Goal: Information Seeking & Learning: Understand process/instructions

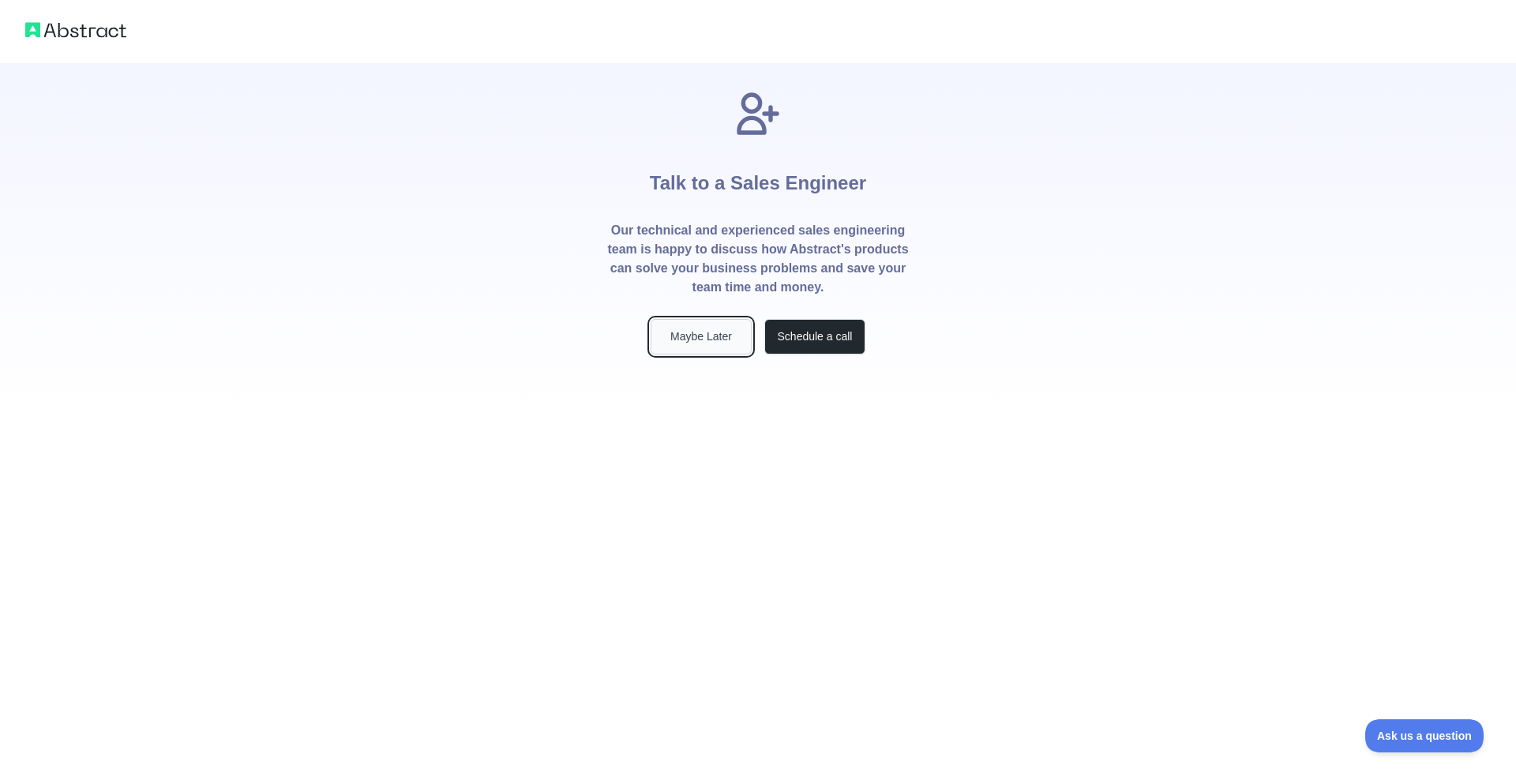
click at [708, 345] on button "Maybe Later" at bounding box center [701, 336] width 101 height 36
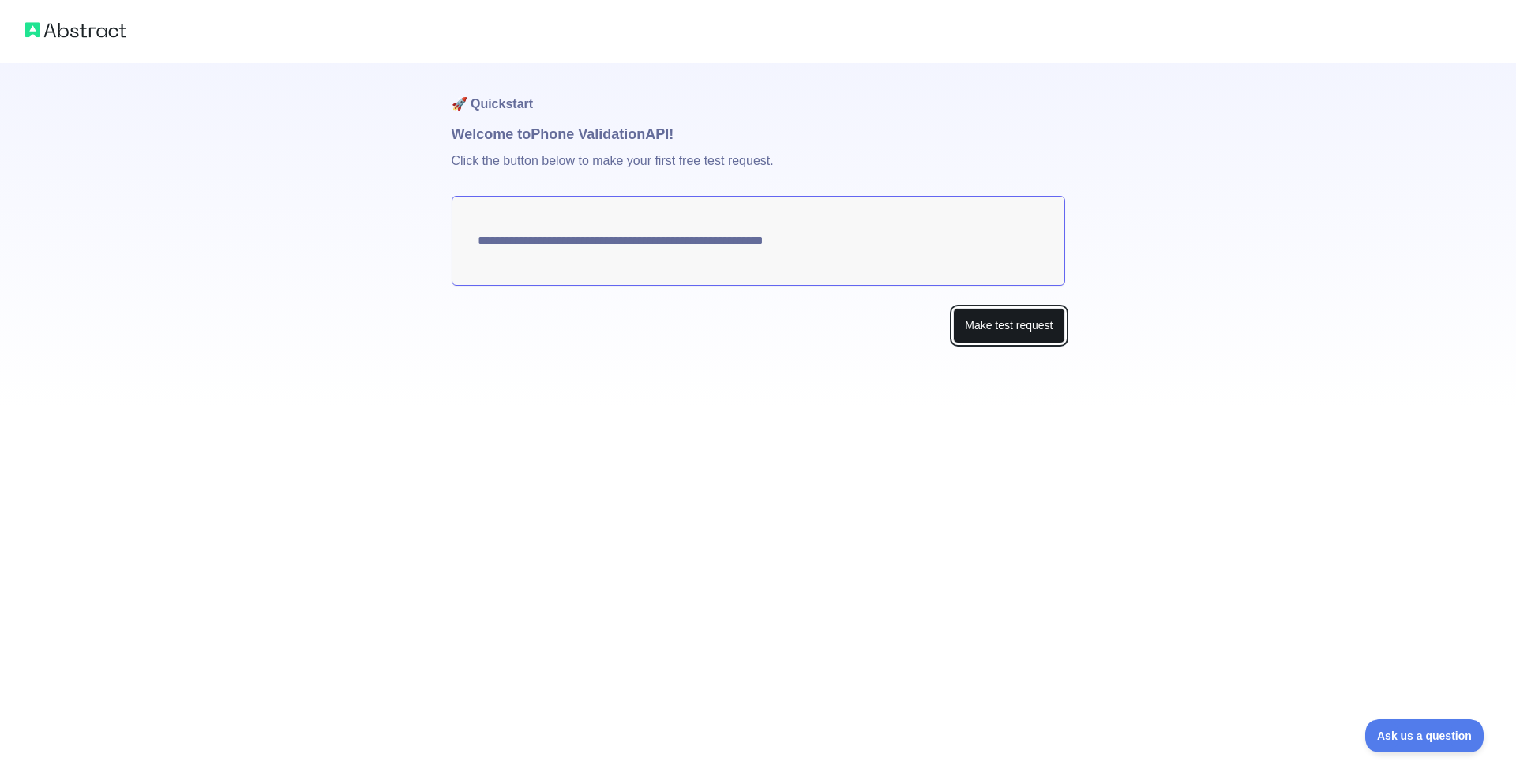
click at [1031, 315] on button "Make test request" at bounding box center [1008, 325] width 111 height 36
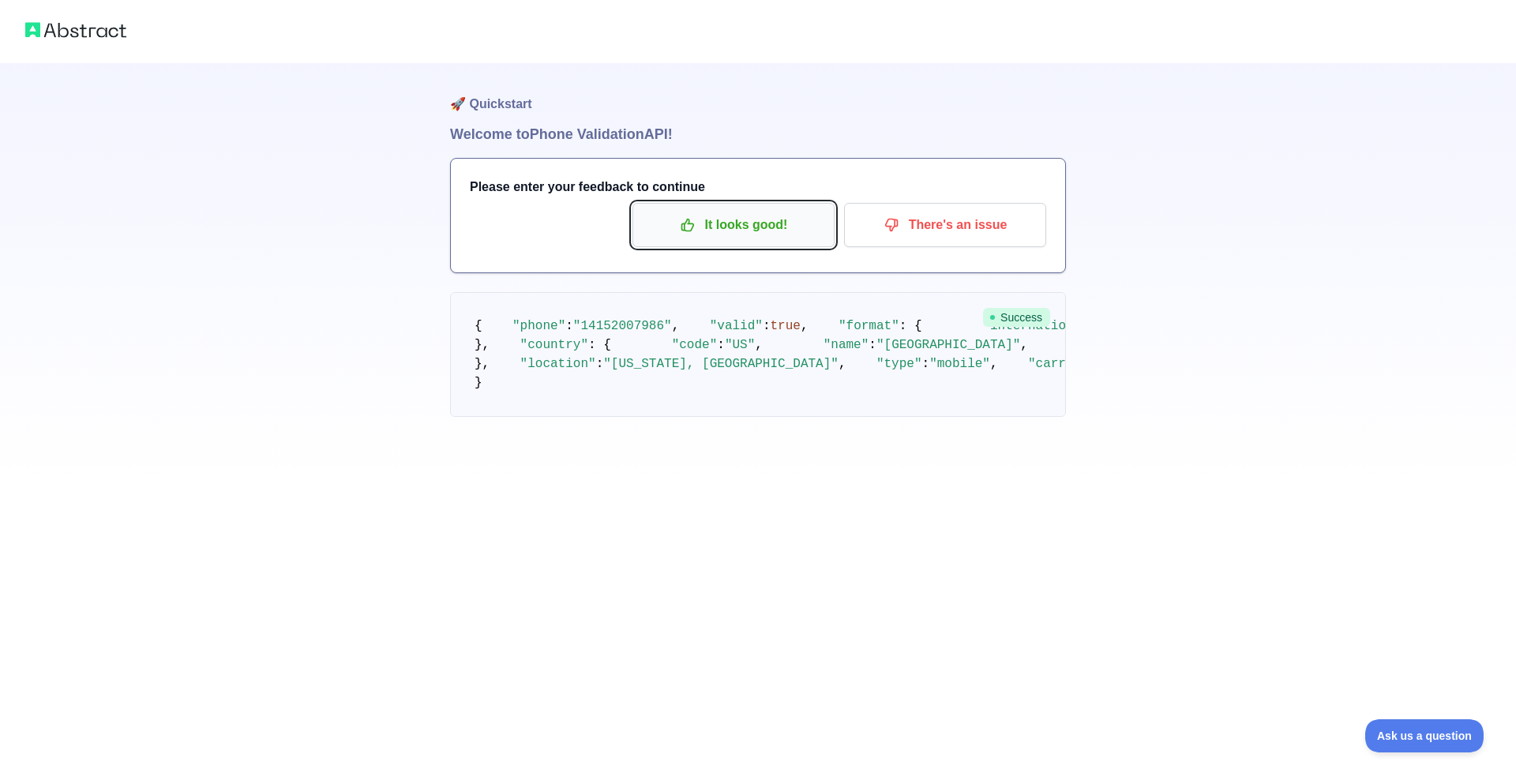
click at [761, 234] on p "It looks good!" at bounding box center [733, 224] width 179 height 27
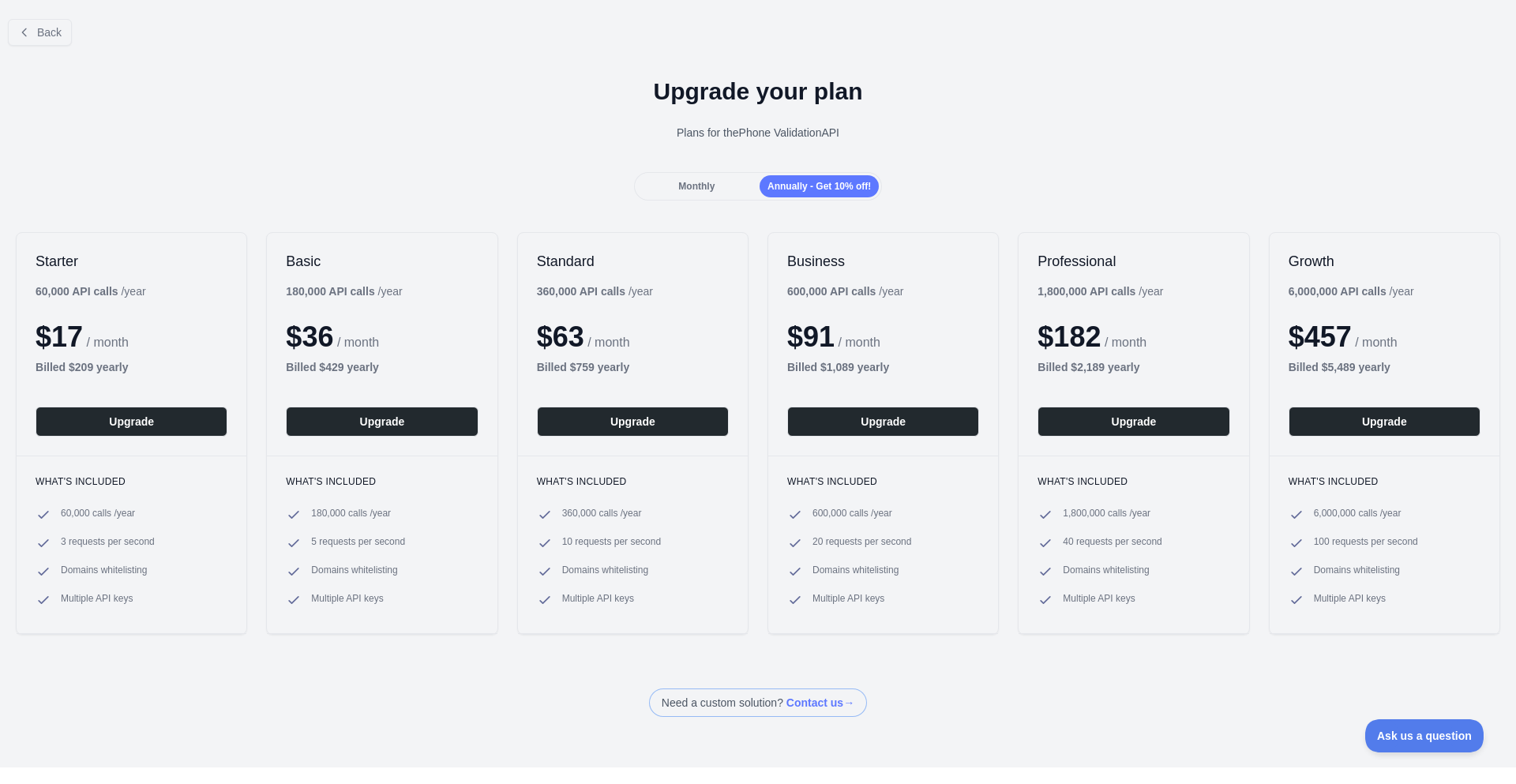
click at [723, 189] on div "Monthly" at bounding box center [697, 187] width 120 height 22
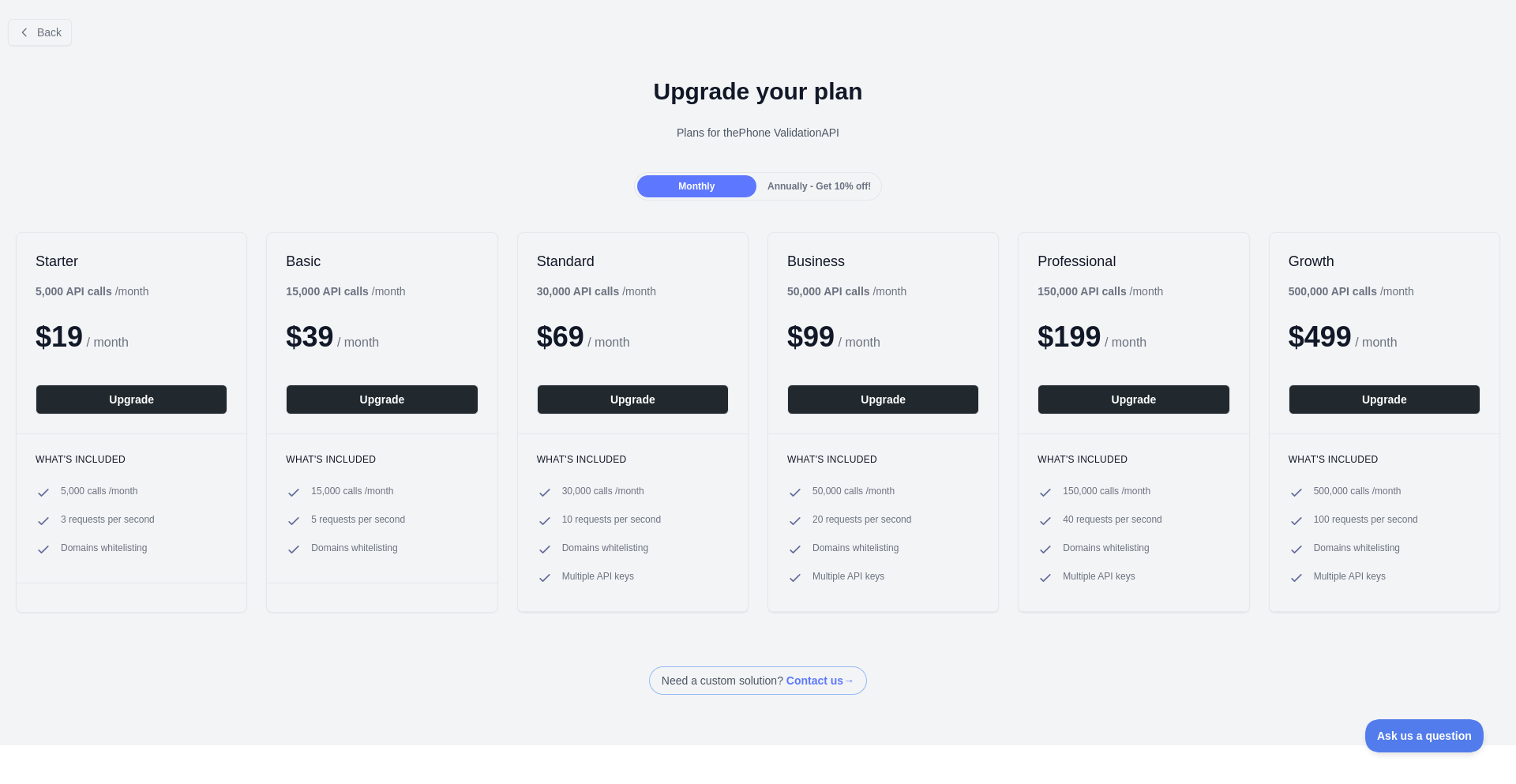
click at [802, 182] on span "Annually - Get 10% off!" at bounding box center [819, 186] width 104 height 11
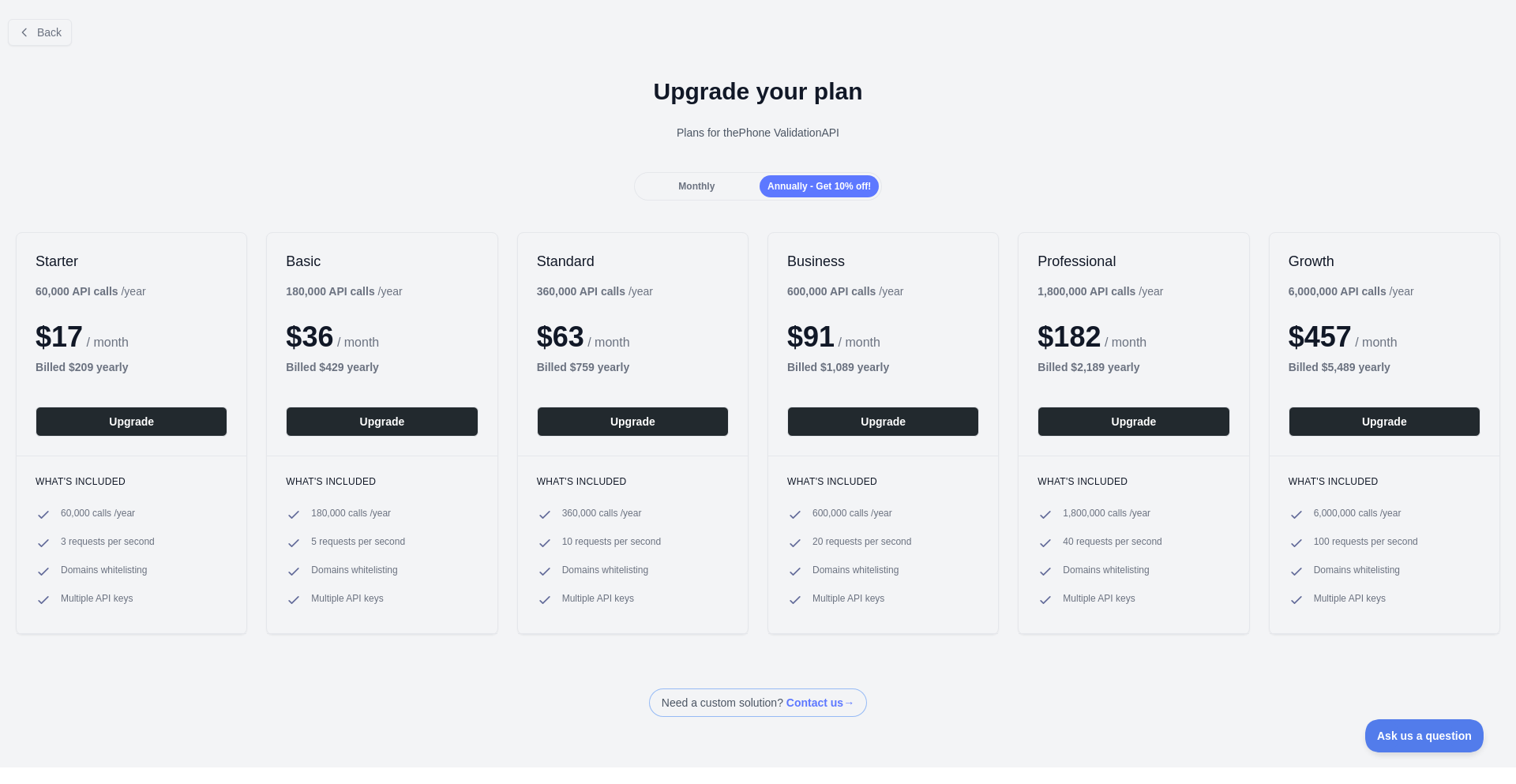
click at [712, 181] on div "Monthly" at bounding box center [697, 187] width 120 height 22
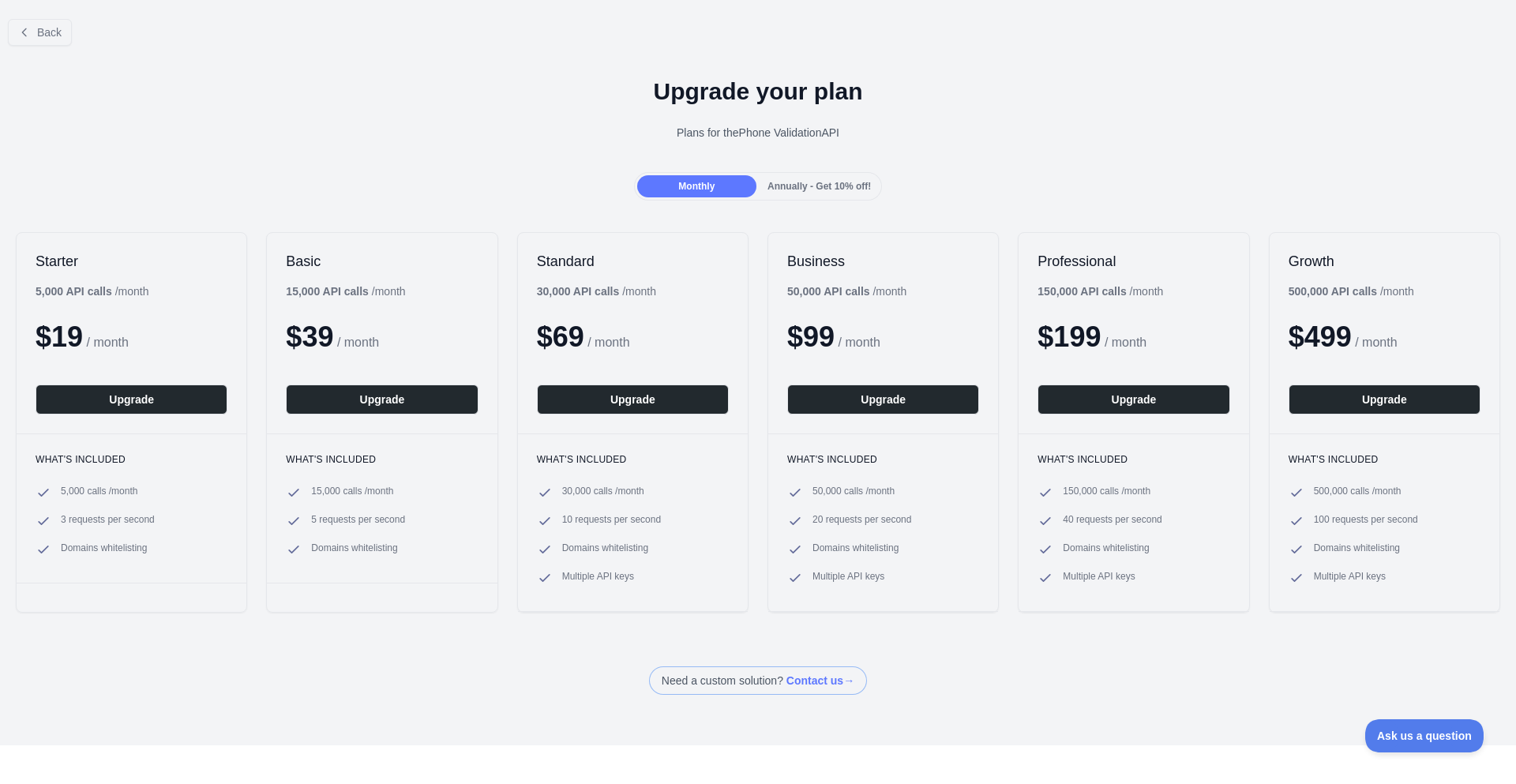
click at [807, 194] on div "Annually - Get 10% off!" at bounding box center [820, 187] width 120 height 22
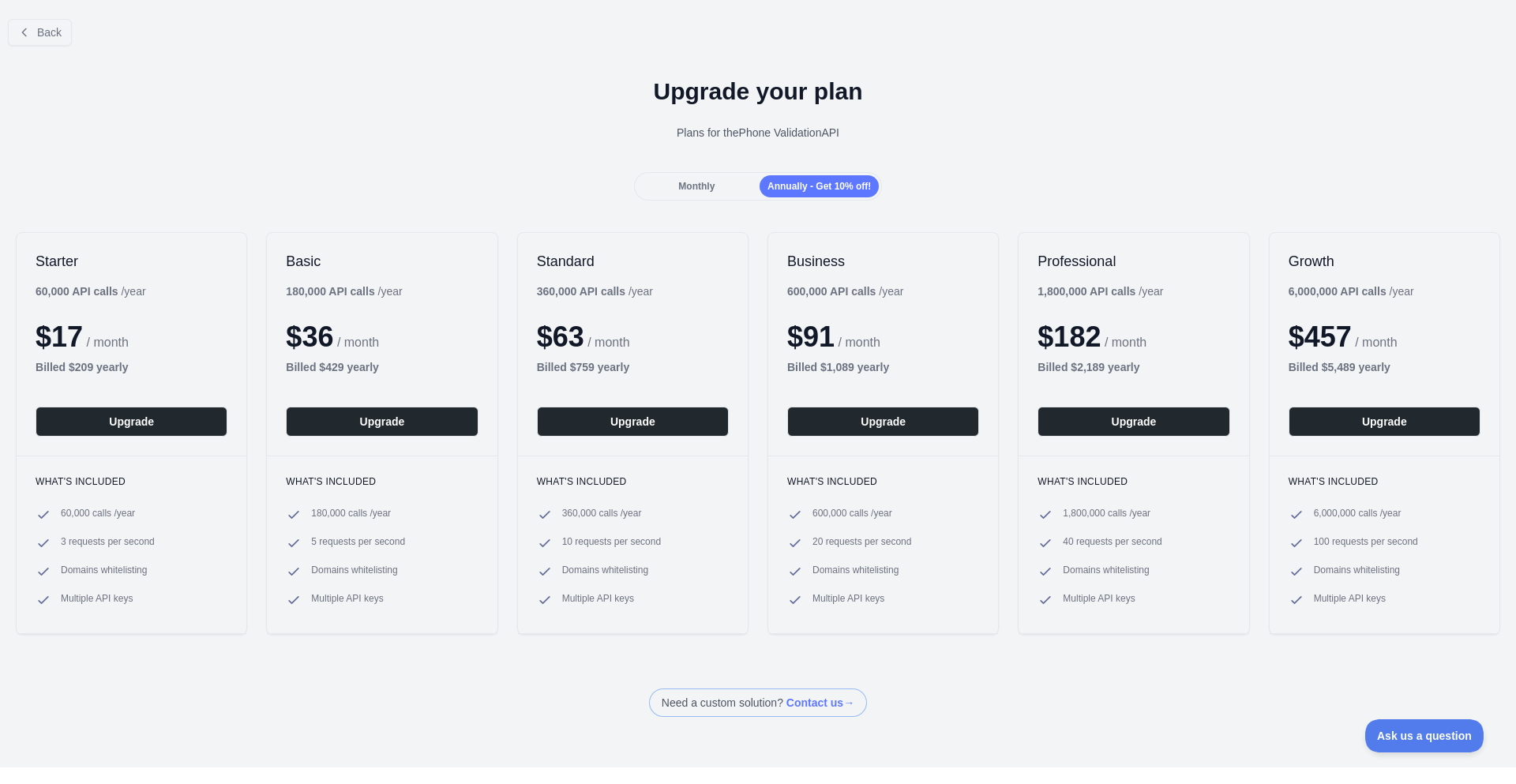
click at [701, 191] on span "Monthly" at bounding box center [696, 186] width 36 height 11
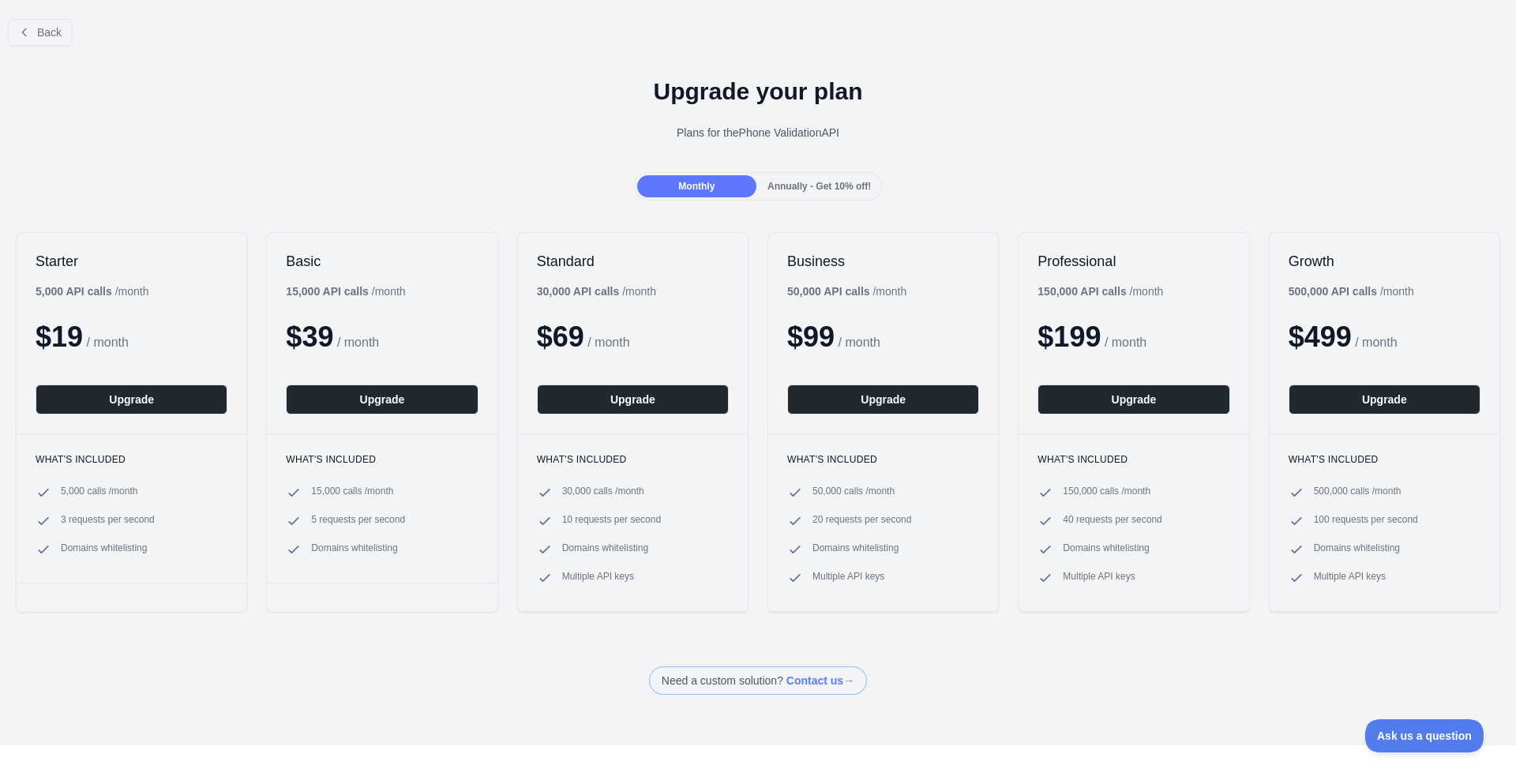
click at [779, 188] on span "Annually - Get 10% off!" at bounding box center [819, 186] width 104 height 11
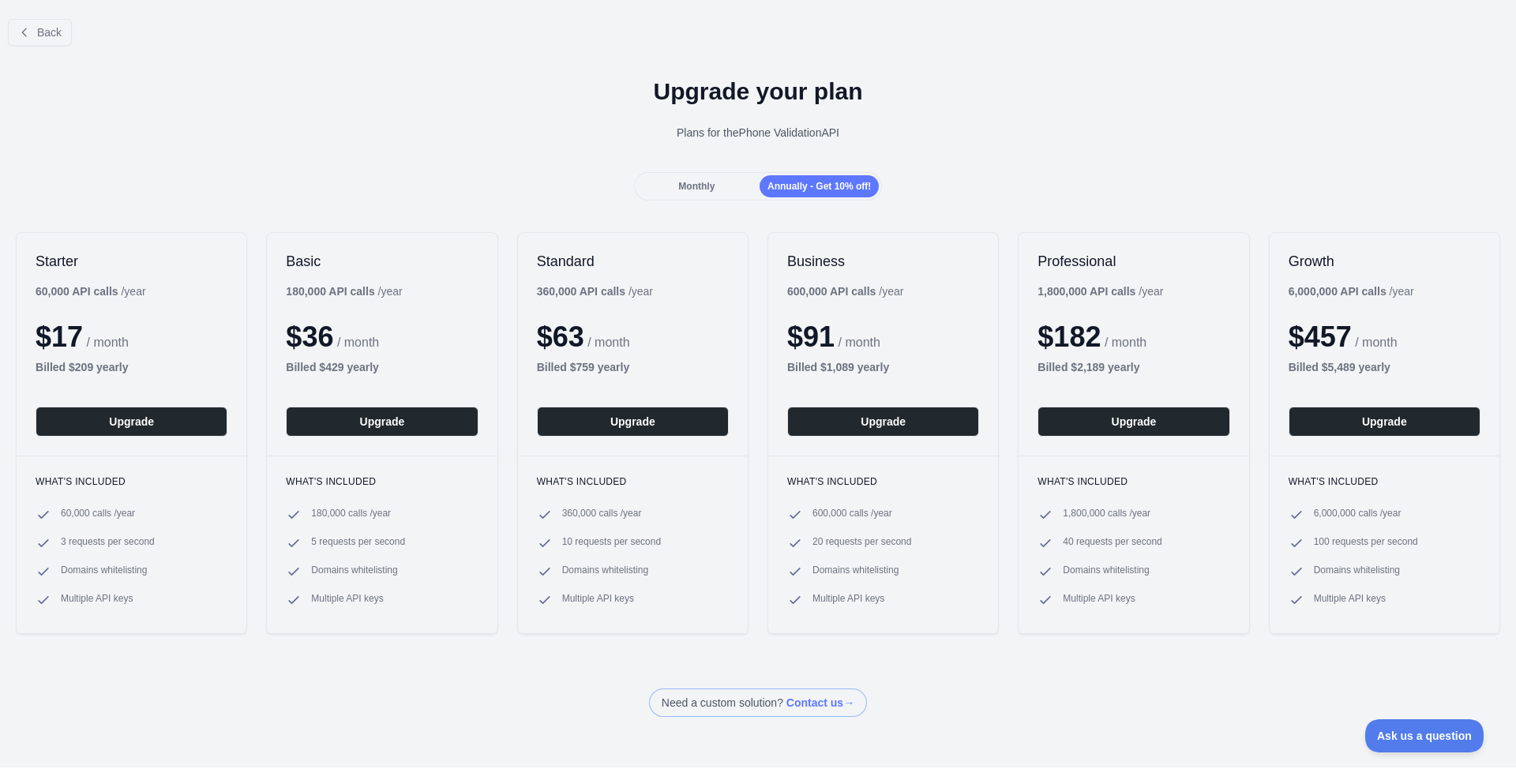
click at [690, 189] on span "Monthly" at bounding box center [696, 186] width 36 height 11
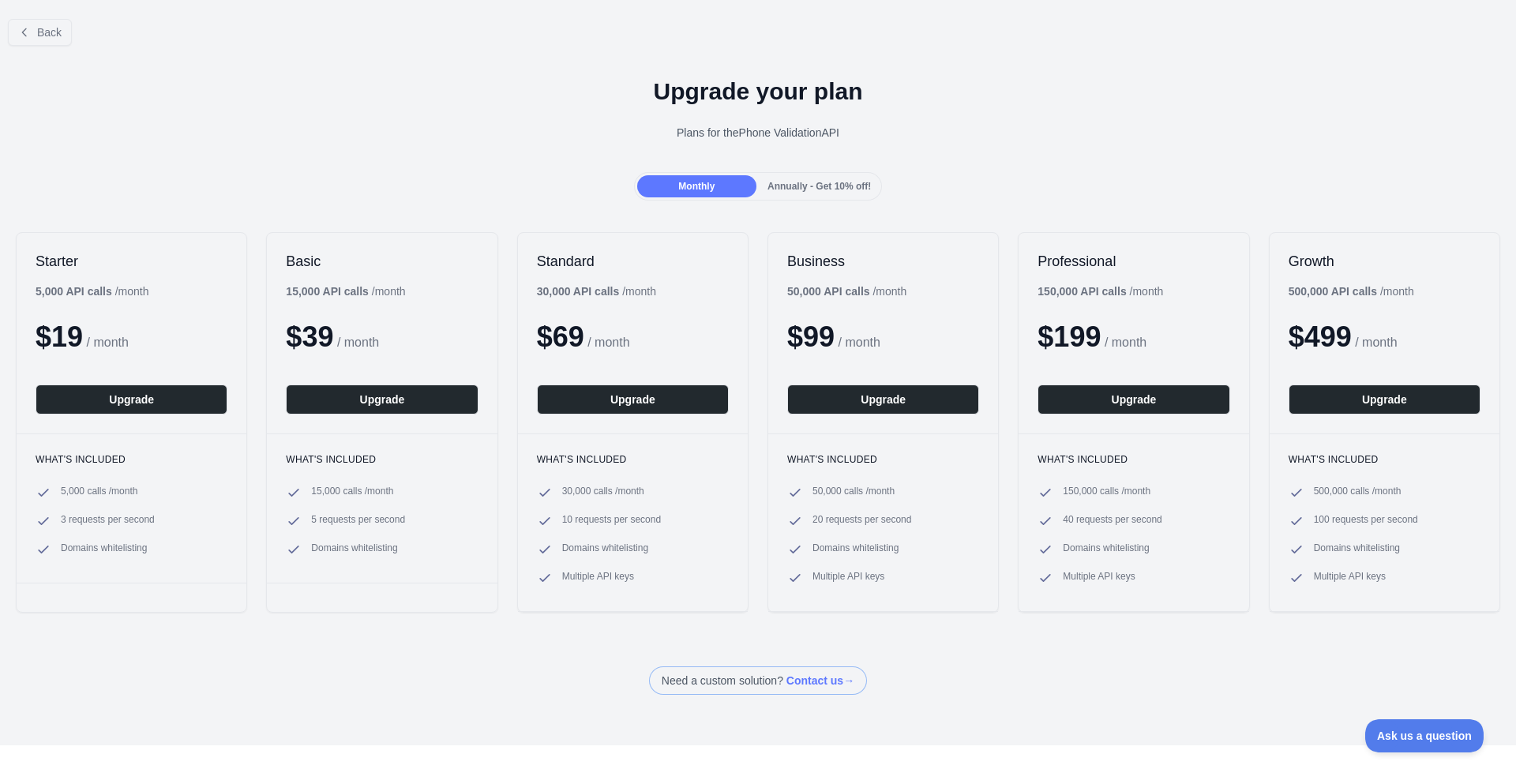
click at [787, 180] on span "Annually - Get 10% off!" at bounding box center [819, 186] width 104 height 11
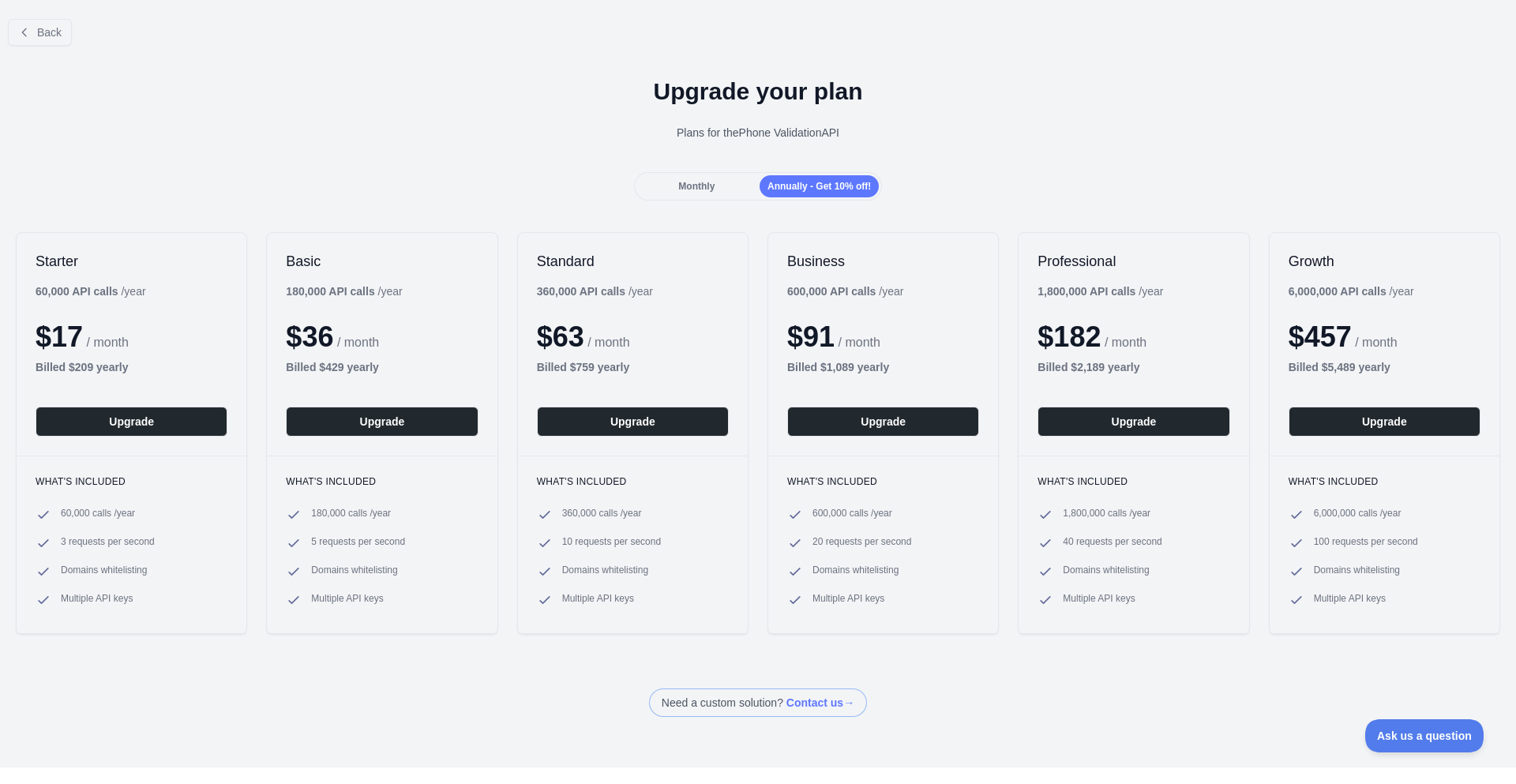
click at [710, 181] on span "Monthly" at bounding box center [696, 186] width 36 height 11
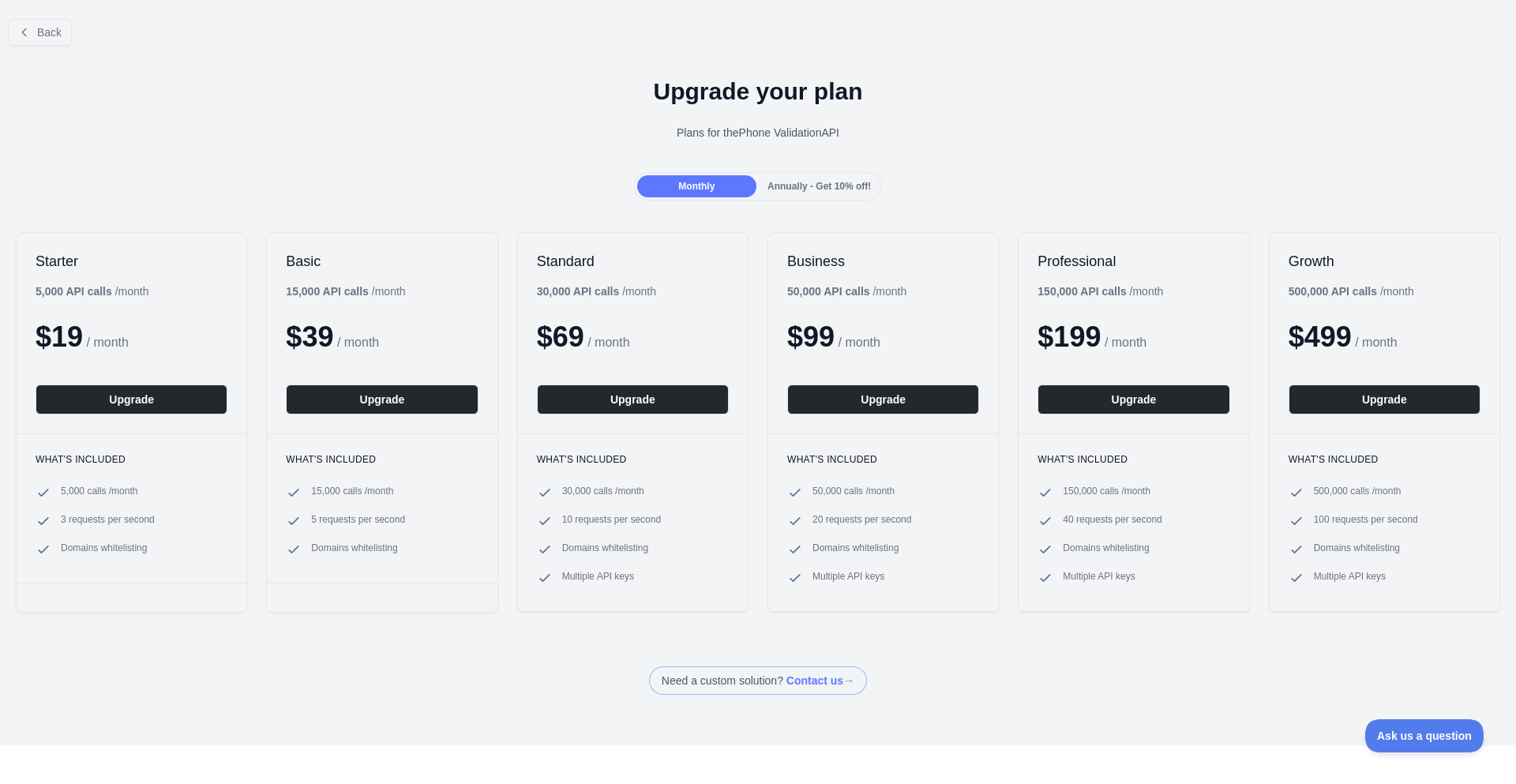
click at [801, 179] on div "Annually - Get 10% off!" at bounding box center [820, 187] width 120 height 22
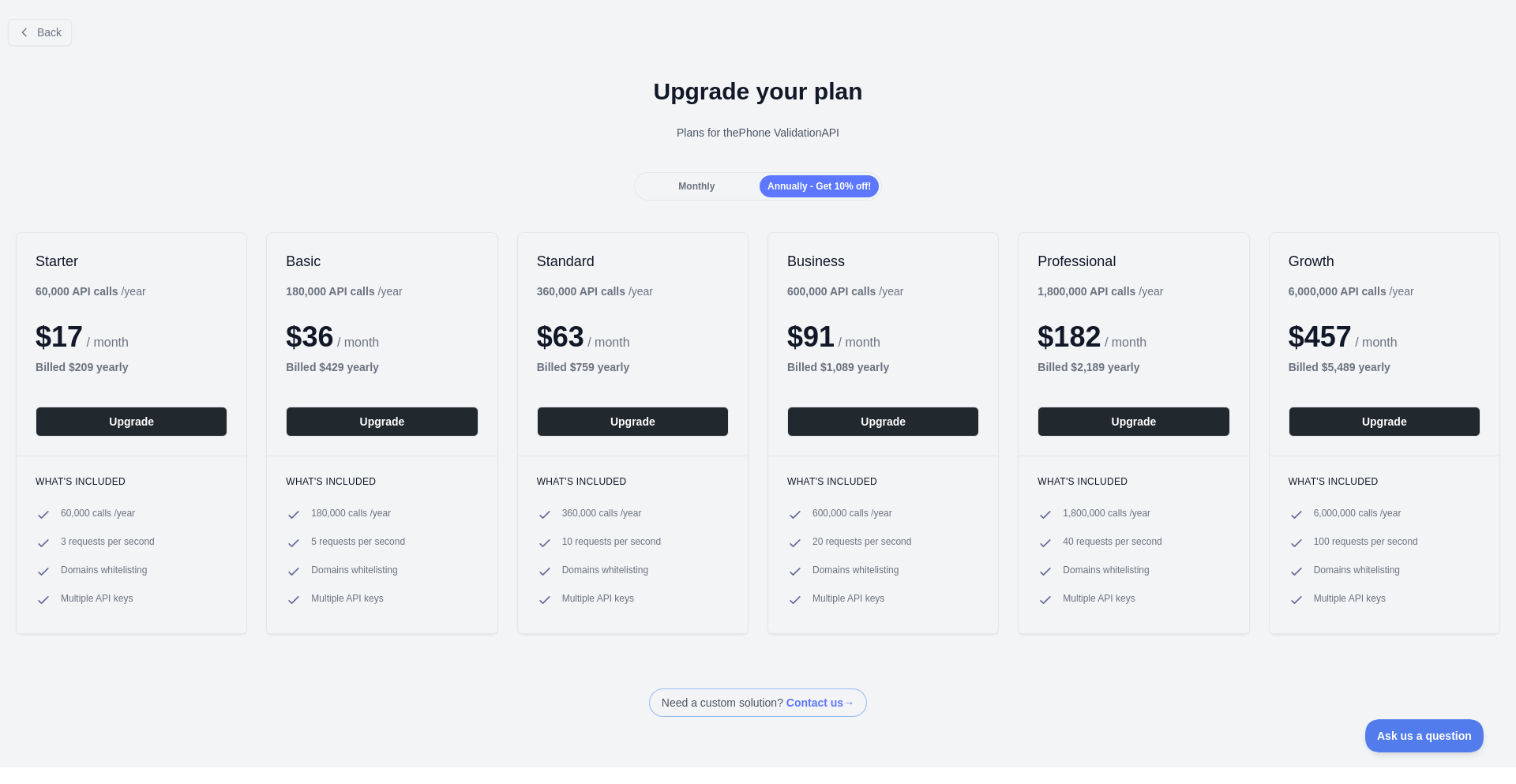
click at [707, 184] on span "Monthly" at bounding box center [696, 186] width 36 height 11
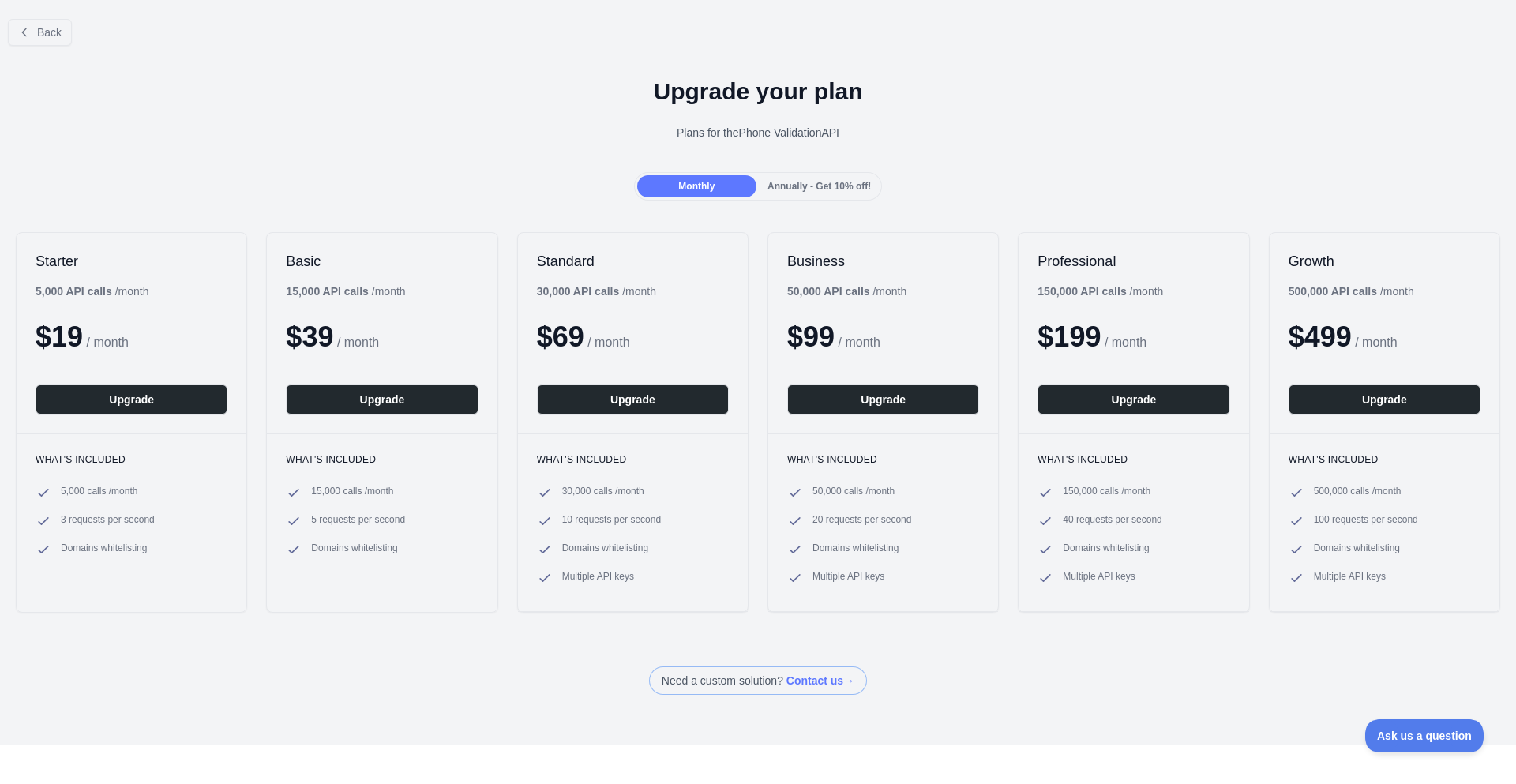
click at [811, 181] on span "Annually - Get 10% off!" at bounding box center [819, 186] width 104 height 11
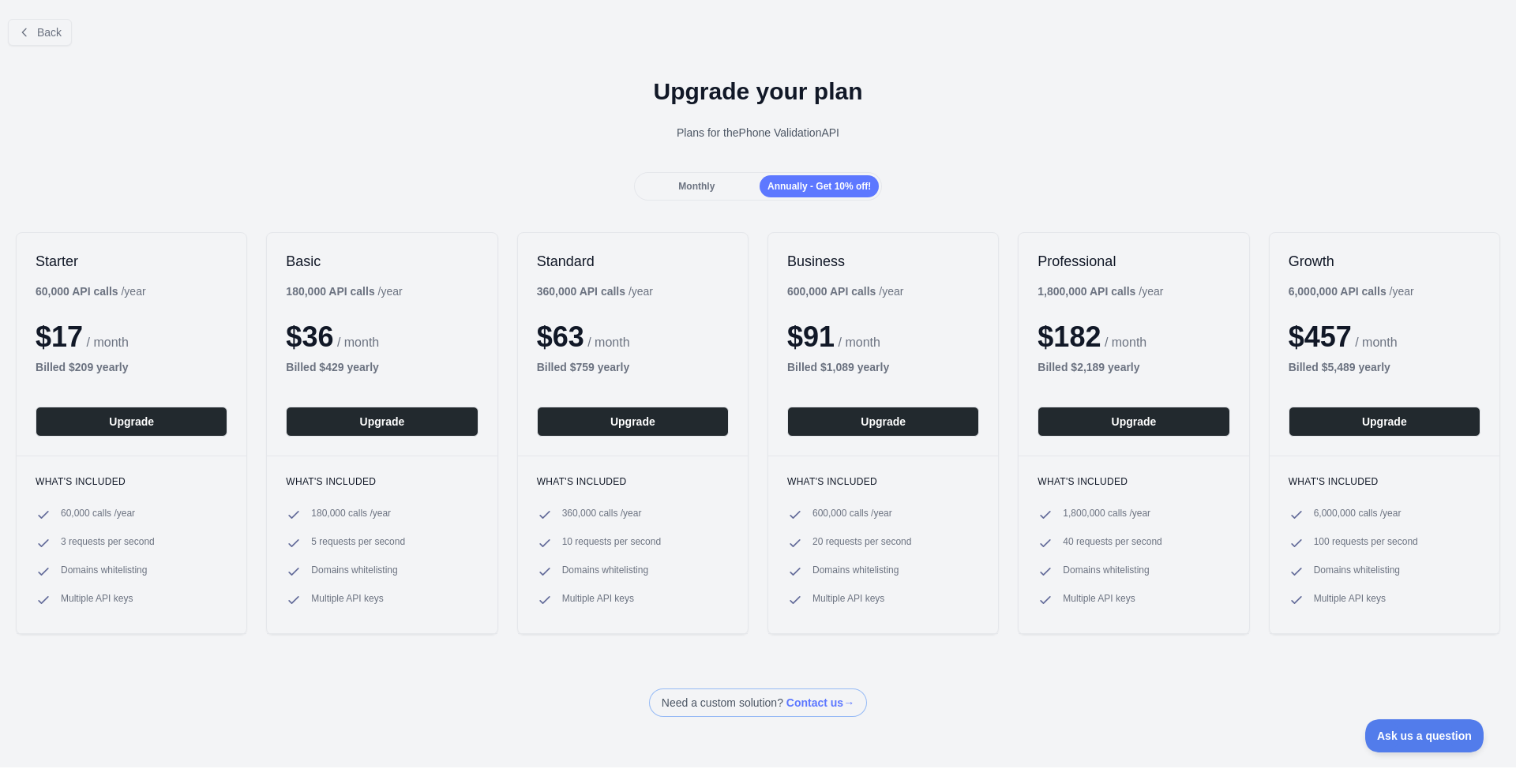
click at [709, 168] on div "Upgrade your plan Plans for the Phone Validation API" at bounding box center [758, 116] width 1516 height 114
click at [791, 176] on div "Annually - Get 10% off!" at bounding box center [820, 187] width 120 height 22
click at [694, 174] on div "Monthly Annually - Get 10% off!" at bounding box center [758, 186] width 249 height 28
click at [679, 186] on span "Monthly" at bounding box center [696, 186] width 36 height 11
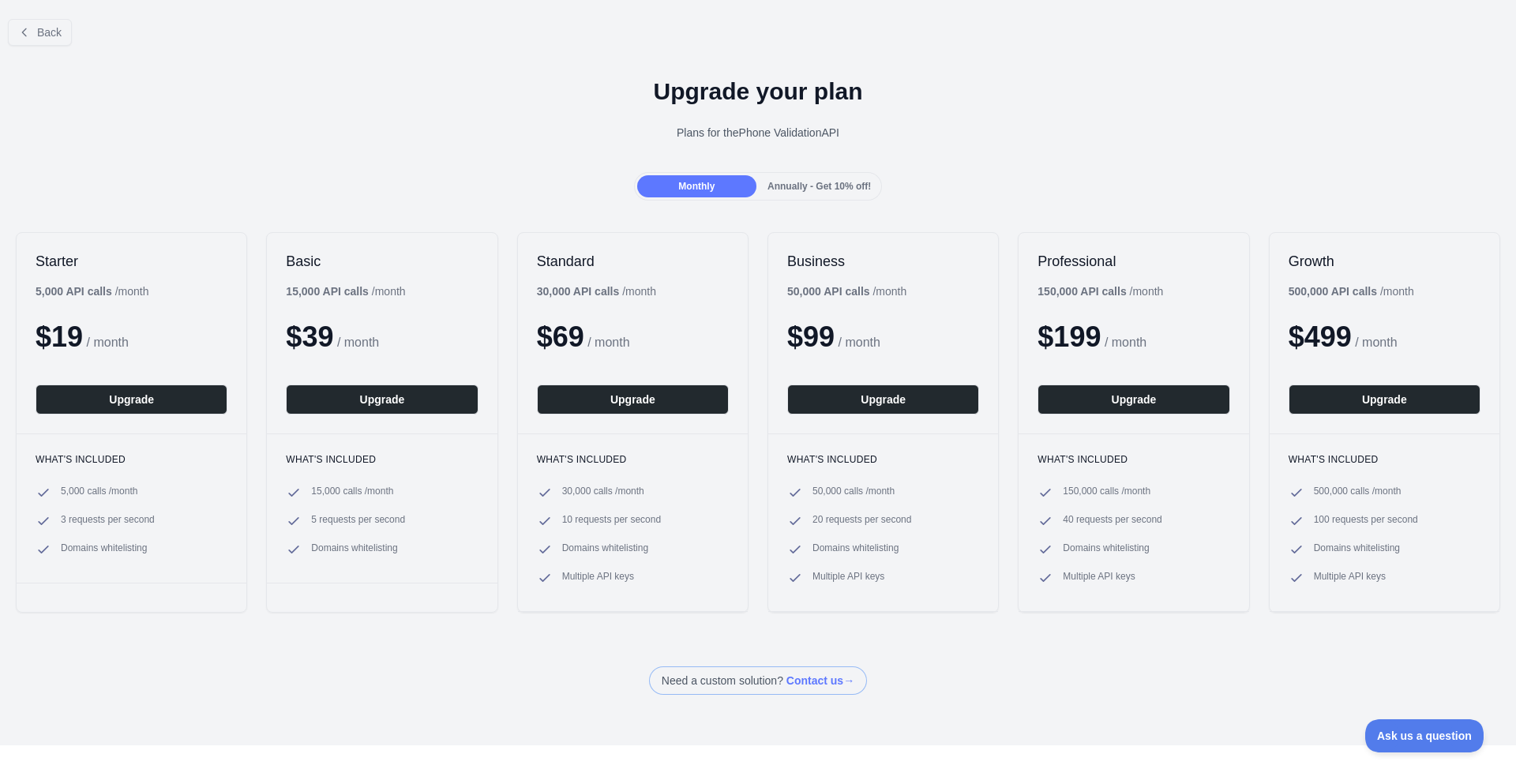
click at [796, 182] on span "Annually - Get 10% off!" at bounding box center [819, 186] width 104 height 11
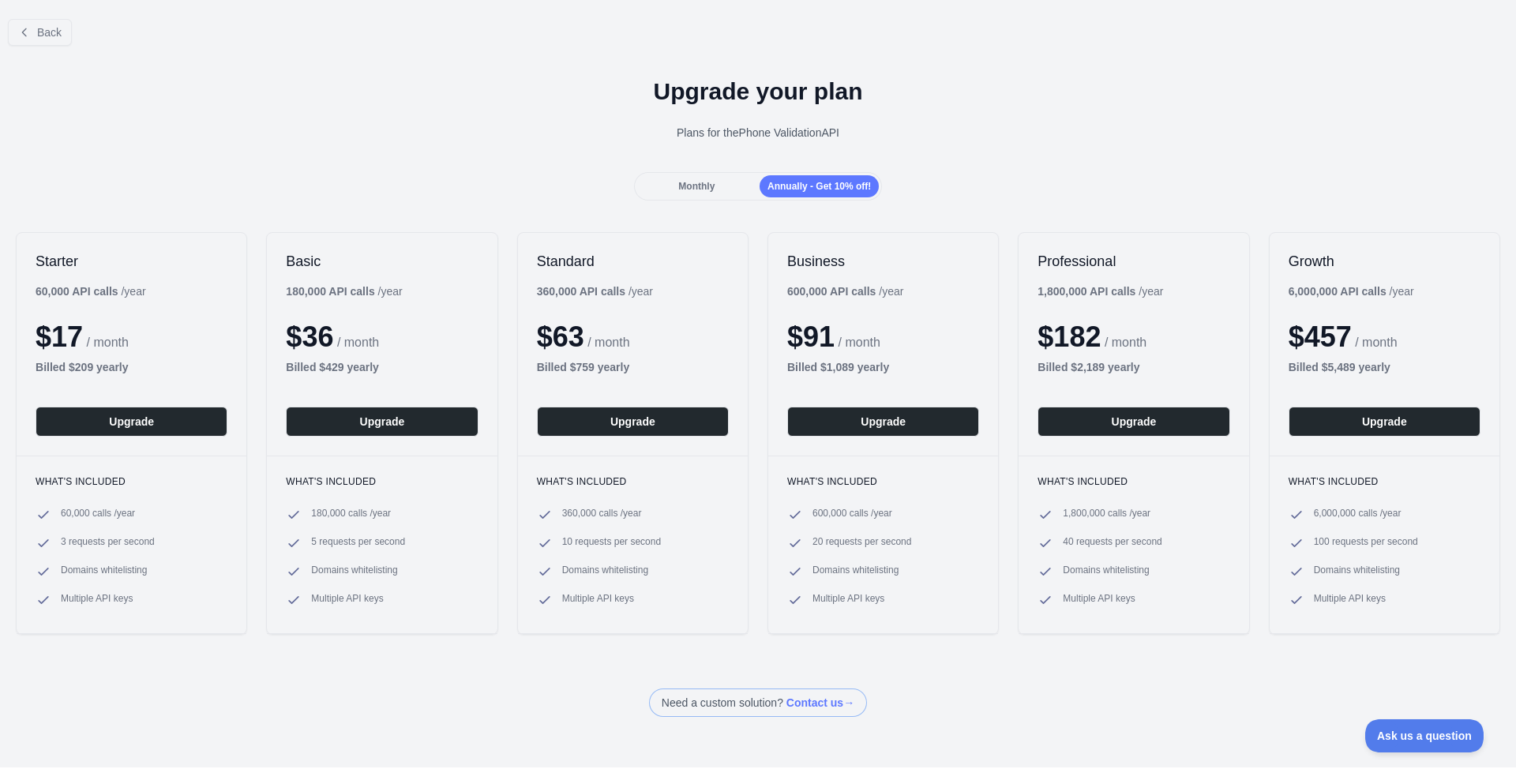
click at [715, 182] on div "Monthly" at bounding box center [697, 187] width 120 height 22
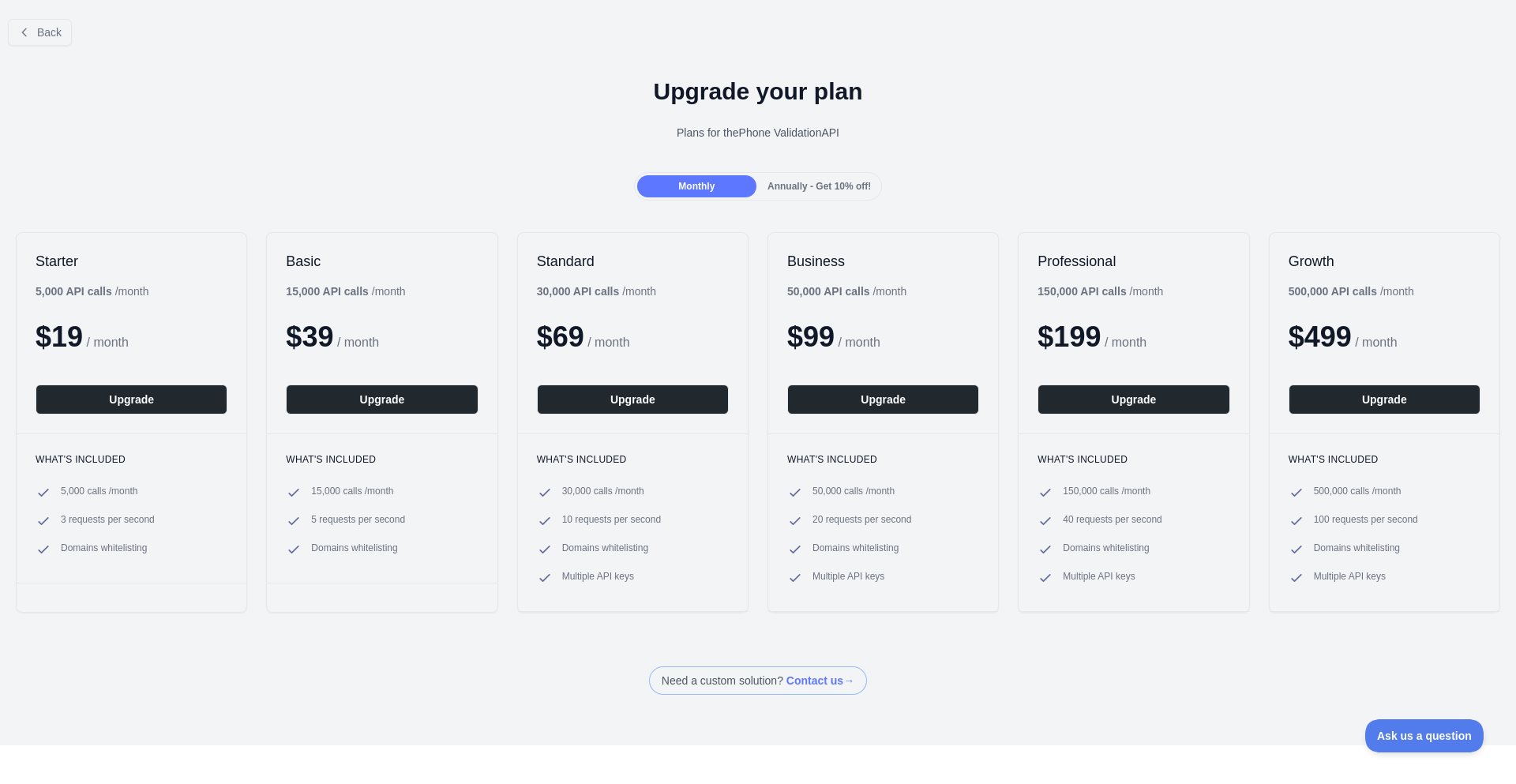
click at [825, 184] on span "Annually - Get 10% off!" at bounding box center [819, 186] width 104 height 11
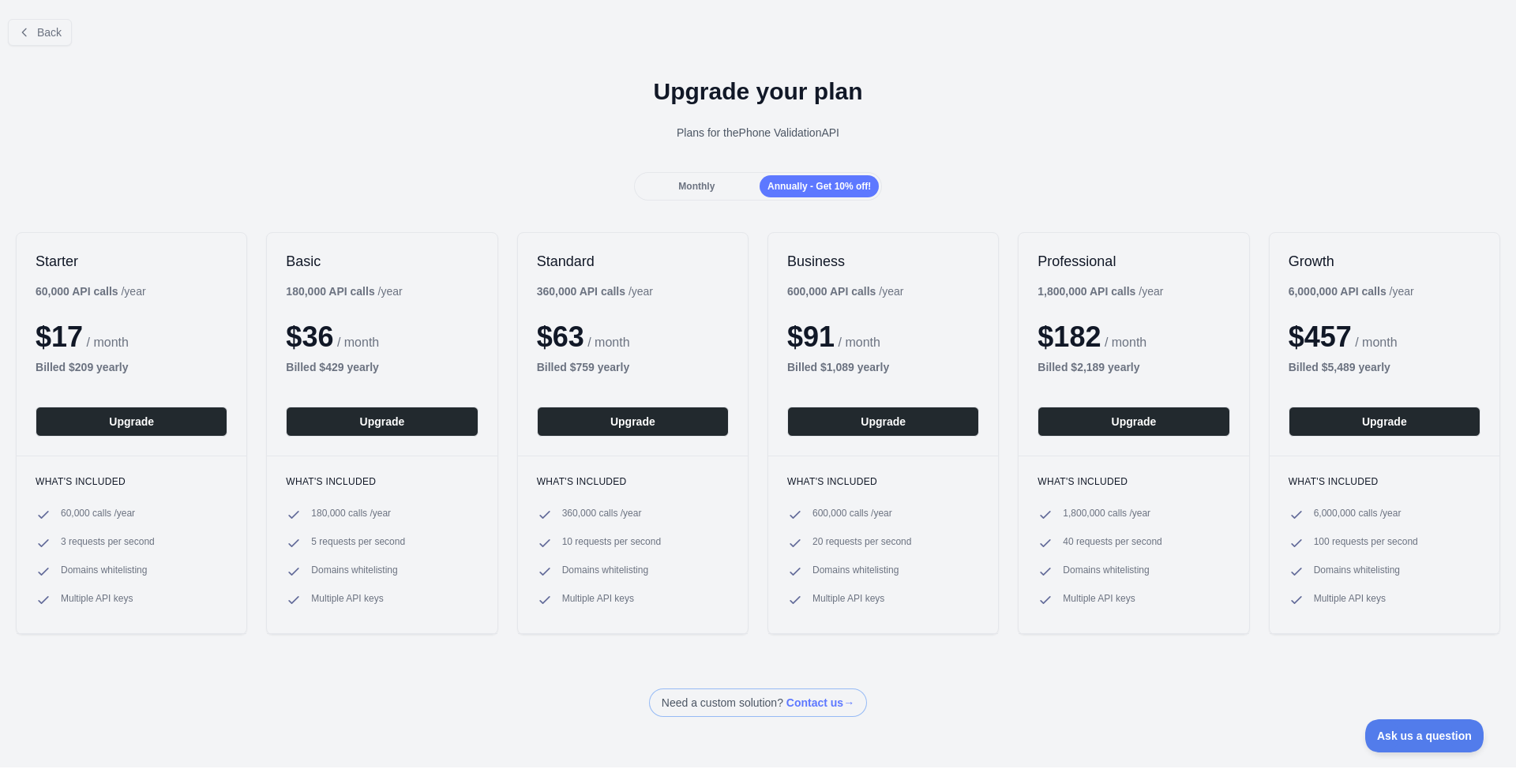
click at [684, 186] on span "Monthly" at bounding box center [696, 186] width 36 height 11
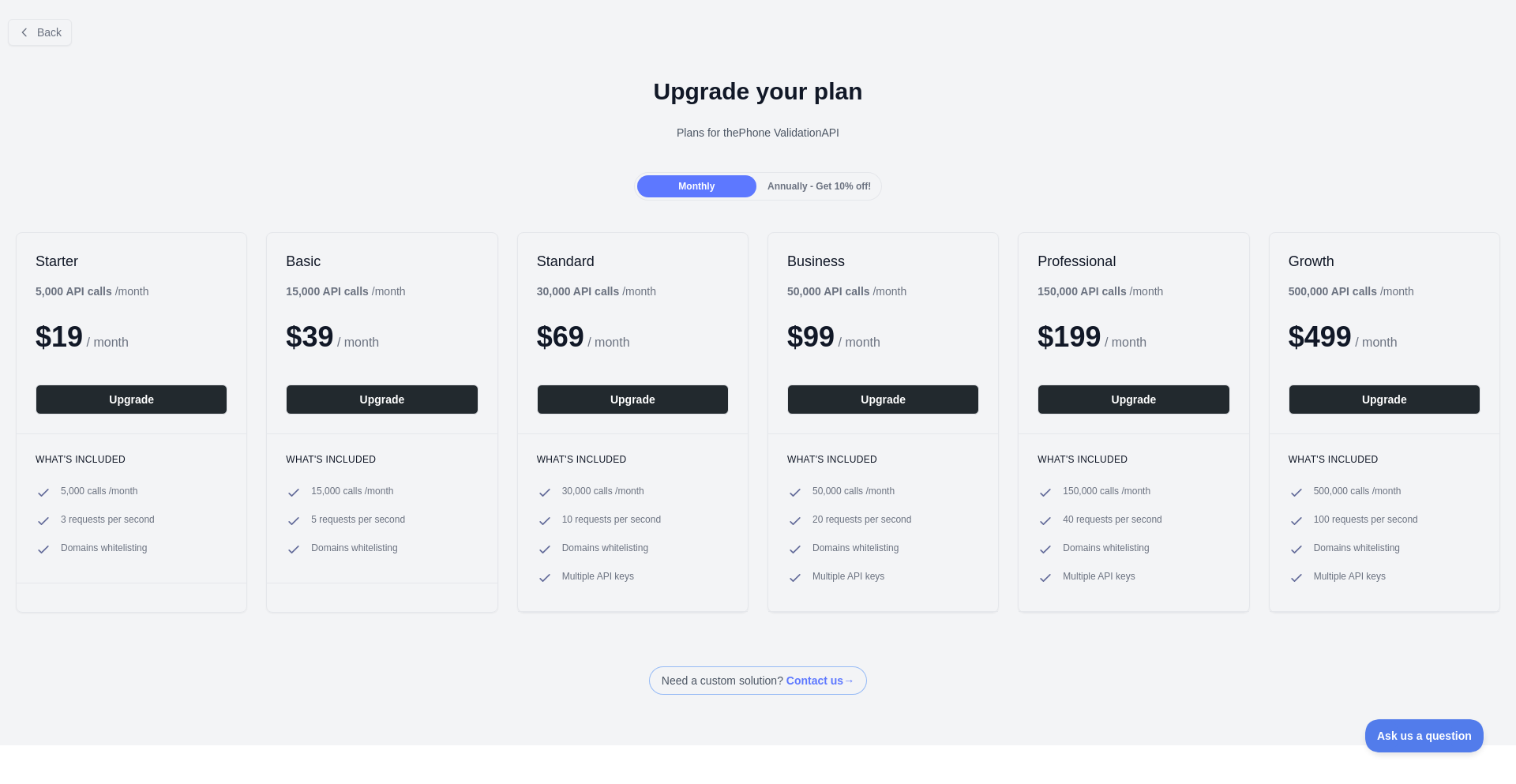
click at [795, 183] on span "Annually - Get 10% off!" at bounding box center [819, 186] width 104 height 11
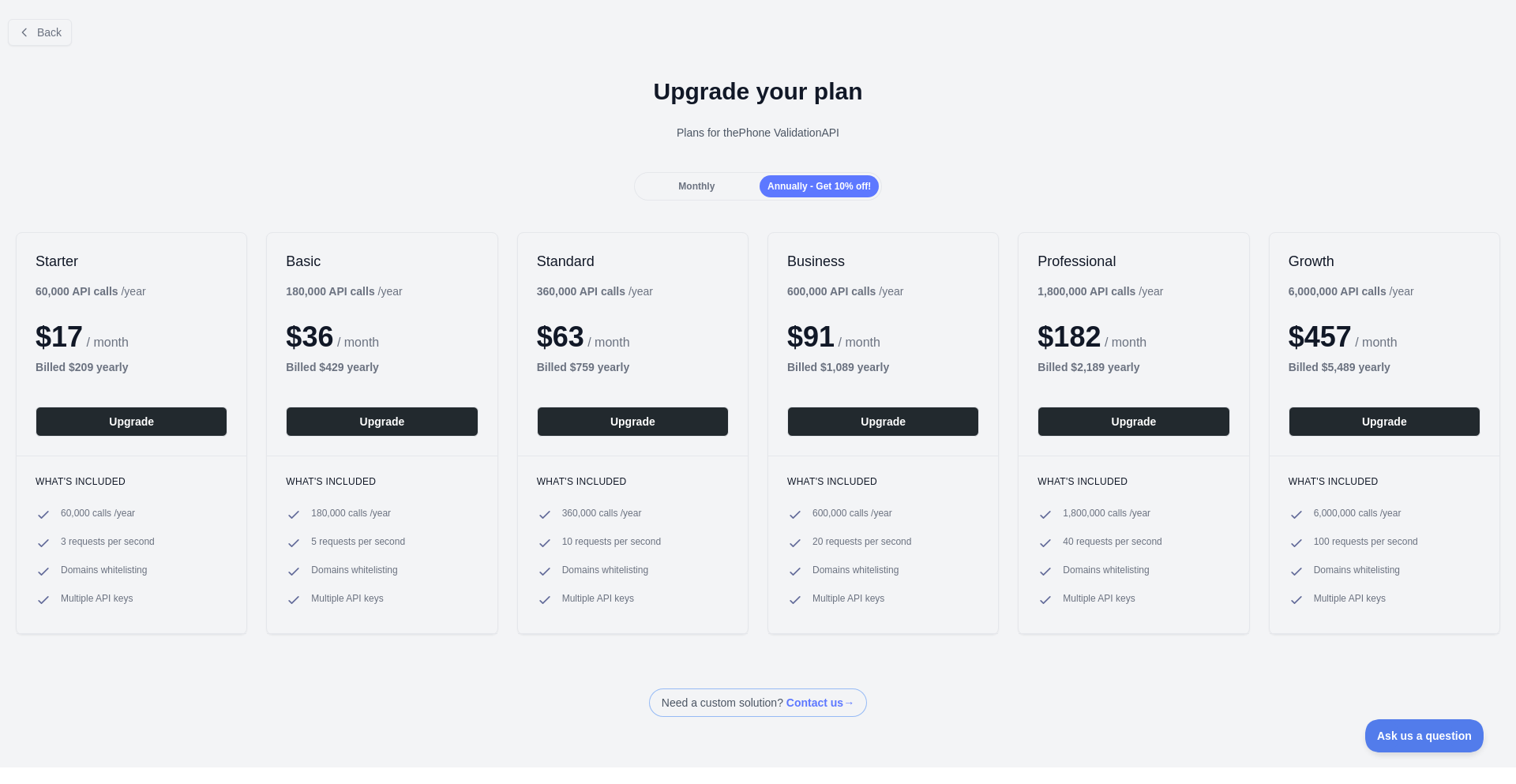
click at [694, 181] on span "Monthly" at bounding box center [696, 186] width 36 height 11
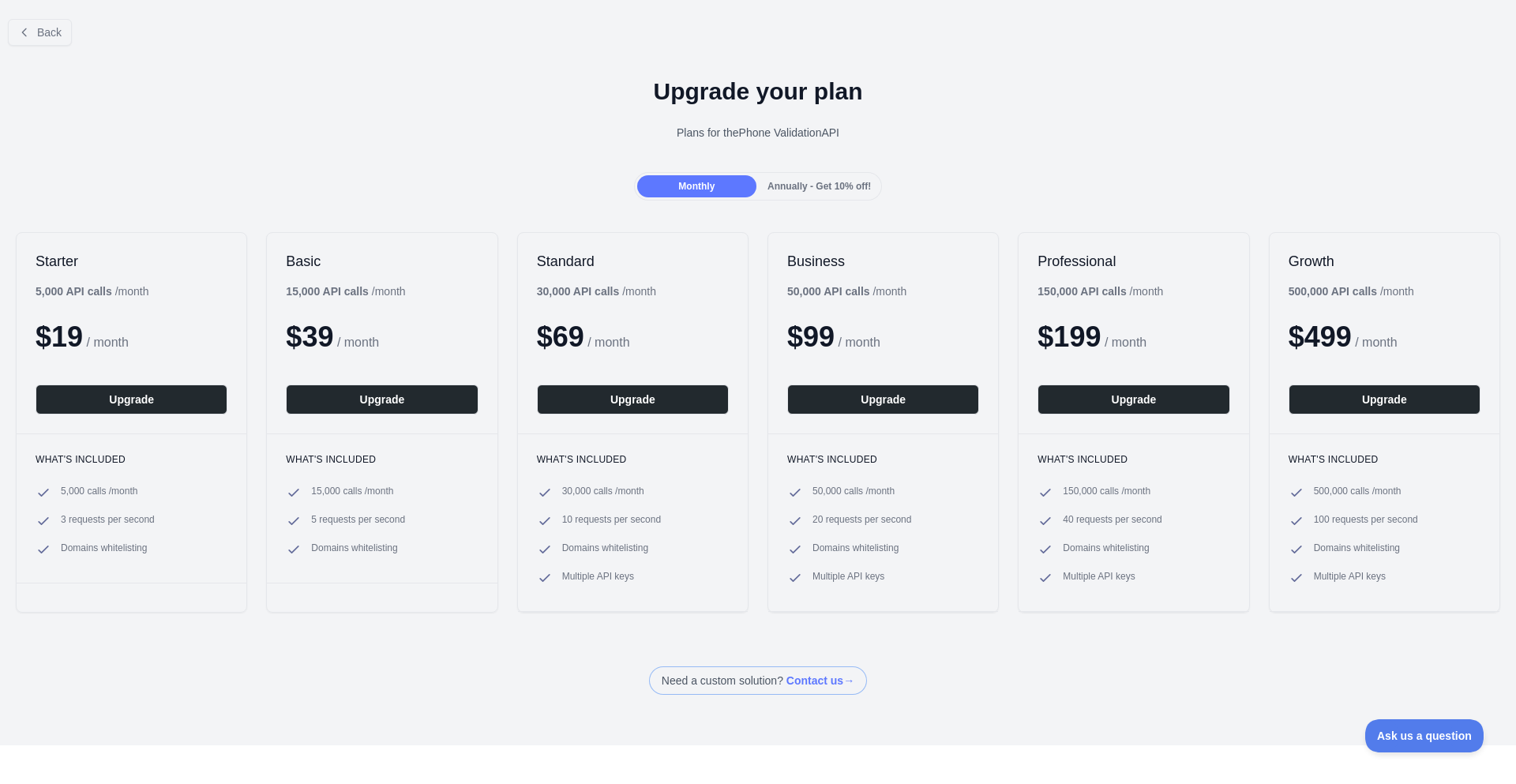
click at [799, 180] on span "Annually - Get 10% off!" at bounding box center [819, 186] width 104 height 11
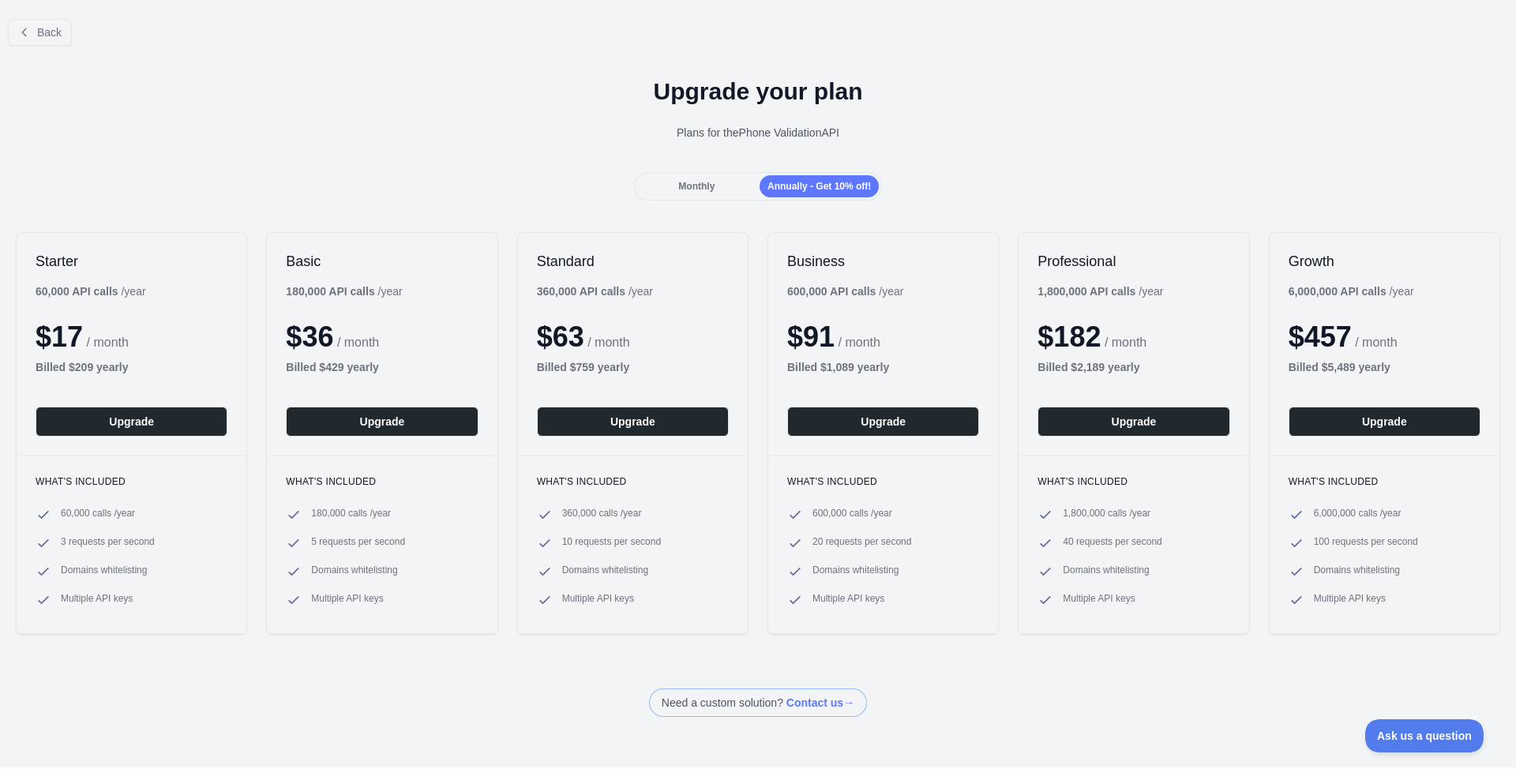
click at [692, 178] on div "Monthly" at bounding box center [697, 187] width 120 height 22
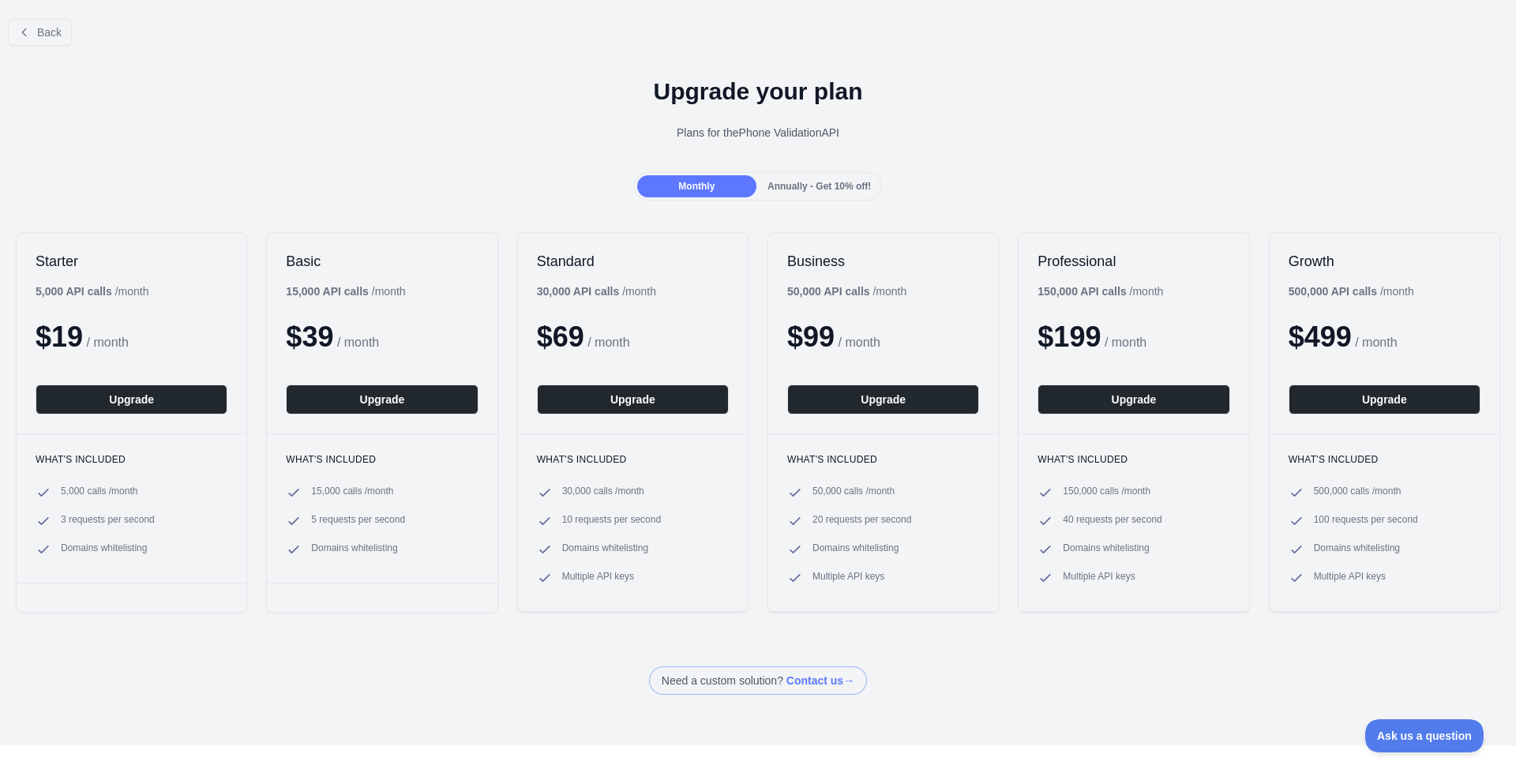
click at [810, 178] on div "Annually - Get 10% off!" at bounding box center [820, 187] width 120 height 22
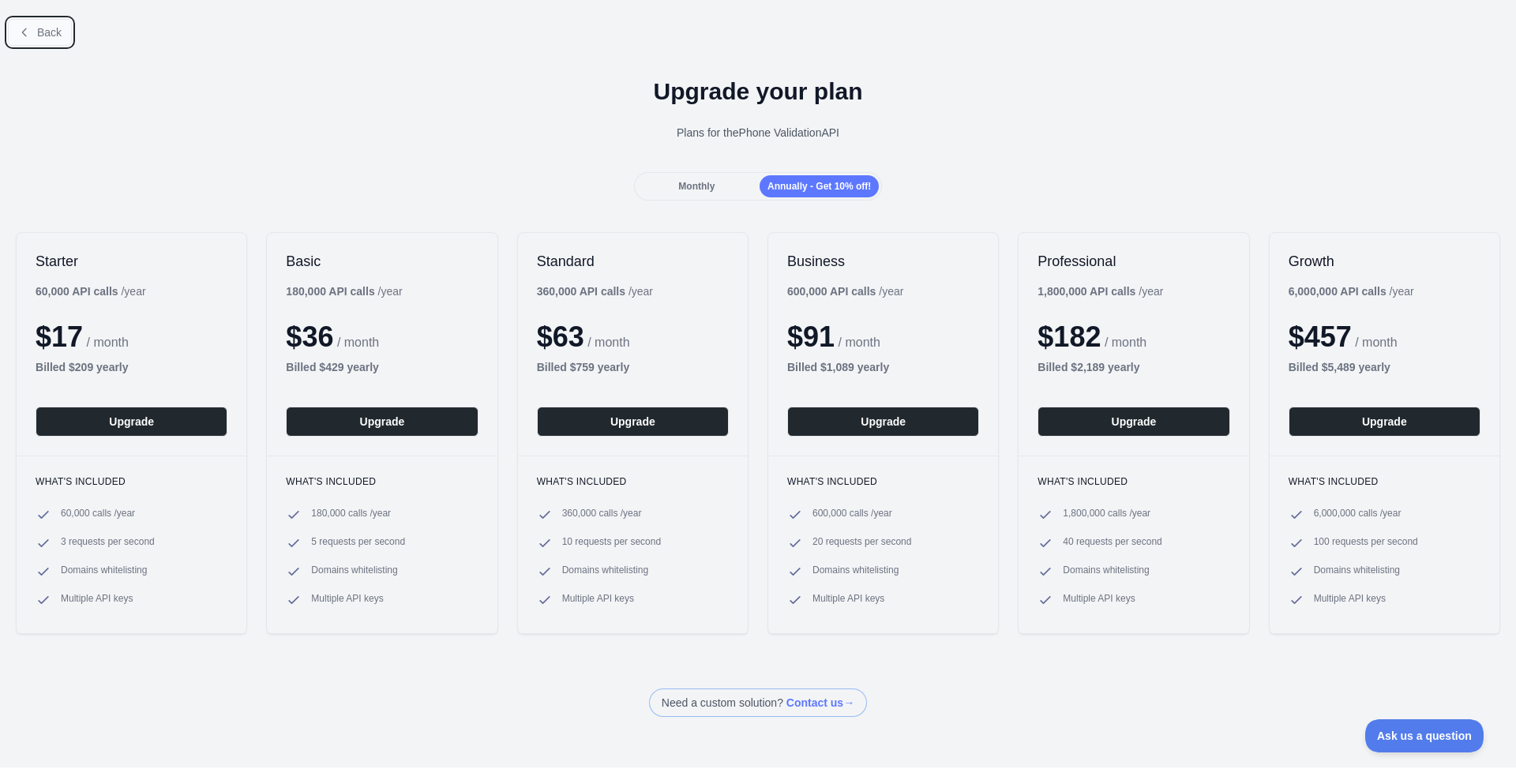
click at [42, 35] on span "Back" at bounding box center [50, 33] width 24 height 13
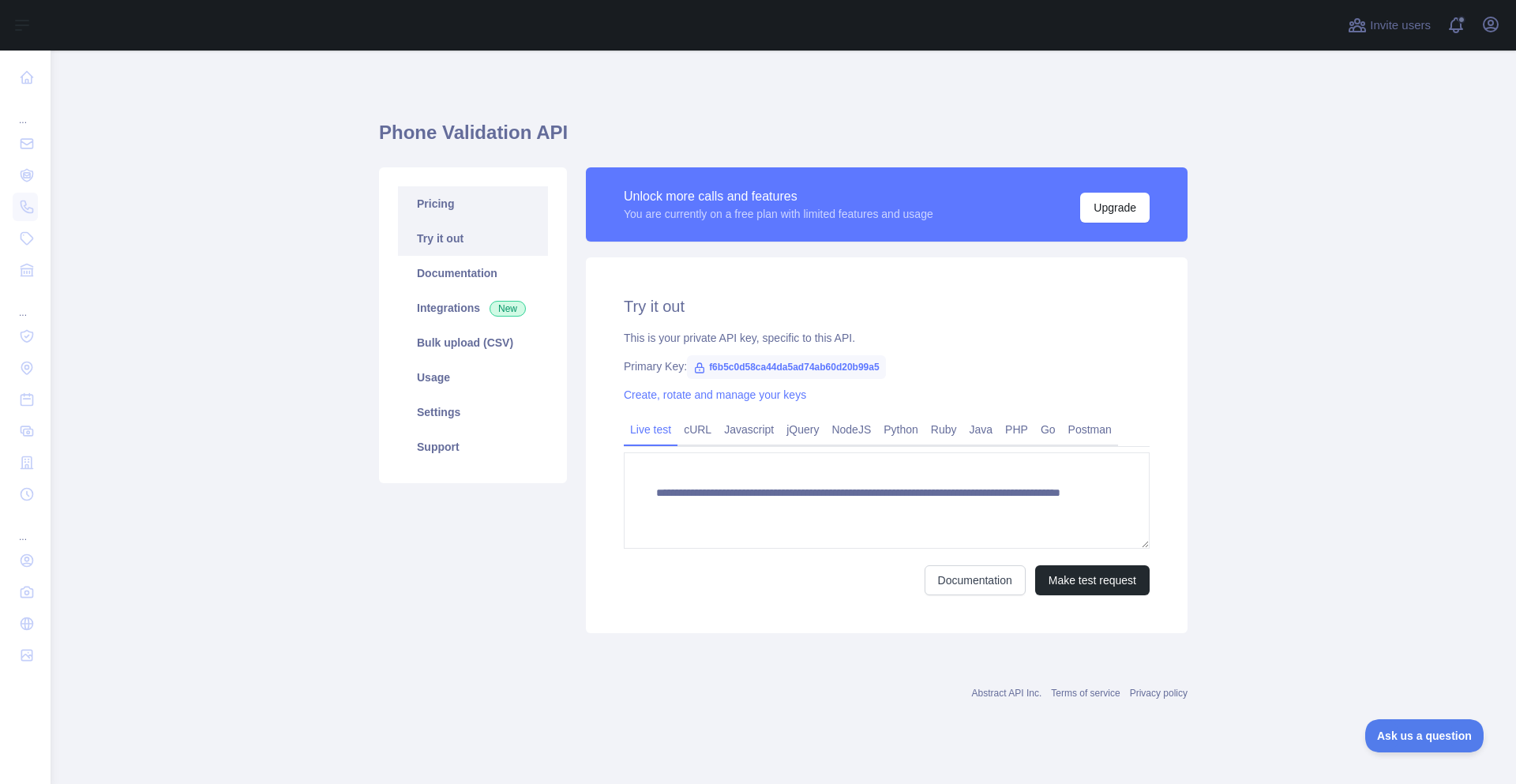
click at [428, 199] on link "Pricing" at bounding box center [473, 203] width 150 height 35
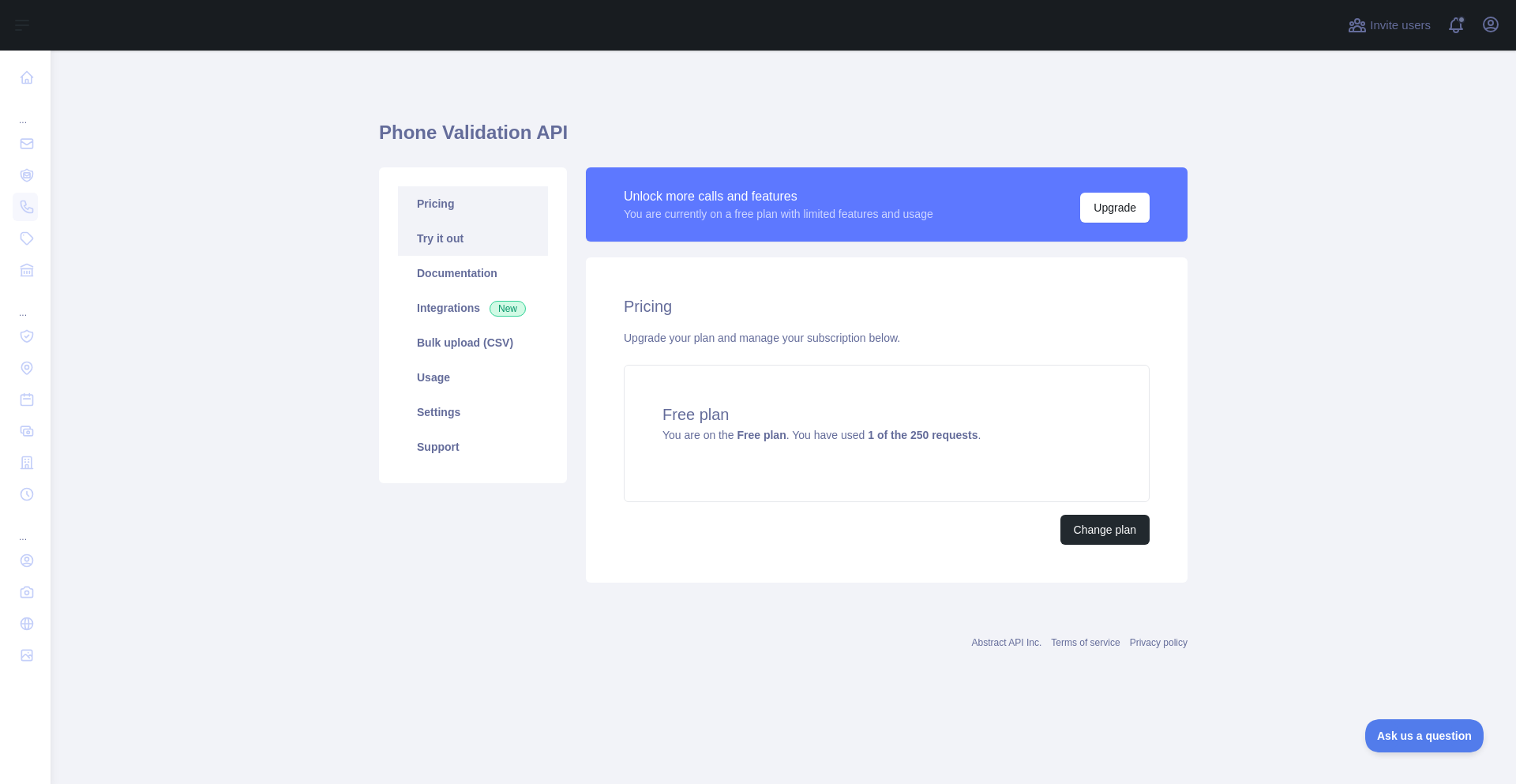
click at [450, 235] on link "Try it out" at bounding box center [473, 238] width 150 height 35
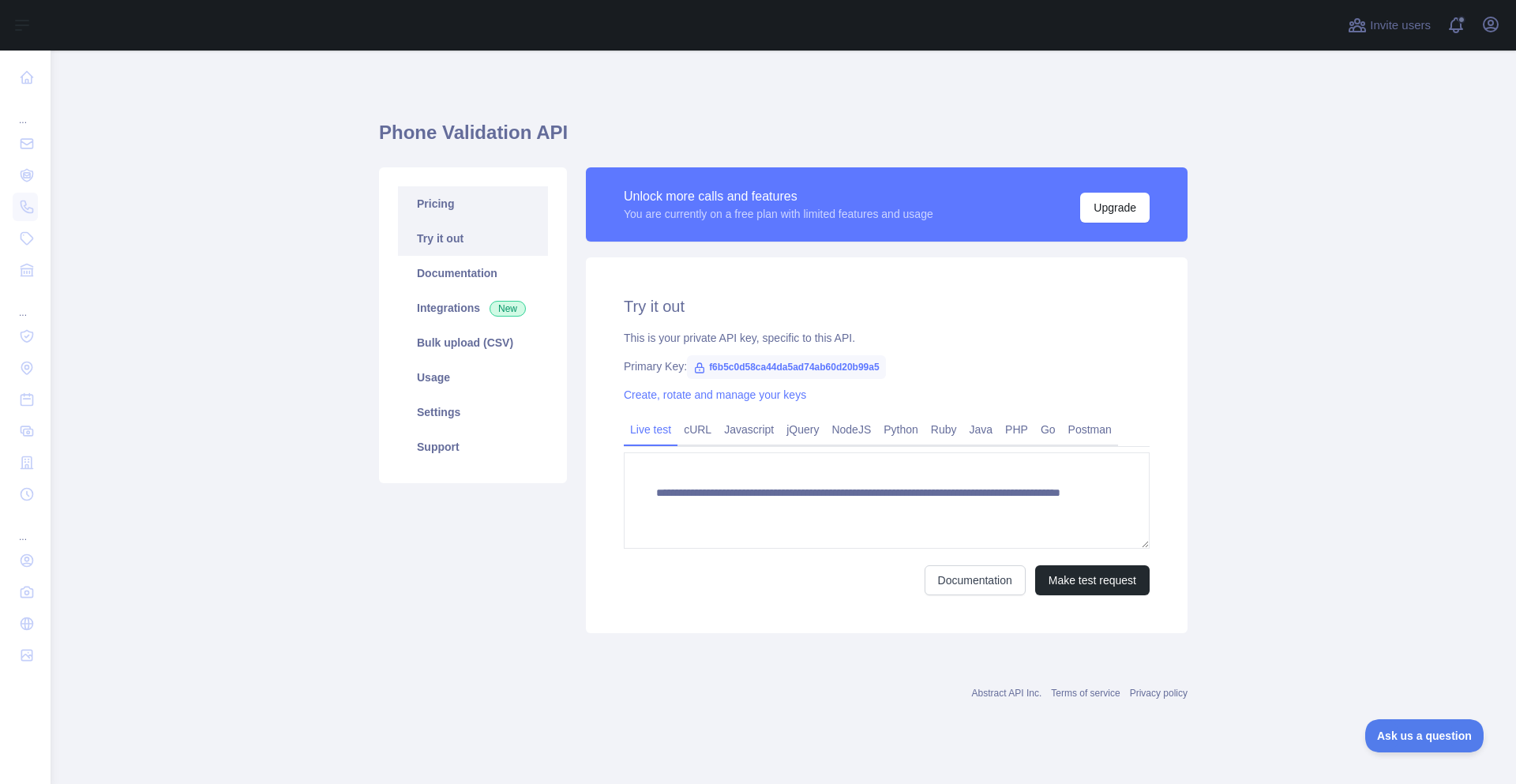
click at [438, 210] on link "Pricing" at bounding box center [473, 203] width 150 height 35
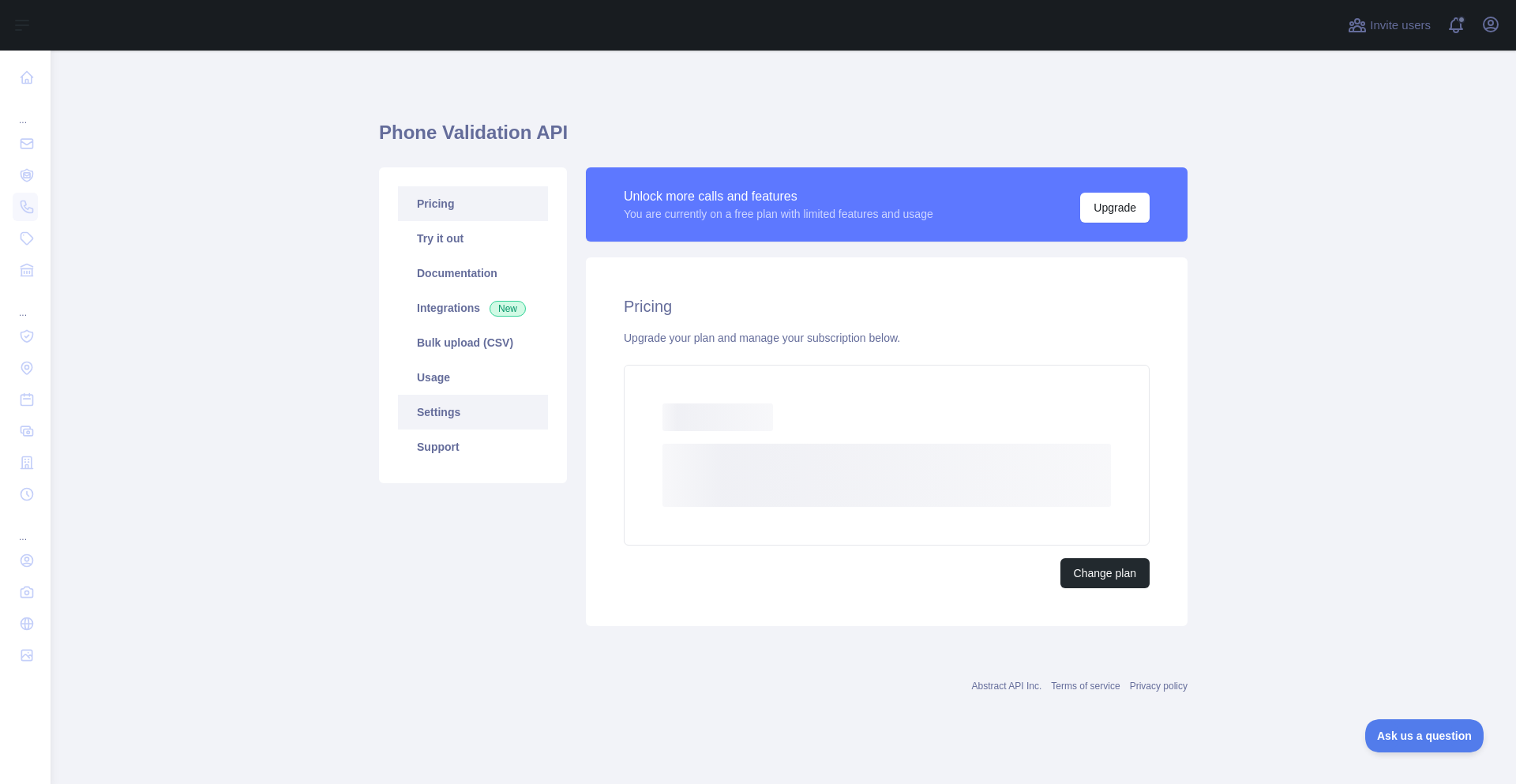
click at [445, 417] on link "Settings" at bounding box center [473, 411] width 150 height 35
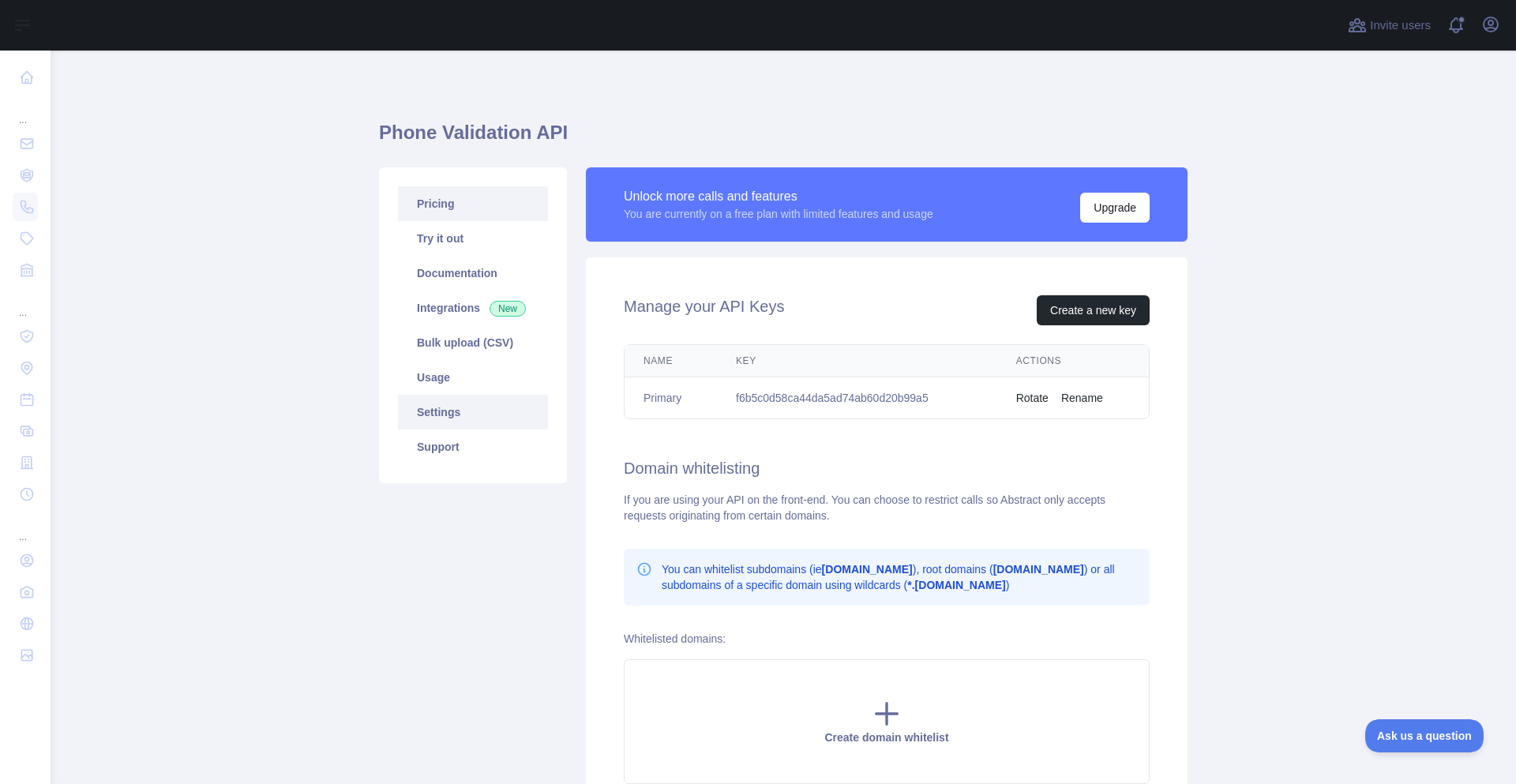
click at [424, 200] on link "Pricing" at bounding box center [473, 203] width 150 height 35
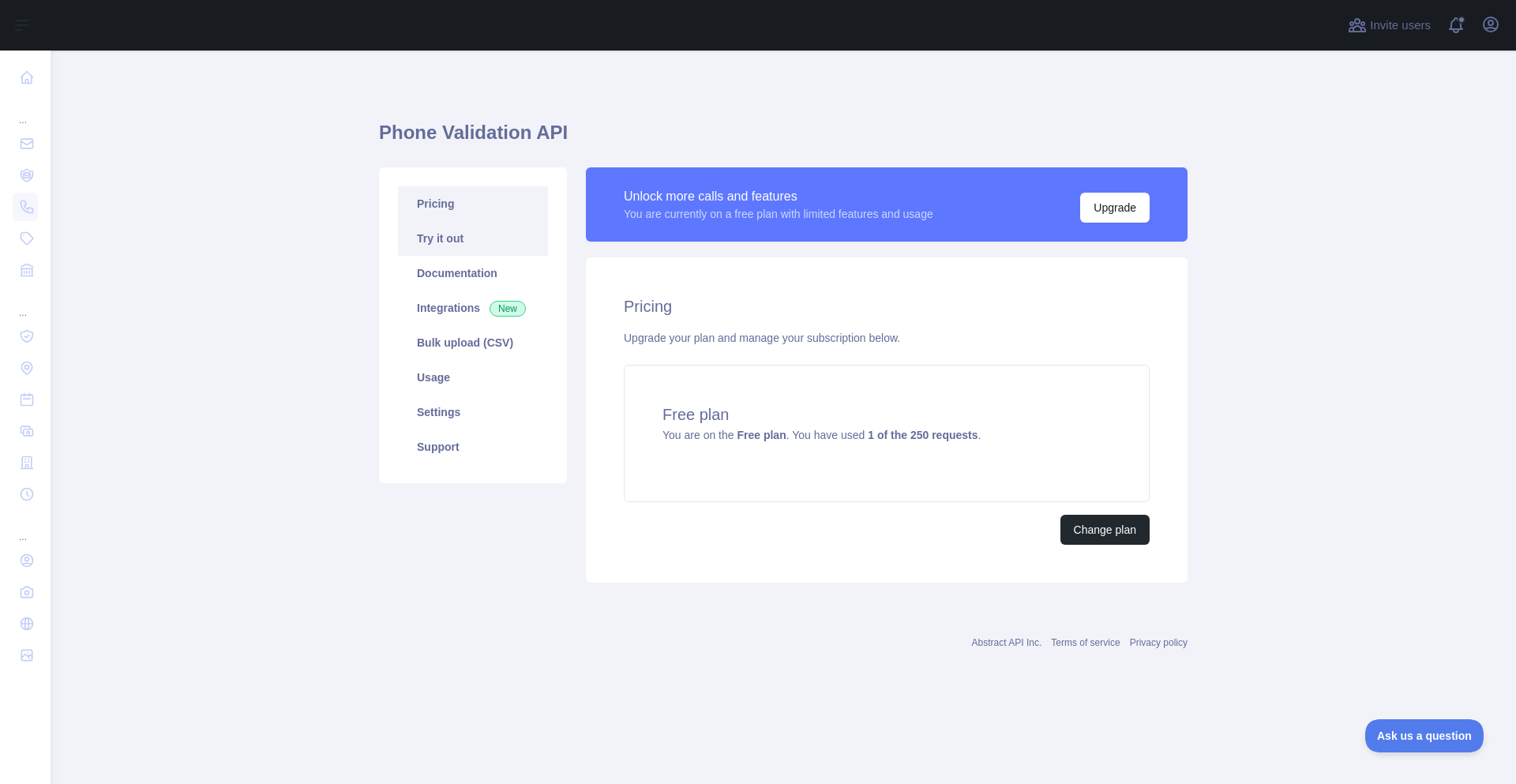
click at [511, 245] on link "Try it out" at bounding box center [473, 238] width 150 height 35
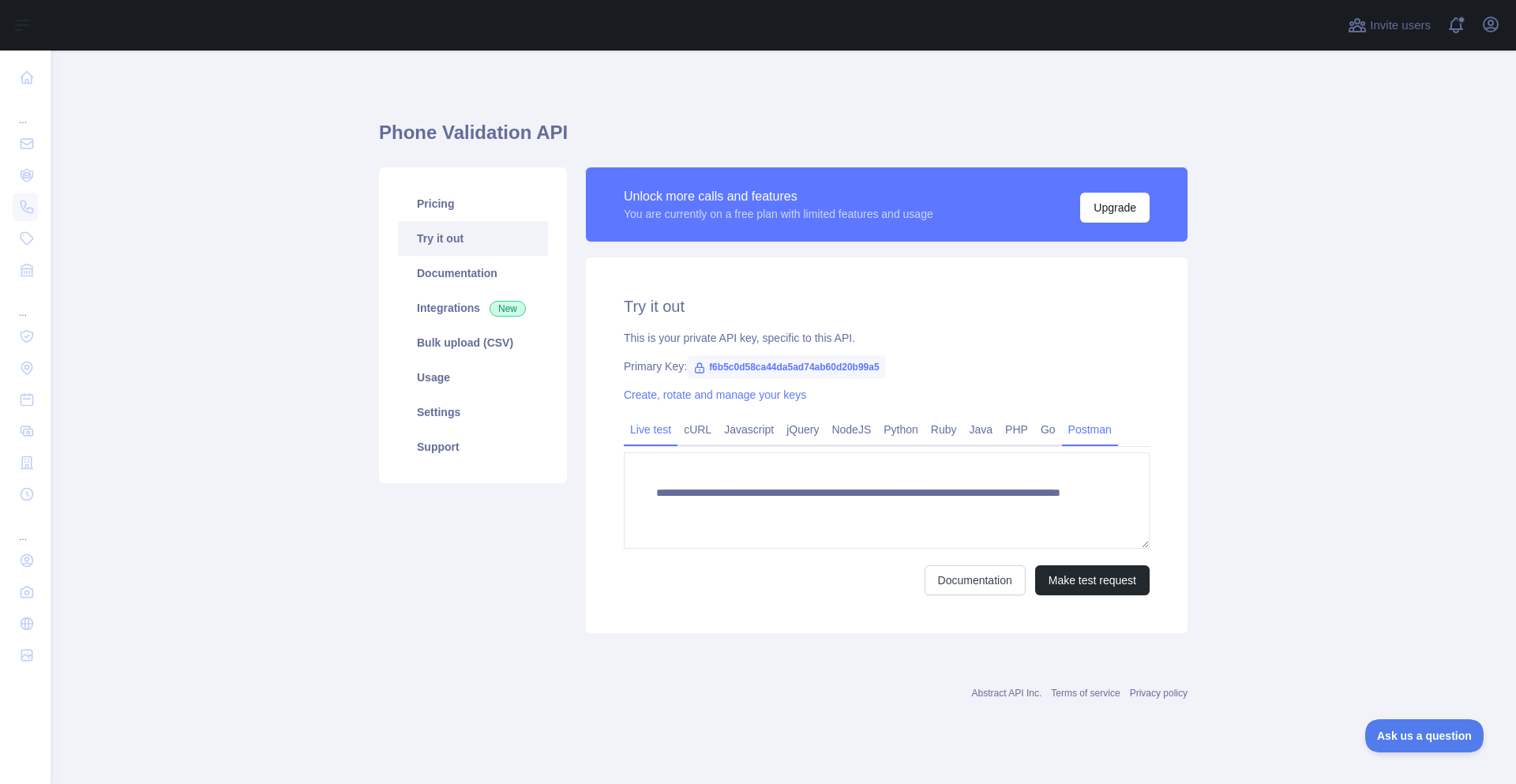
click at [1069, 423] on link "Postman" at bounding box center [1090, 429] width 56 height 25
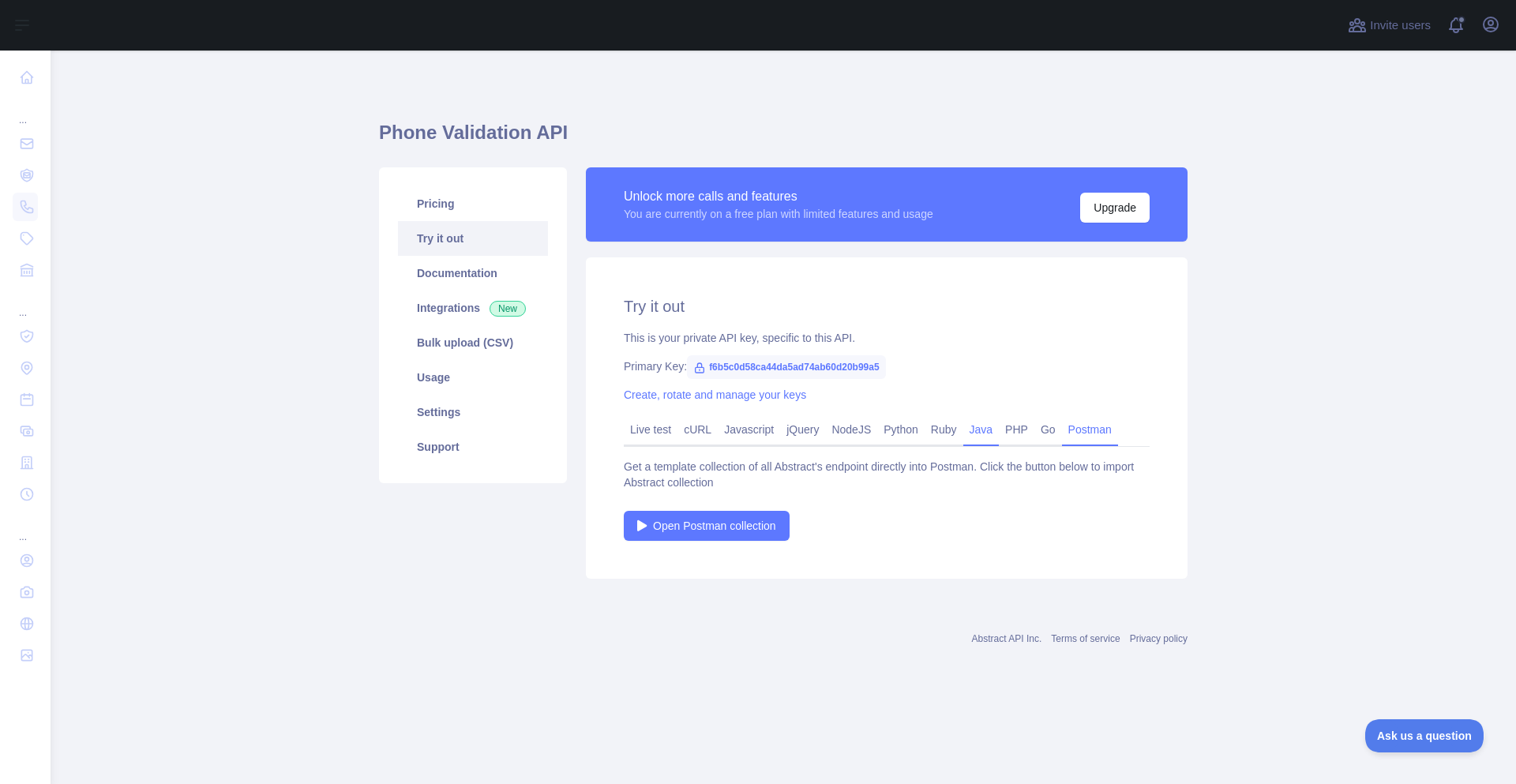
click at [990, 430] on link "Java" at bounding box center [981, 429] width 36 height 25
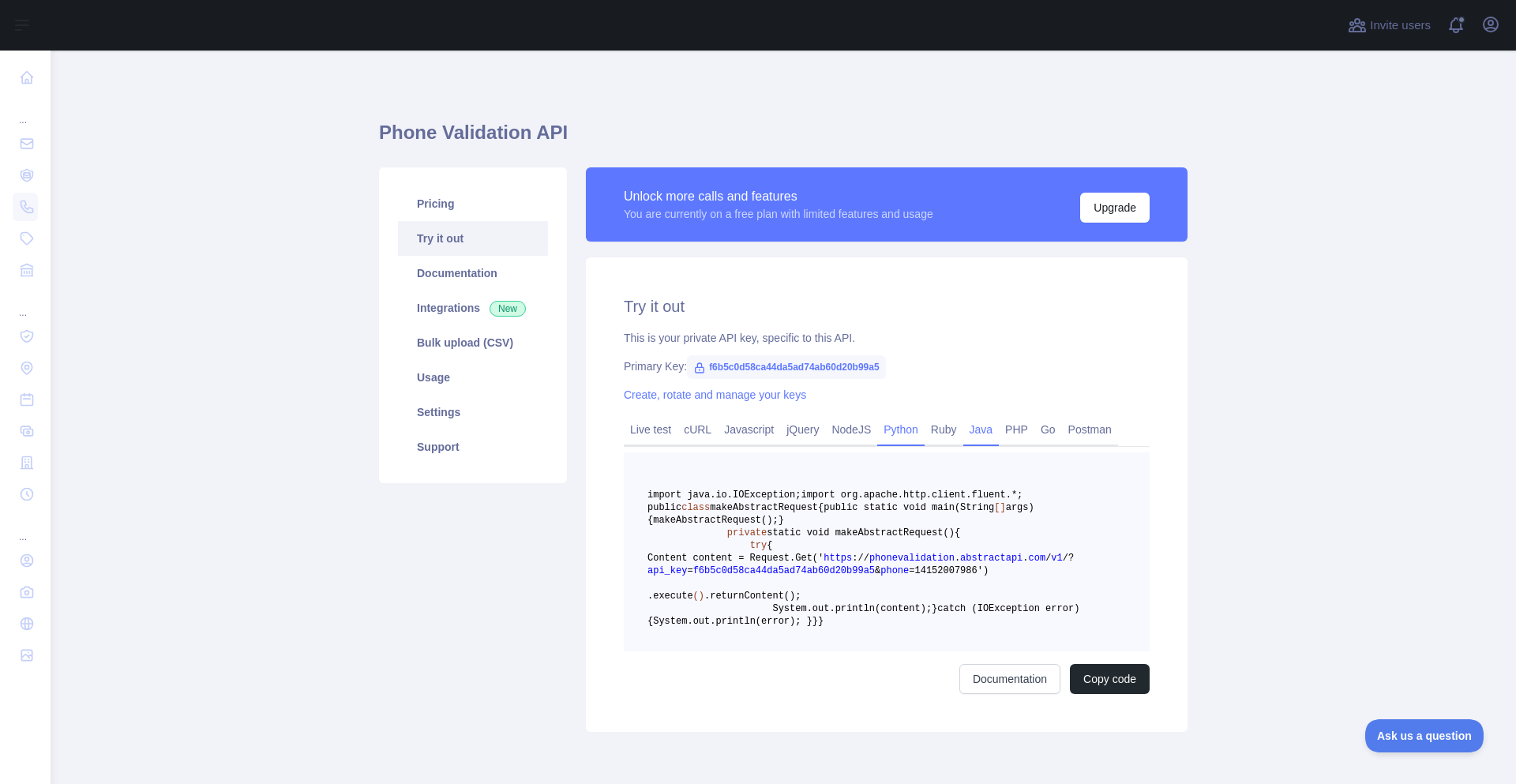
click at [912, 435] on link "Python" at bounding box center [901, 429] width 48 height 25
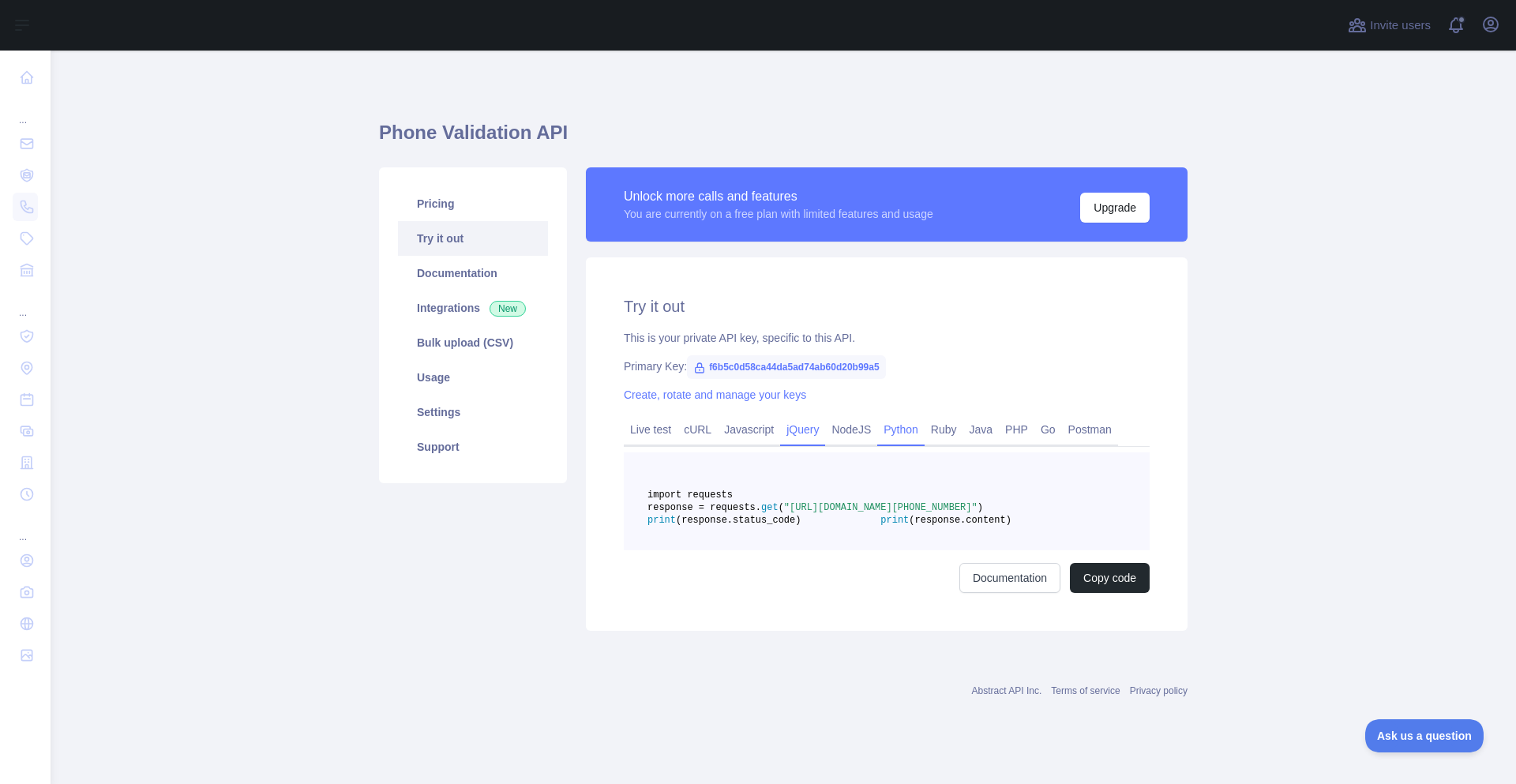
click at [797, 435] on link "jQuery" at bounding box center [803, 429] width 45 height 25
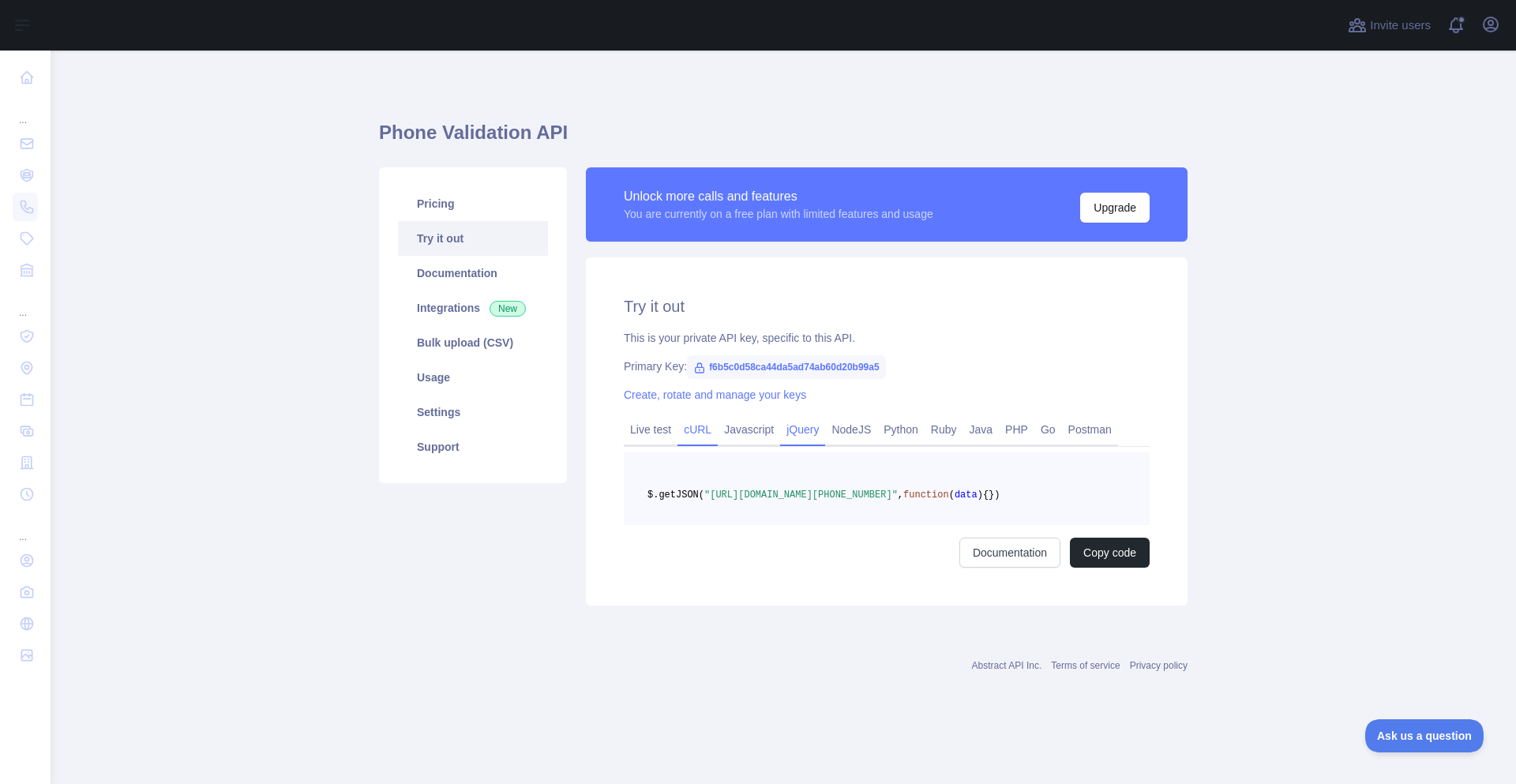
click at [708, 429] on link "cURL" at bounding box center [697, 429] width 40 height 25
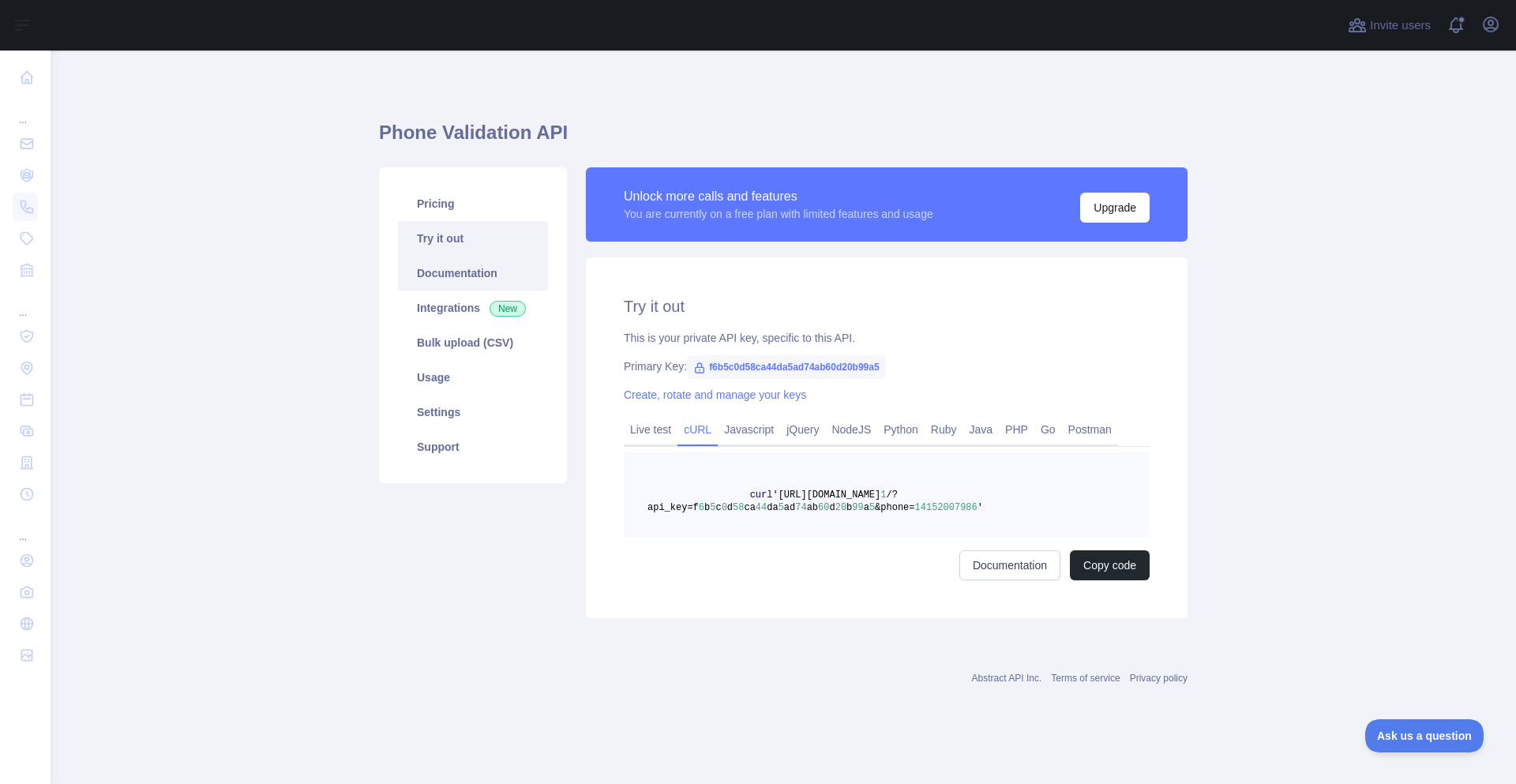
click at [445, 273] on link "Documentation" at bounding box center [473, 273] width 150 height 35
click at [479, 305] on link "Integrations New" at bounding box center [473, 307] width 150 height 35
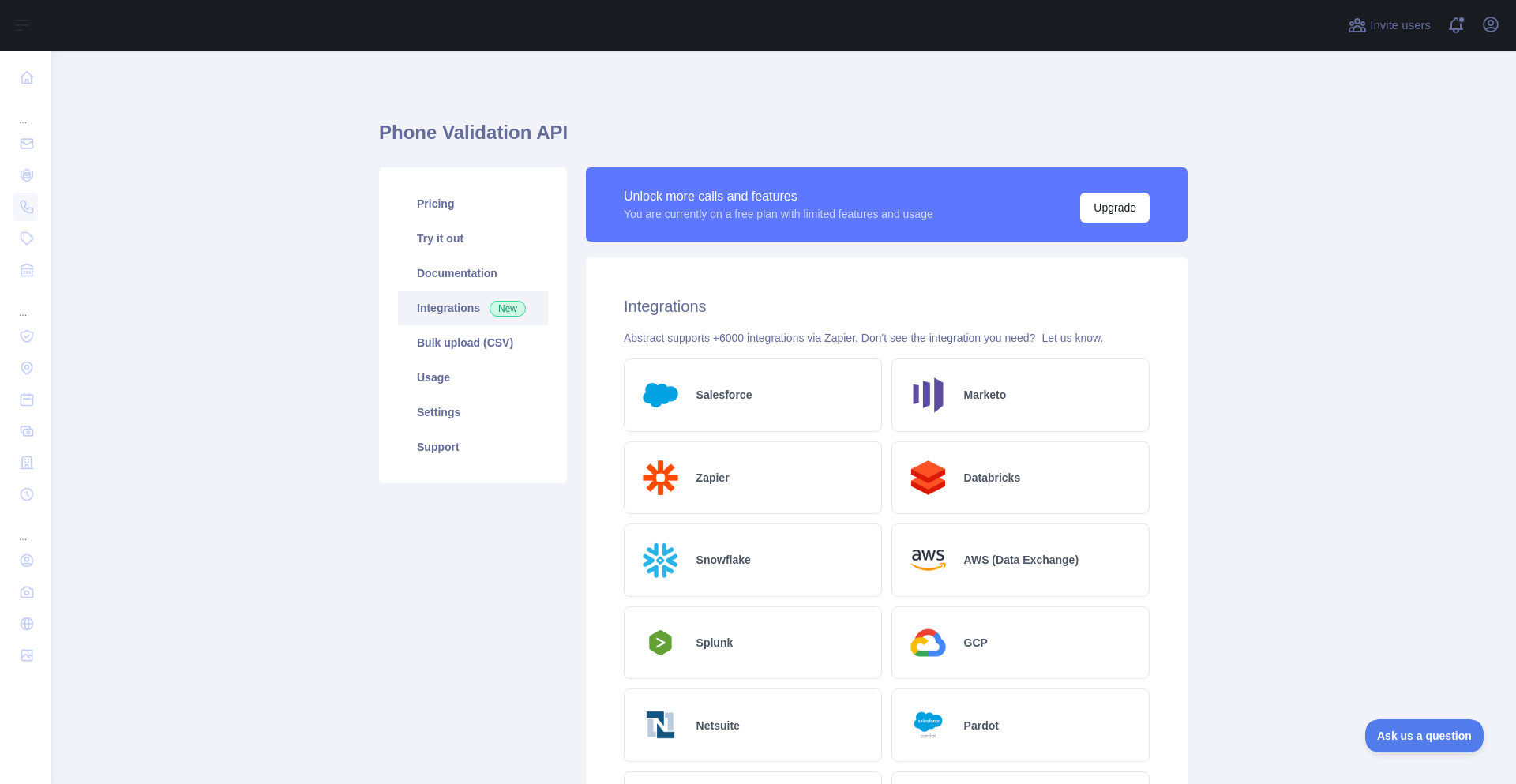
click at [716, 484] on h2 "Zapier" at bounding box center [712, 478] width 33 height 16
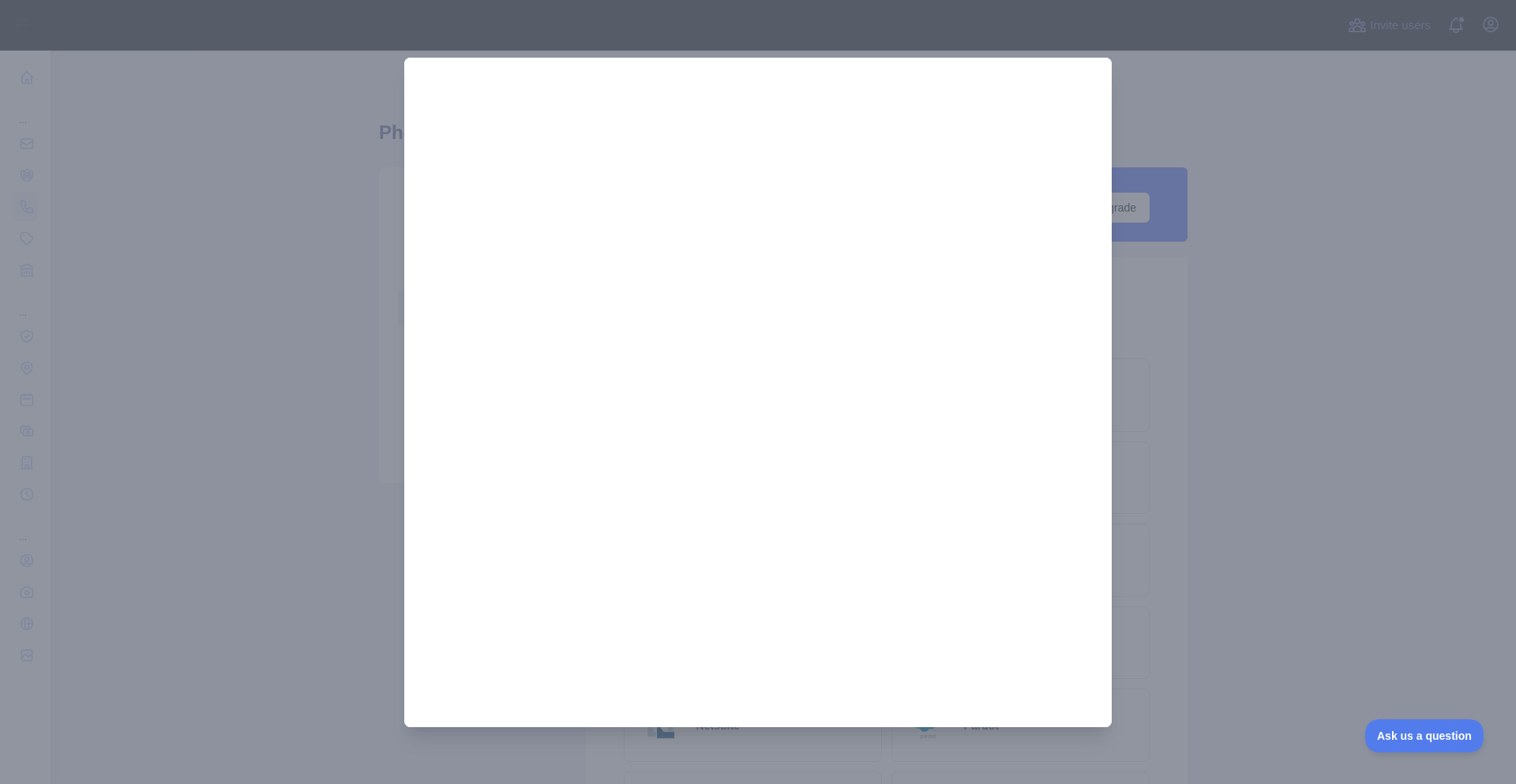
click at [1287, 502] on div at bounding box center [758, 392] width 1516 height 784
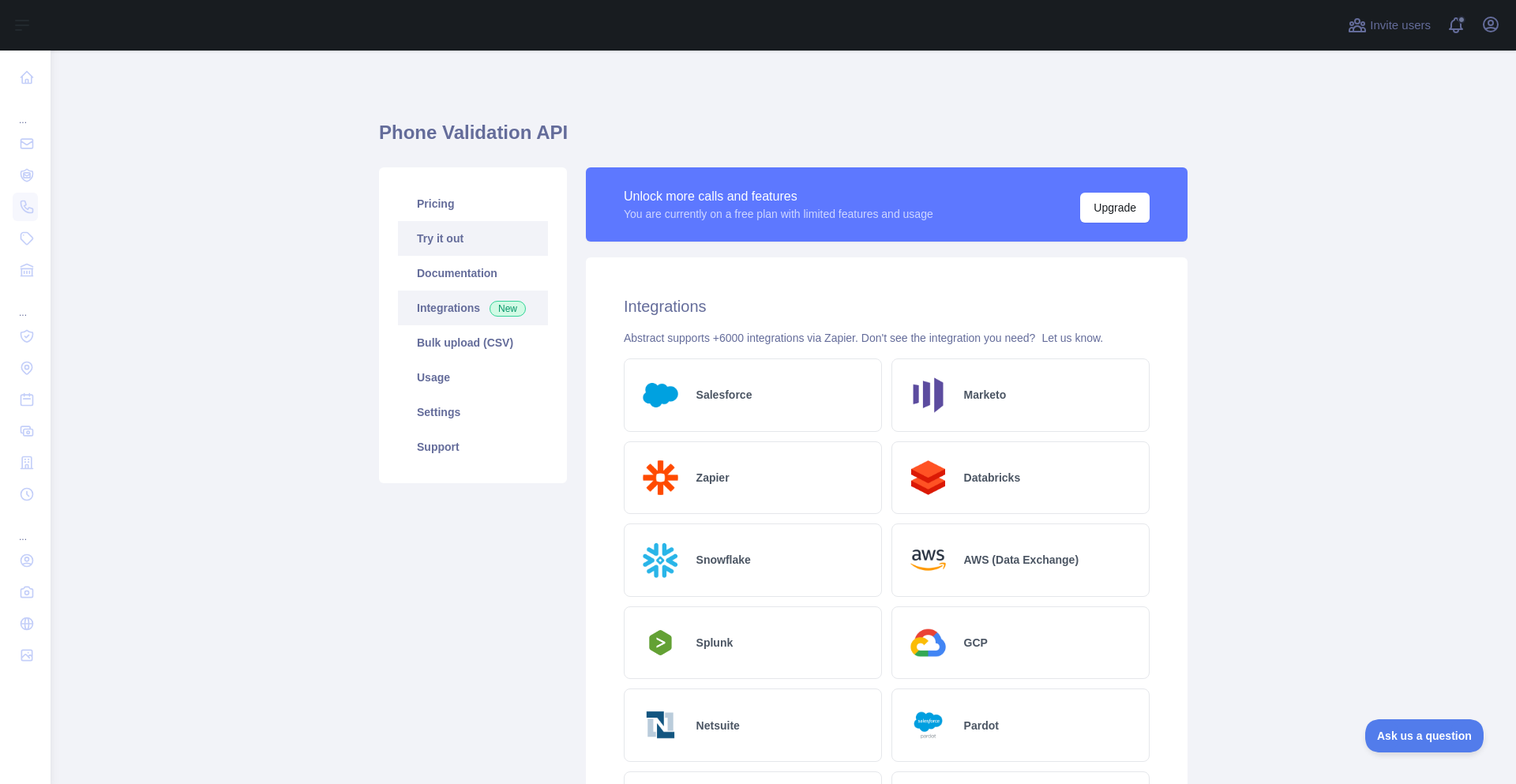
click at [424, 255] on link "Try it out" at bounding box center [473, 238] width 150 height 35
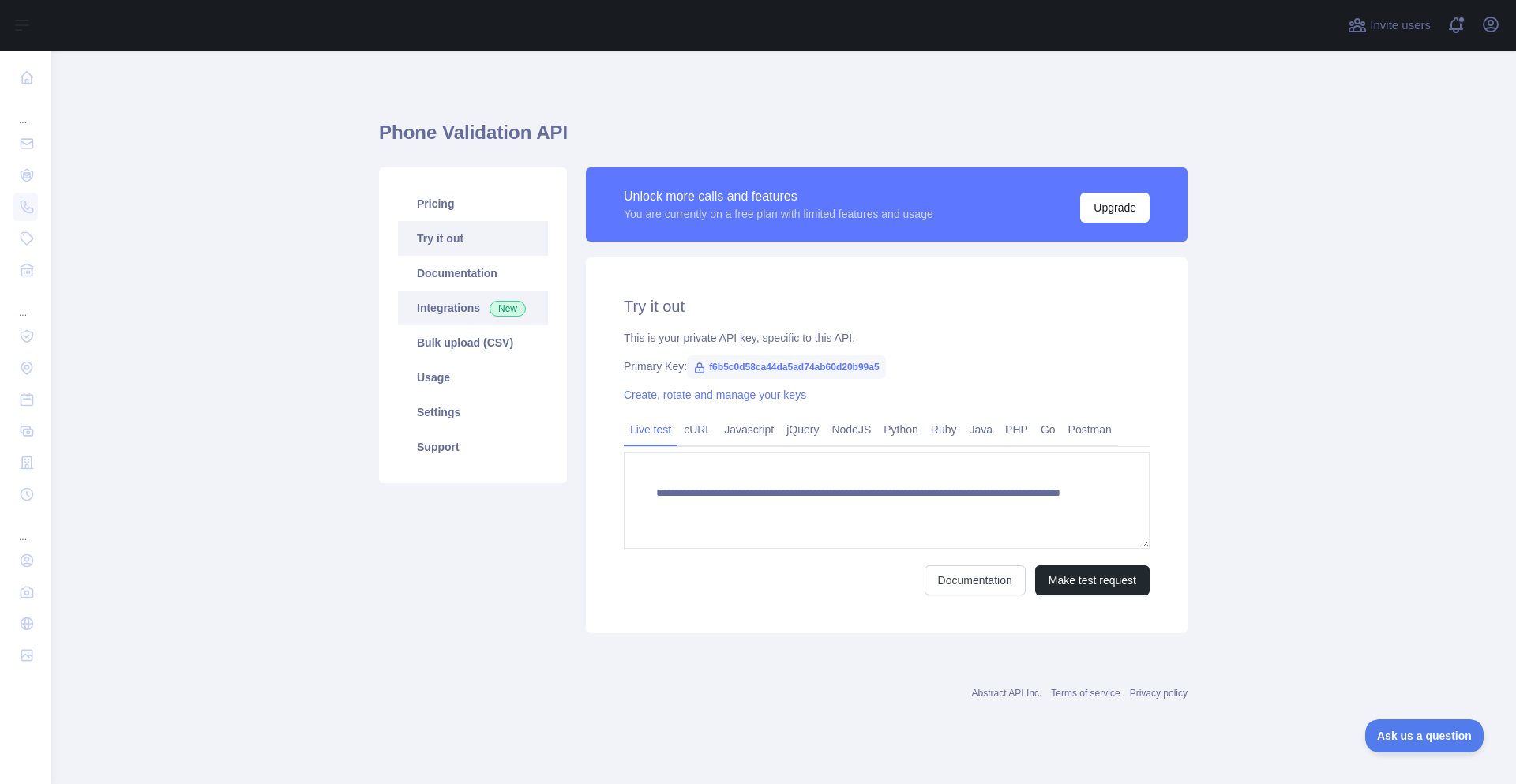
click at [434, 310] on link "Integrations New" at bounding box center [473, 307] width 150 height 35
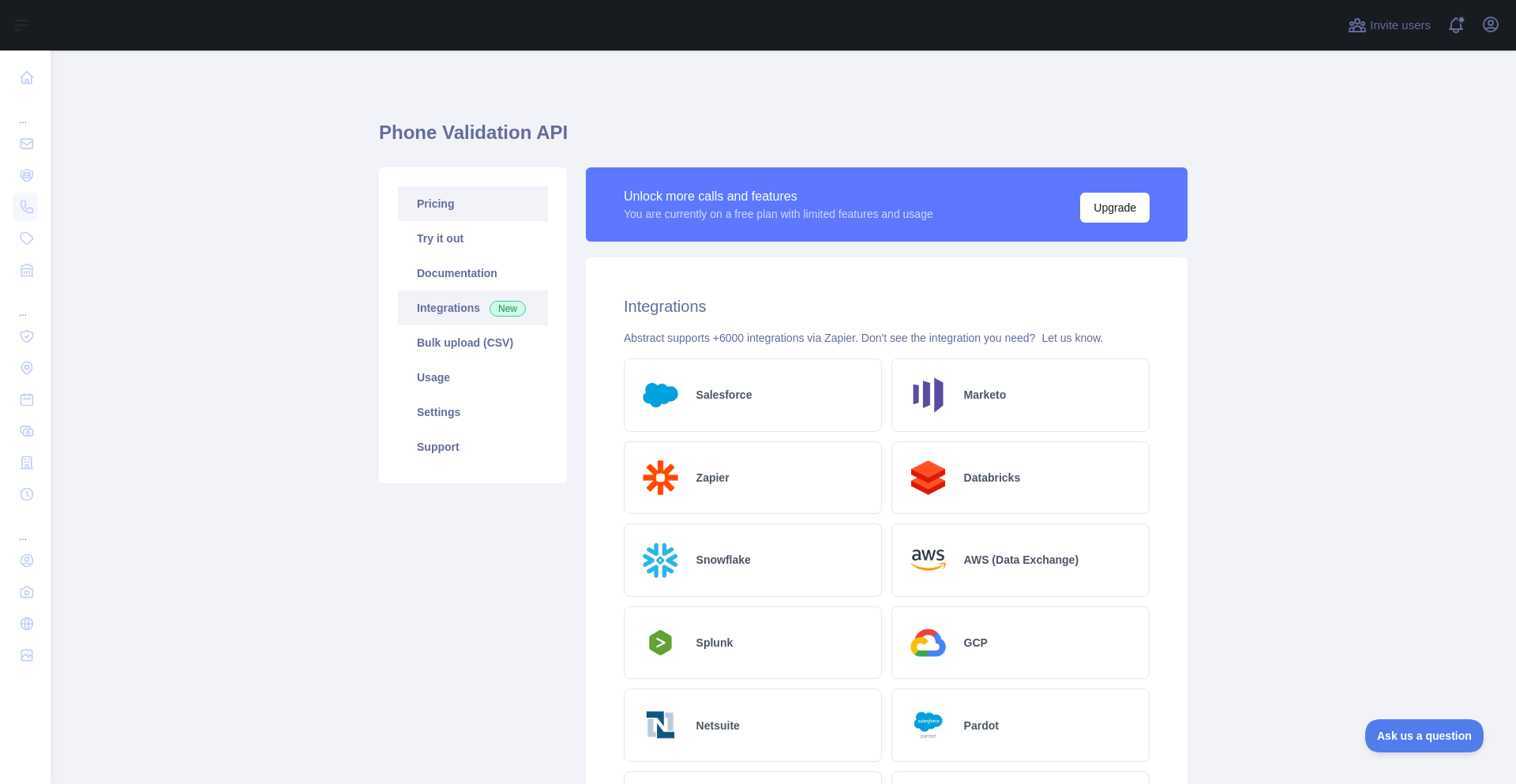
click at [435, 208] on link "Pricing" at bounding box center [473, 203] width 150 height 35
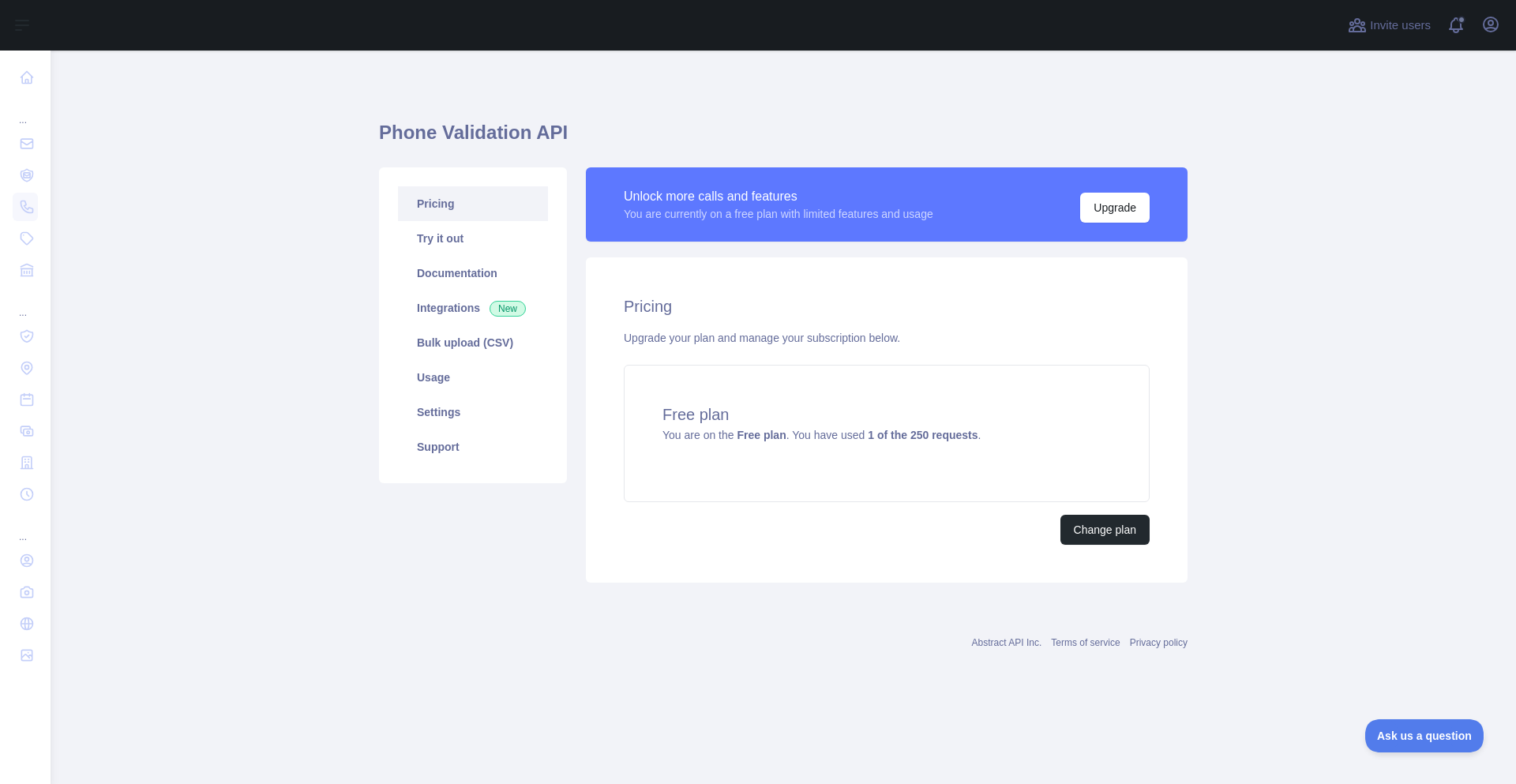
click at [239, 293] on main "Phone Validation API Pricing Try it out Documentation Integrations New Bulk upl…" at bounding box center [783, 417] width 1466 height 734
click at [414, 238] on link "Try it out" at bounding box center [473, 238] width 150 height 35
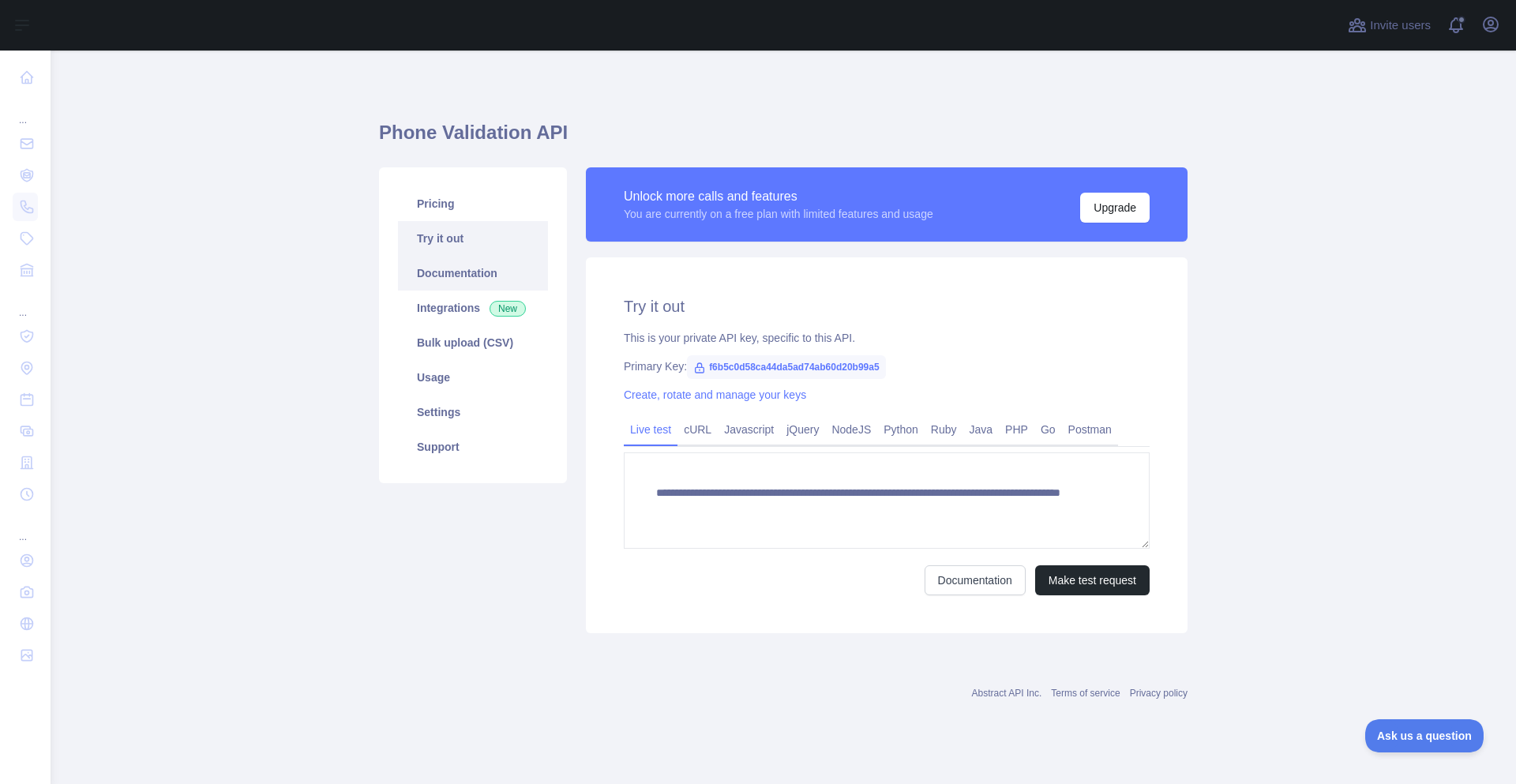
click at [503, 270] on link "Documentation" at bounding box center [473, 273] width 150 height 35
click at [427, 382] on link "Usage" at bounding box center [473, 377] width 150 height 35
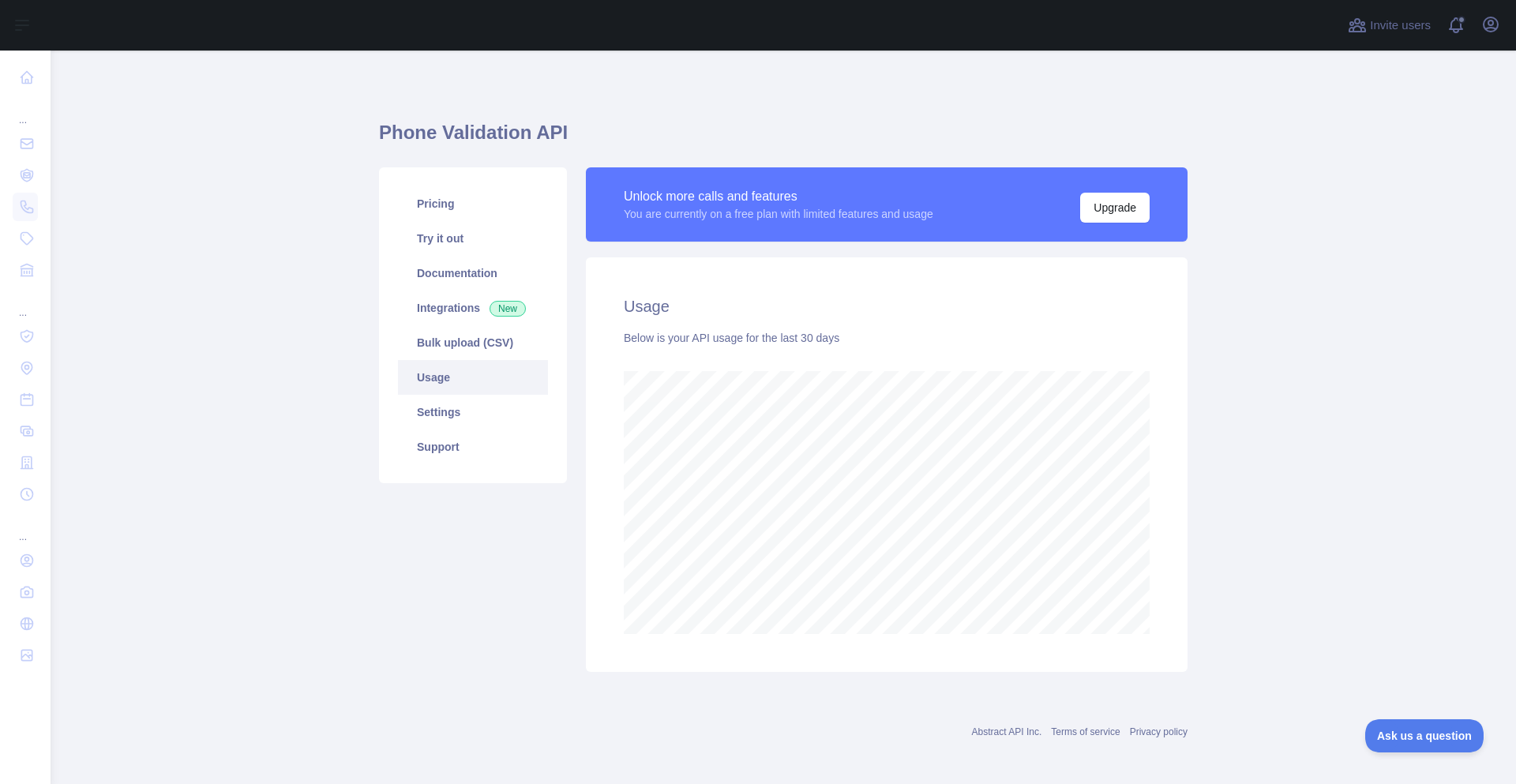
scroll to position [734, 1453]
click at [432, 407] on link "Settings" at bounding box center [473, 411] width 150 height 35
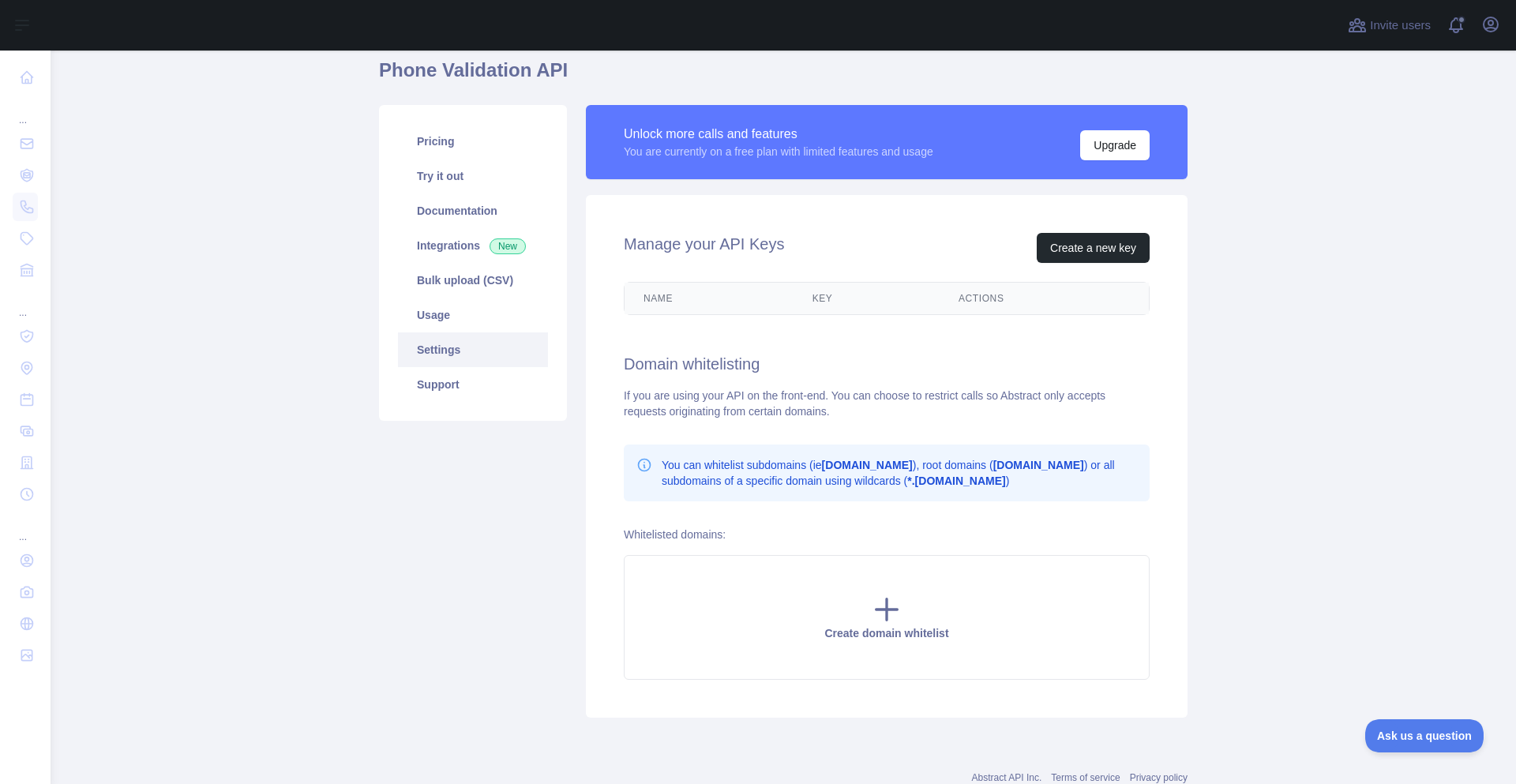
scroll to position [113, 0]
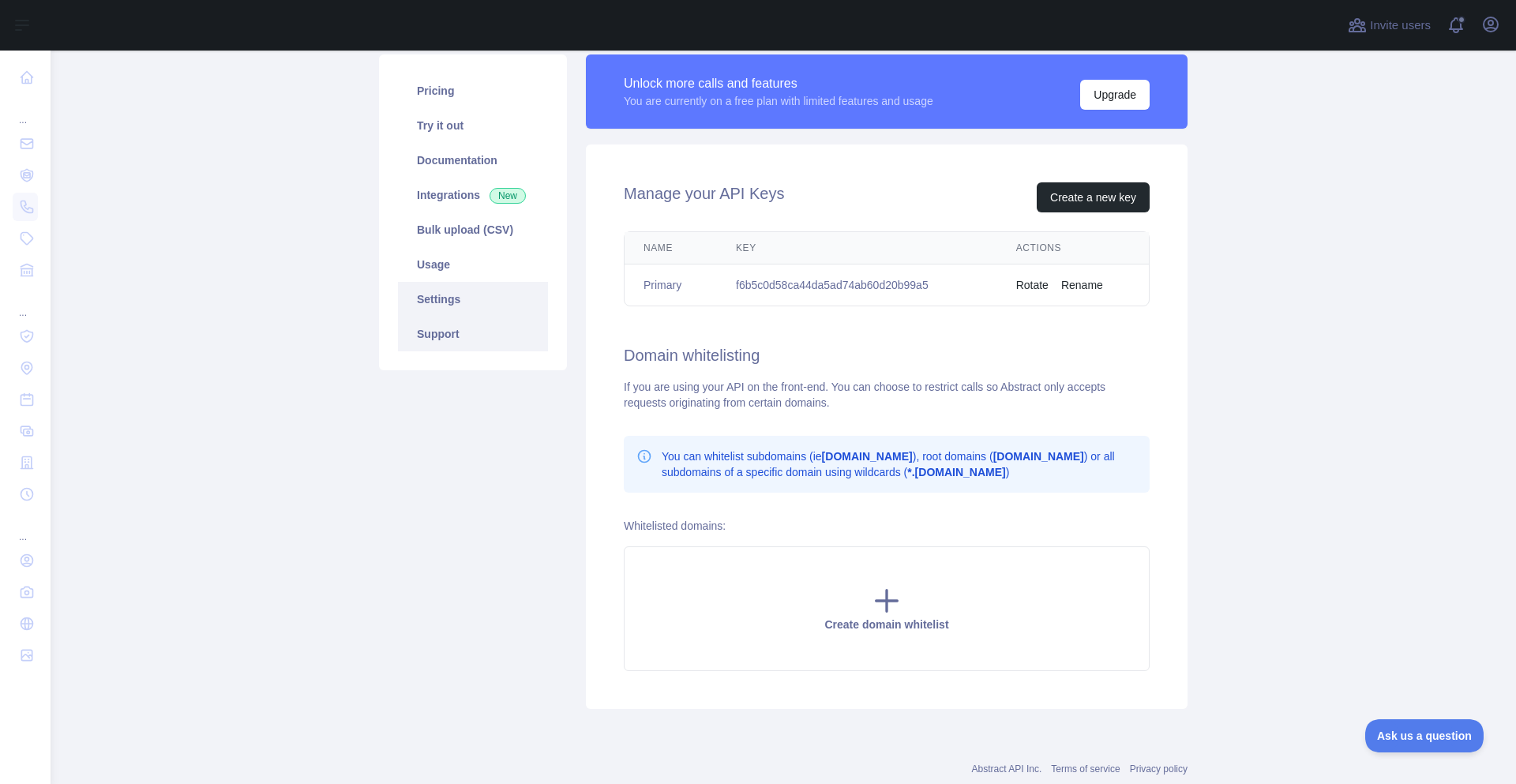
click at [440, 331] on link "Support" at bounding box center [473, 334] width 150 height 35
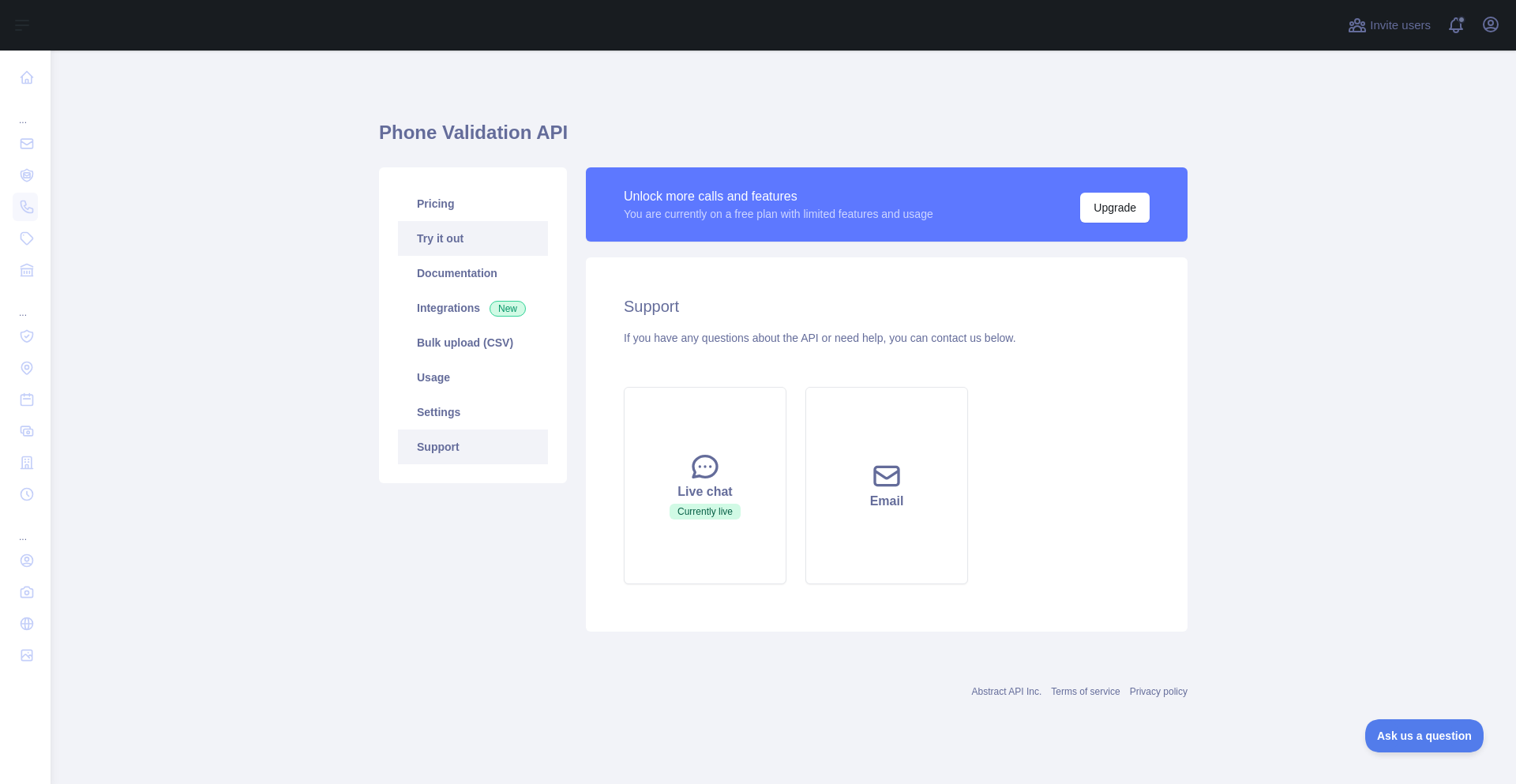
click at [436, 247] on link "Try it out" at bounding box center [473, 238] width 150 height 35
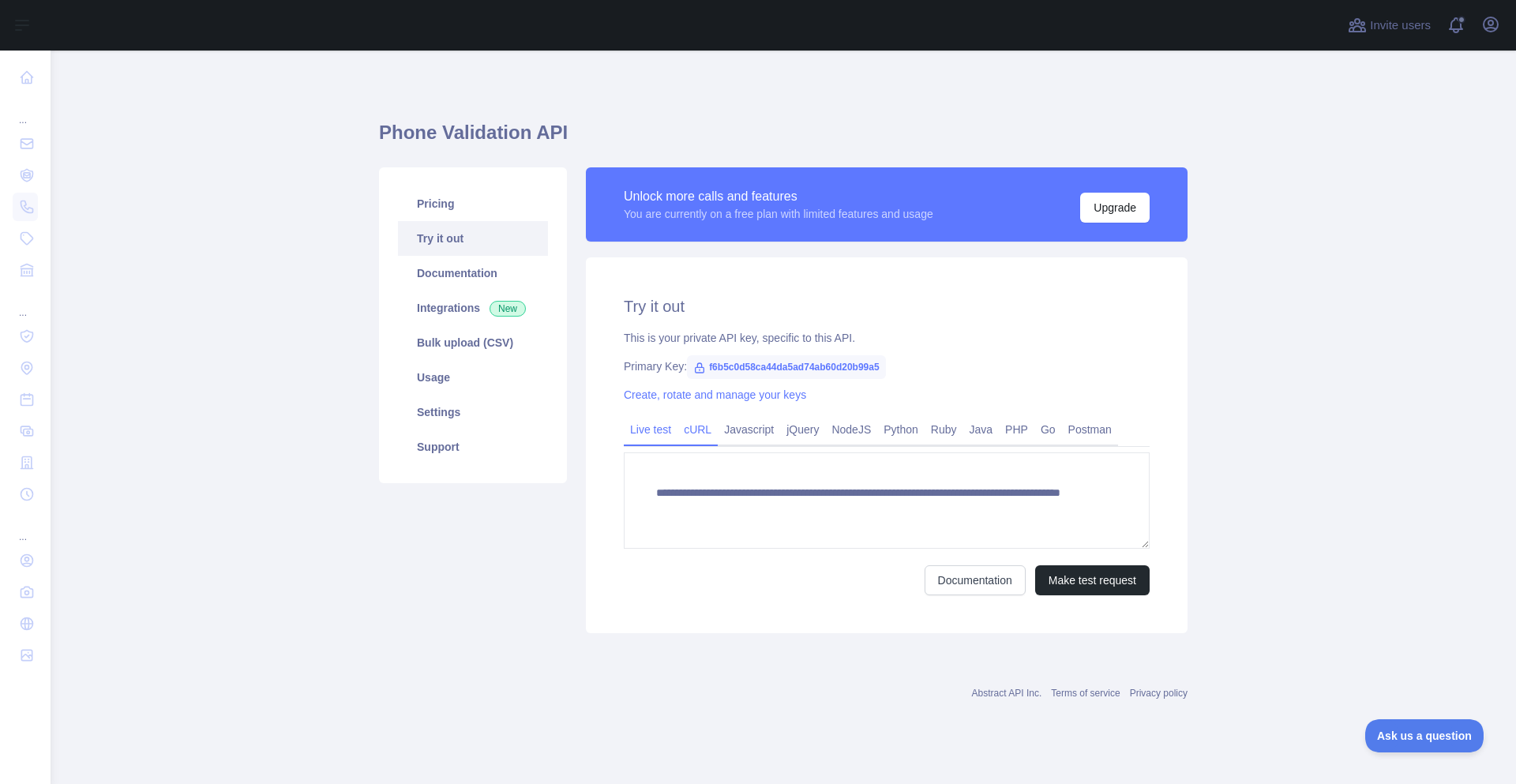
click at [698, 426] on link "cURL" at bounding box center [697, 429] width 40 height 25
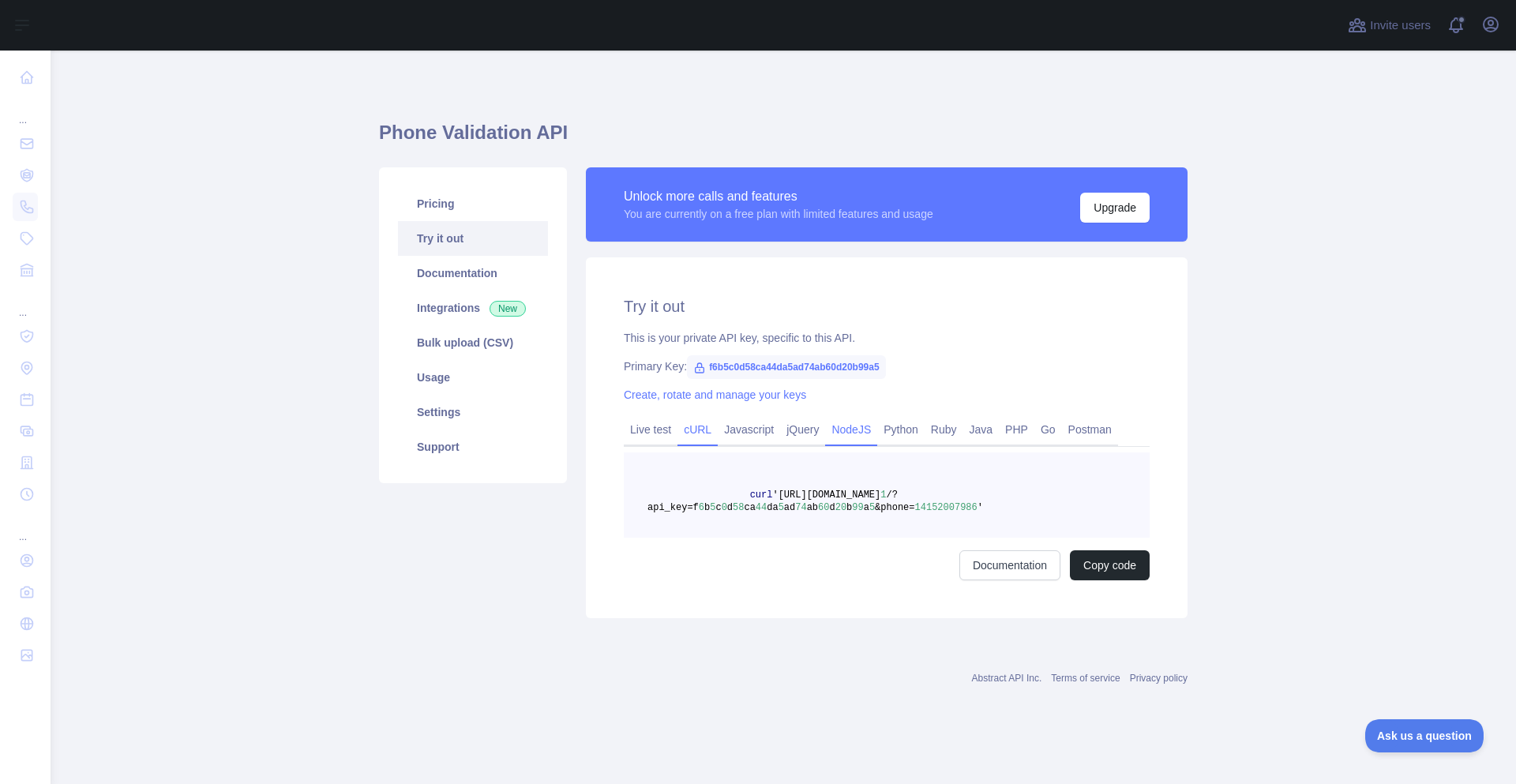
click at [851, 433] on link "NodeJS" at bounding box center [851, 429] width 52 height 25
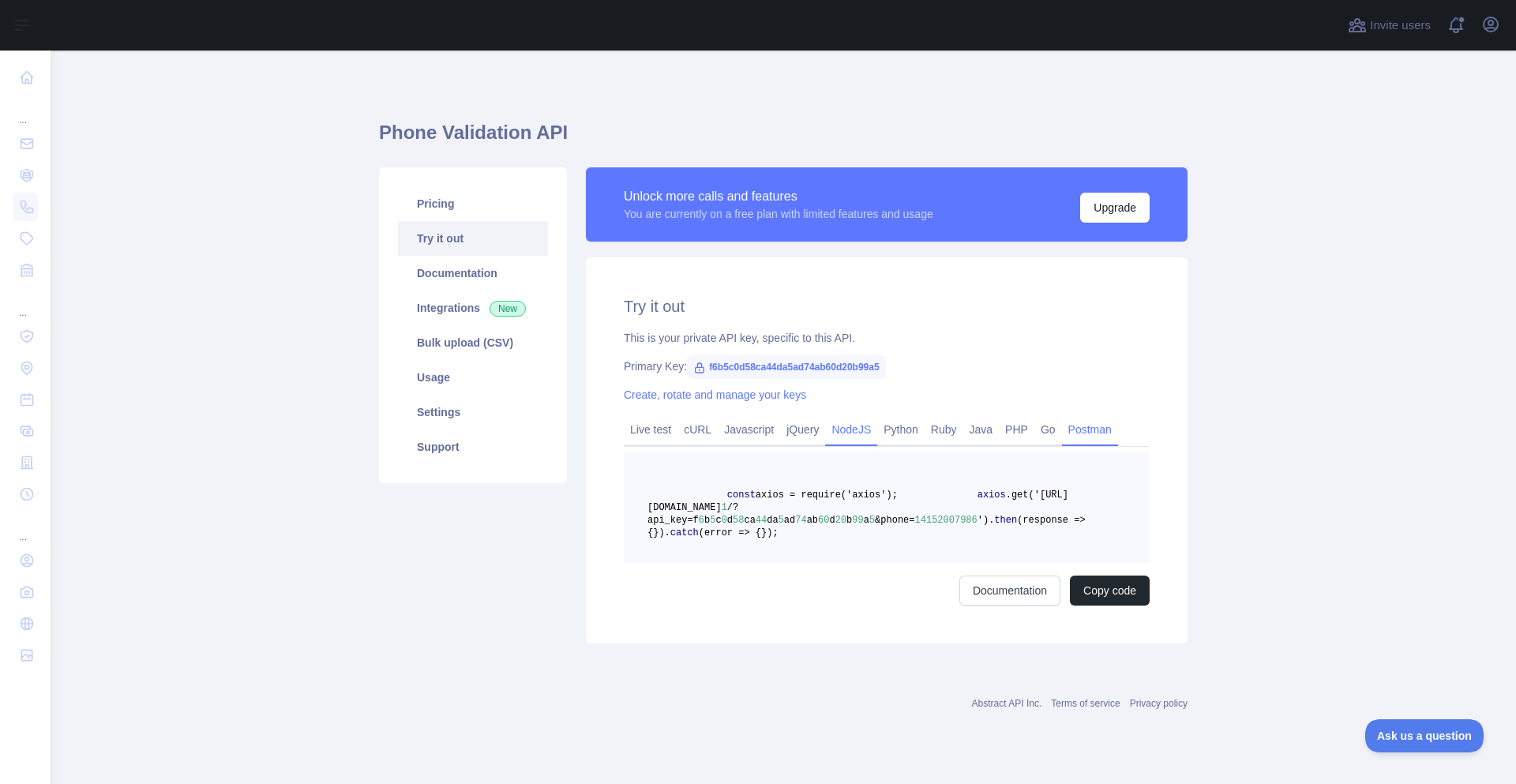
click at [1079, 425] on link "Postman" at bounding box center [1090, 429] width 56 height 25
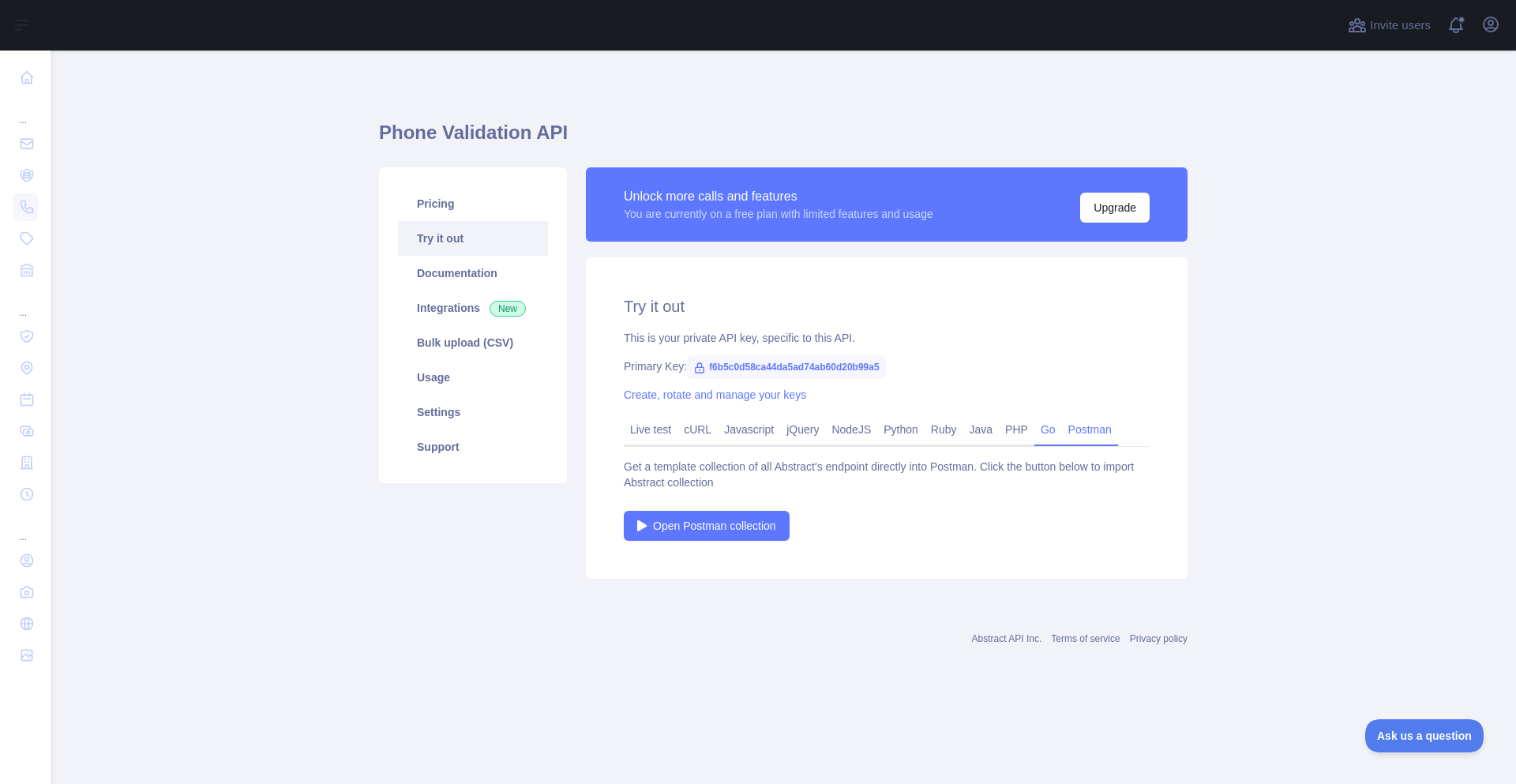
click at [1047, 430] on link "Go" at bounding box center [1049, 429] width 28 height 25
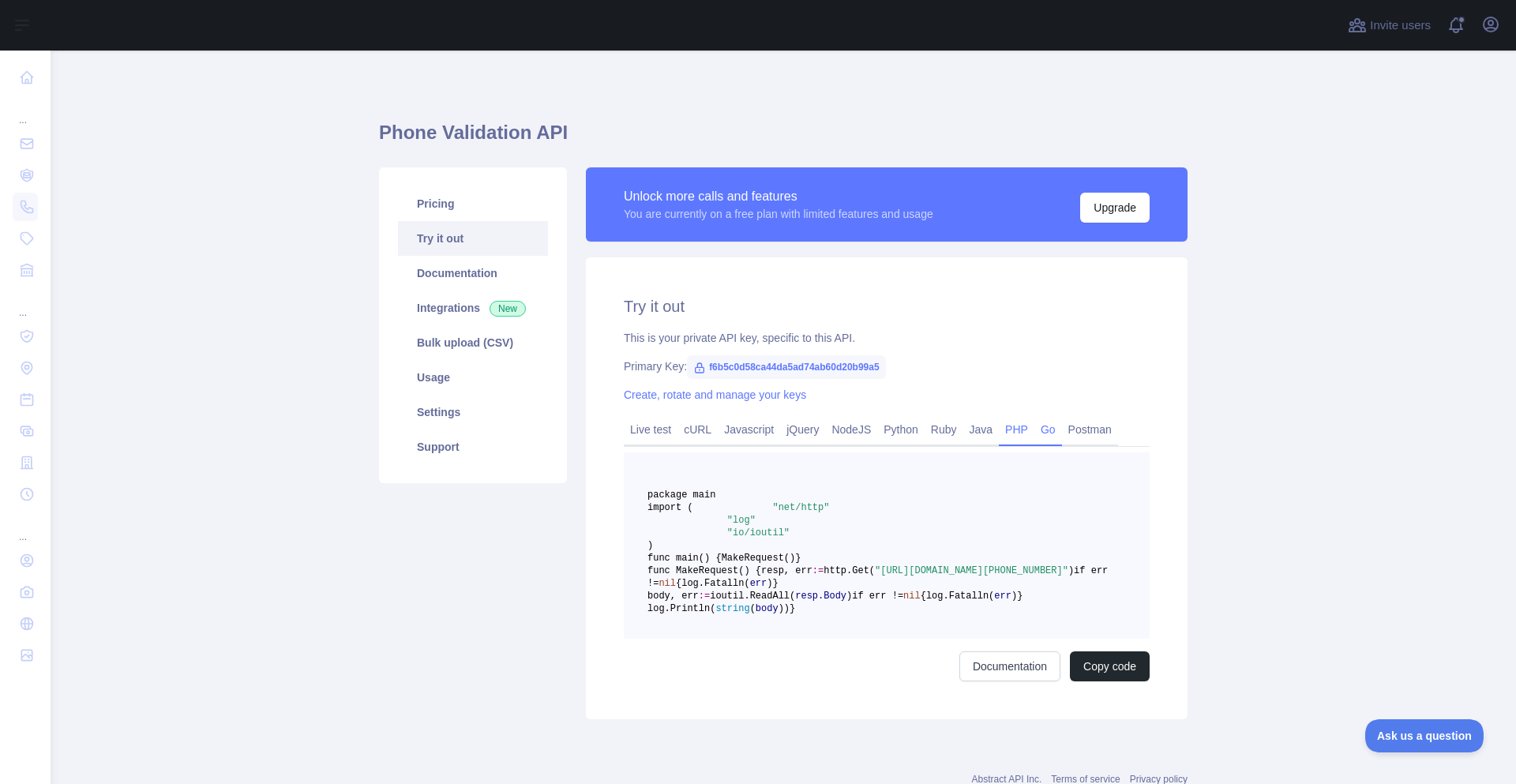
click at [1019, 433] on link "PHP" at bounding box center [1017, 429] width 36 height 25
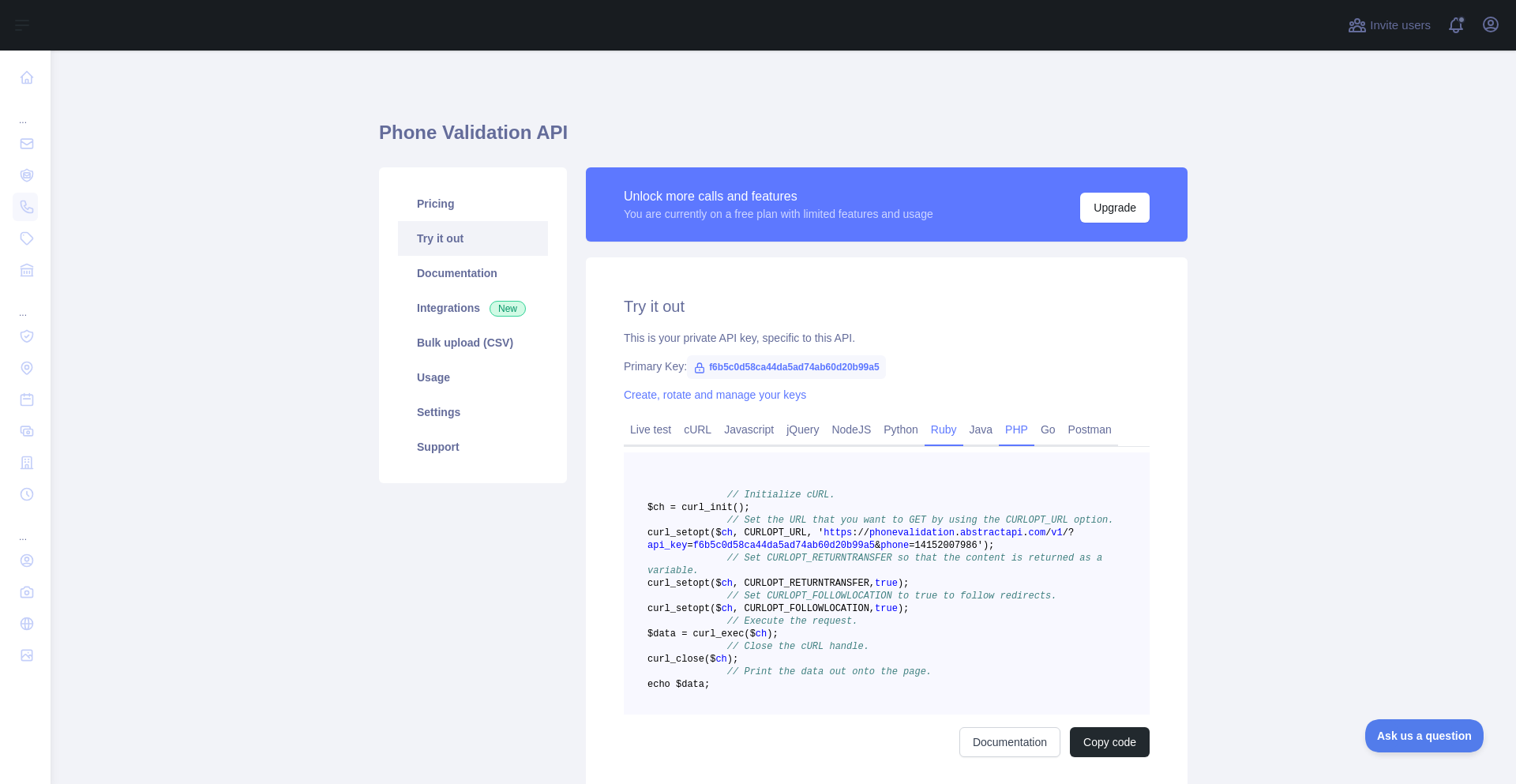
click at [924, 434] on link "Ruby" at bounding box center [943, 429] width 38 height 25
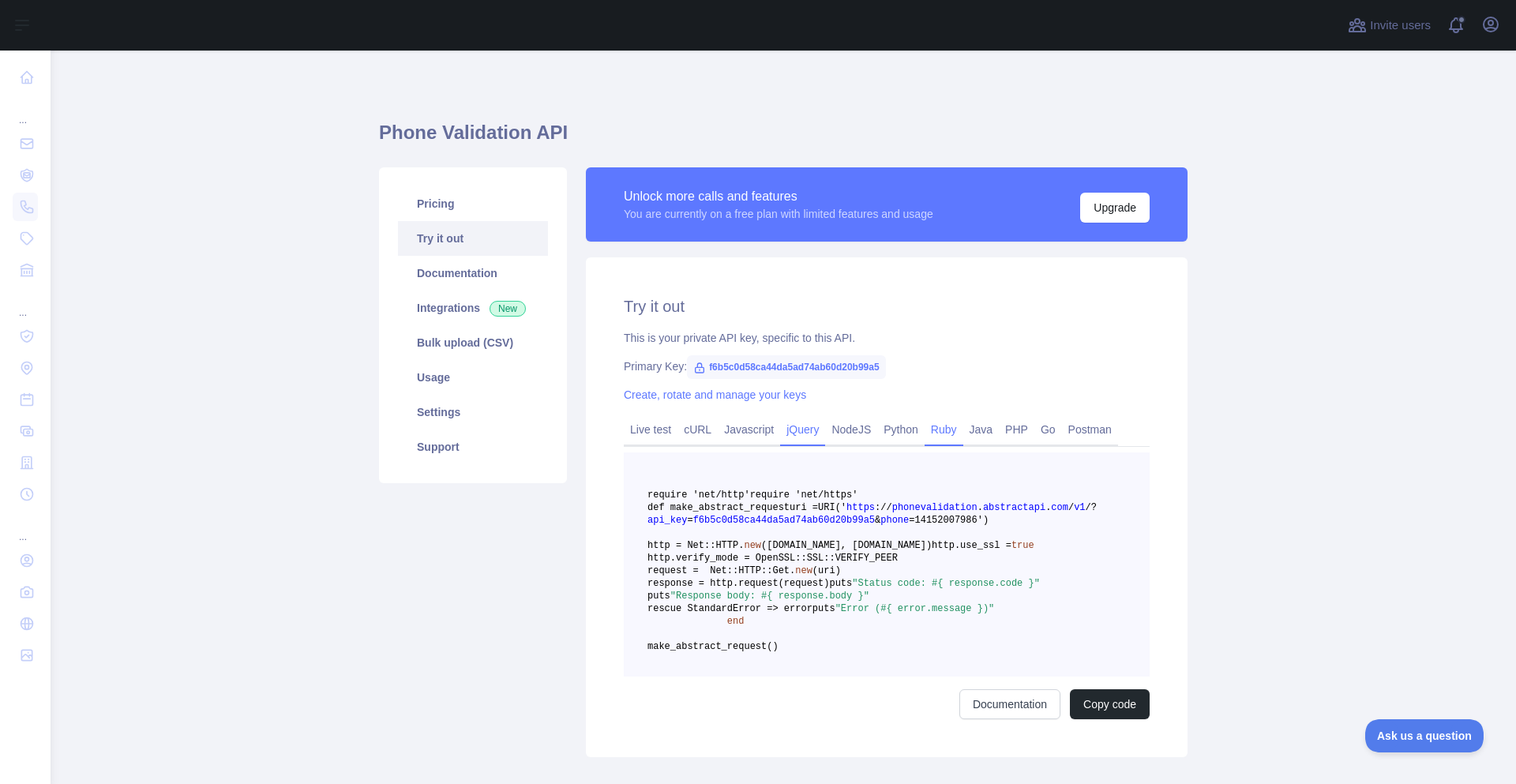
drag, startPoint x: 844, startPoint y: 435, endPoint x: 792, endPoint y: 435, distance: 52.0
click at [843, 435] on link "NodeJS" at bounding box center [851, 429] width 52 height 25
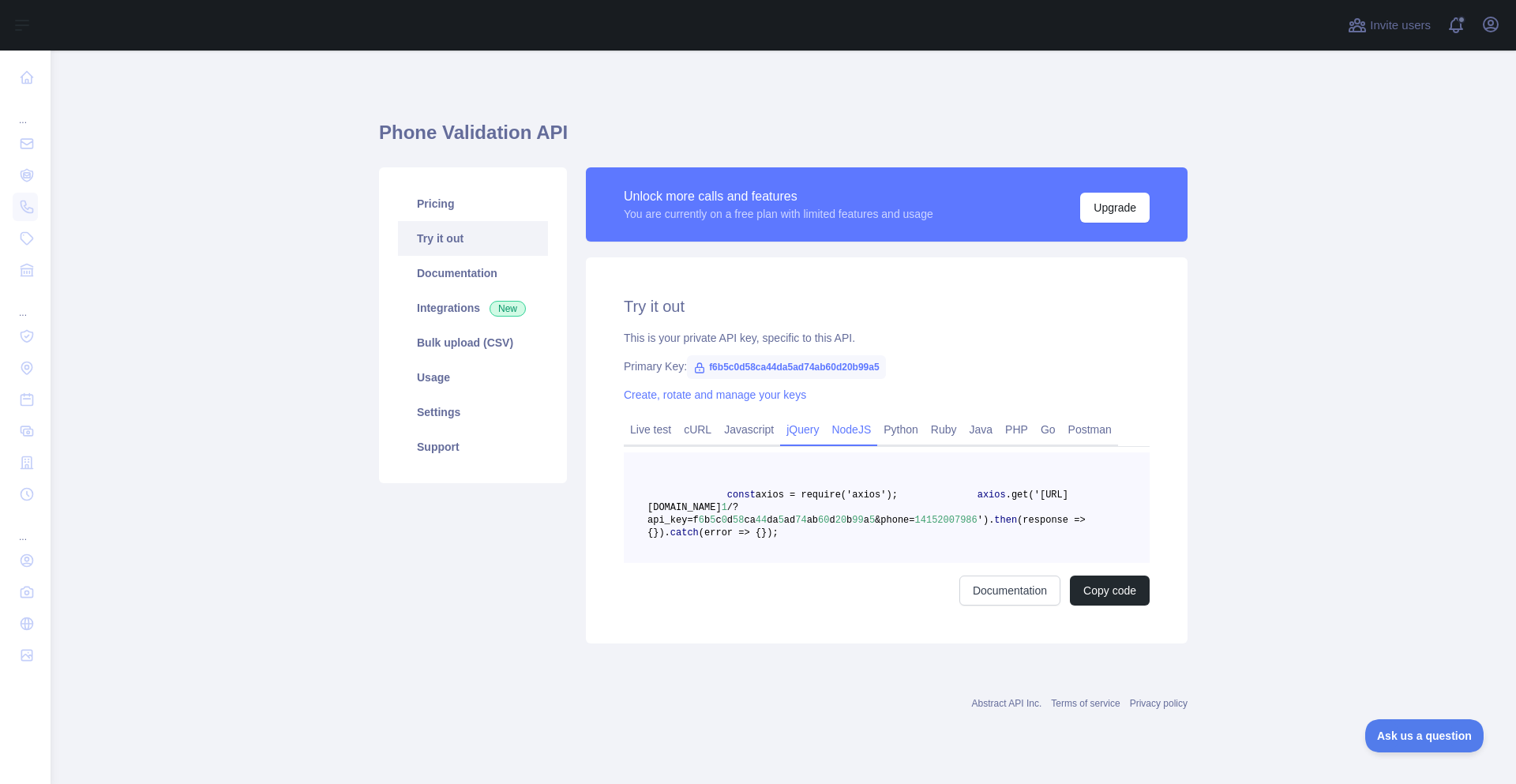
click at [780, 435] on link "jQuery" at bounding box center [803, 429] width 45 height 25
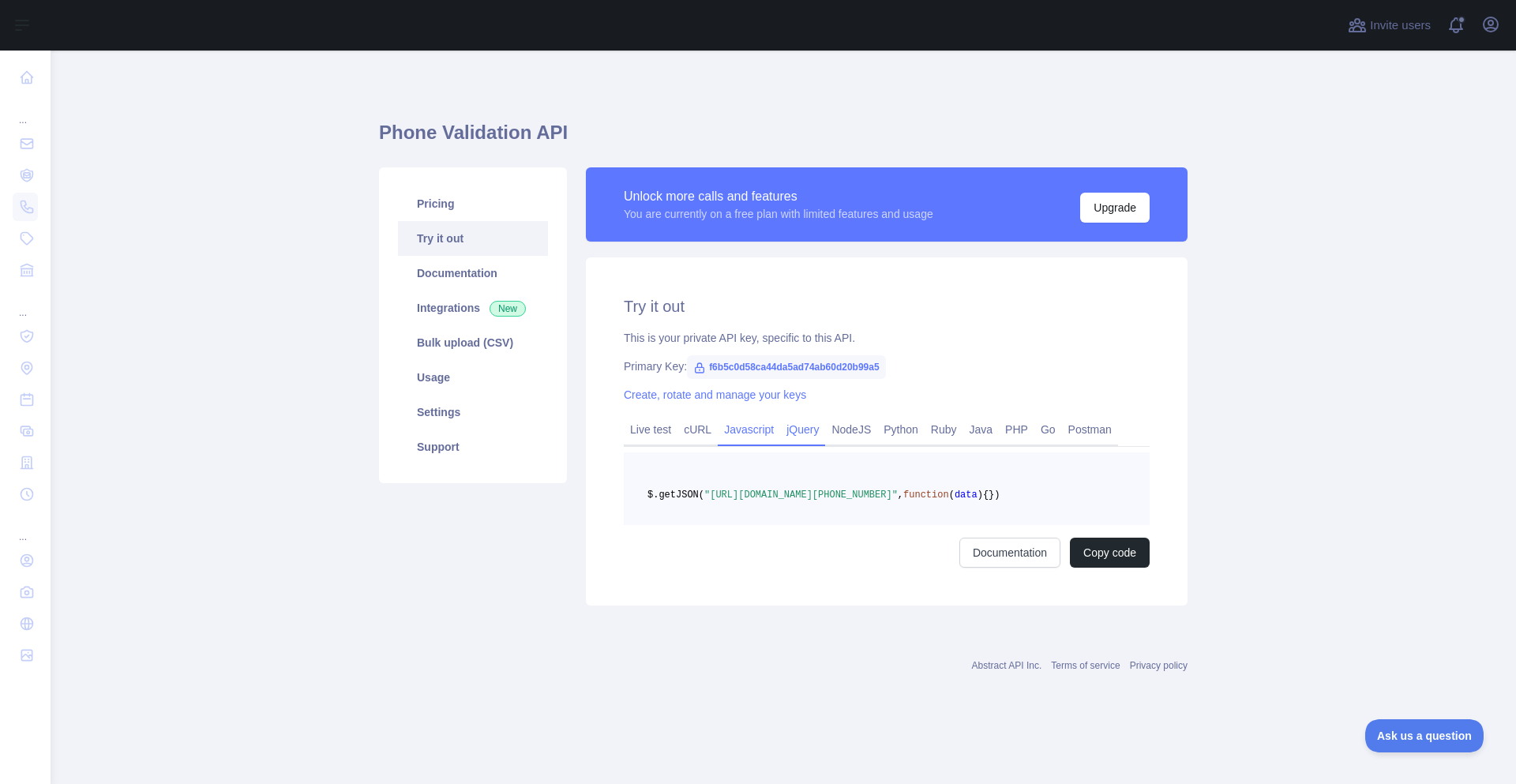
click at [745, 434] on link "Javascript" at bounding box center [749, 429] width 63 height 25
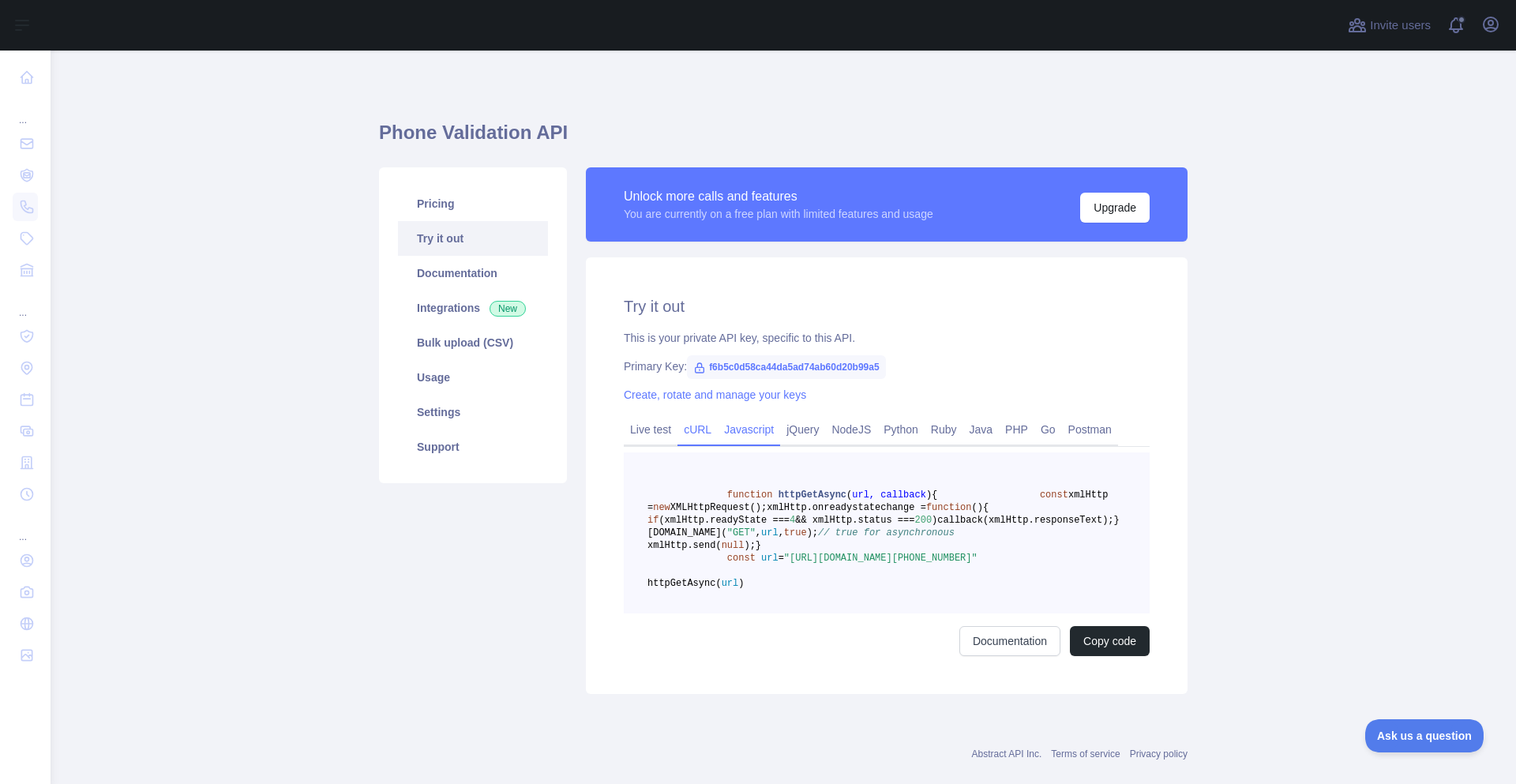
click at [698, 432] on link "cURL" at bounding box center [697, 429] width 40 height 25
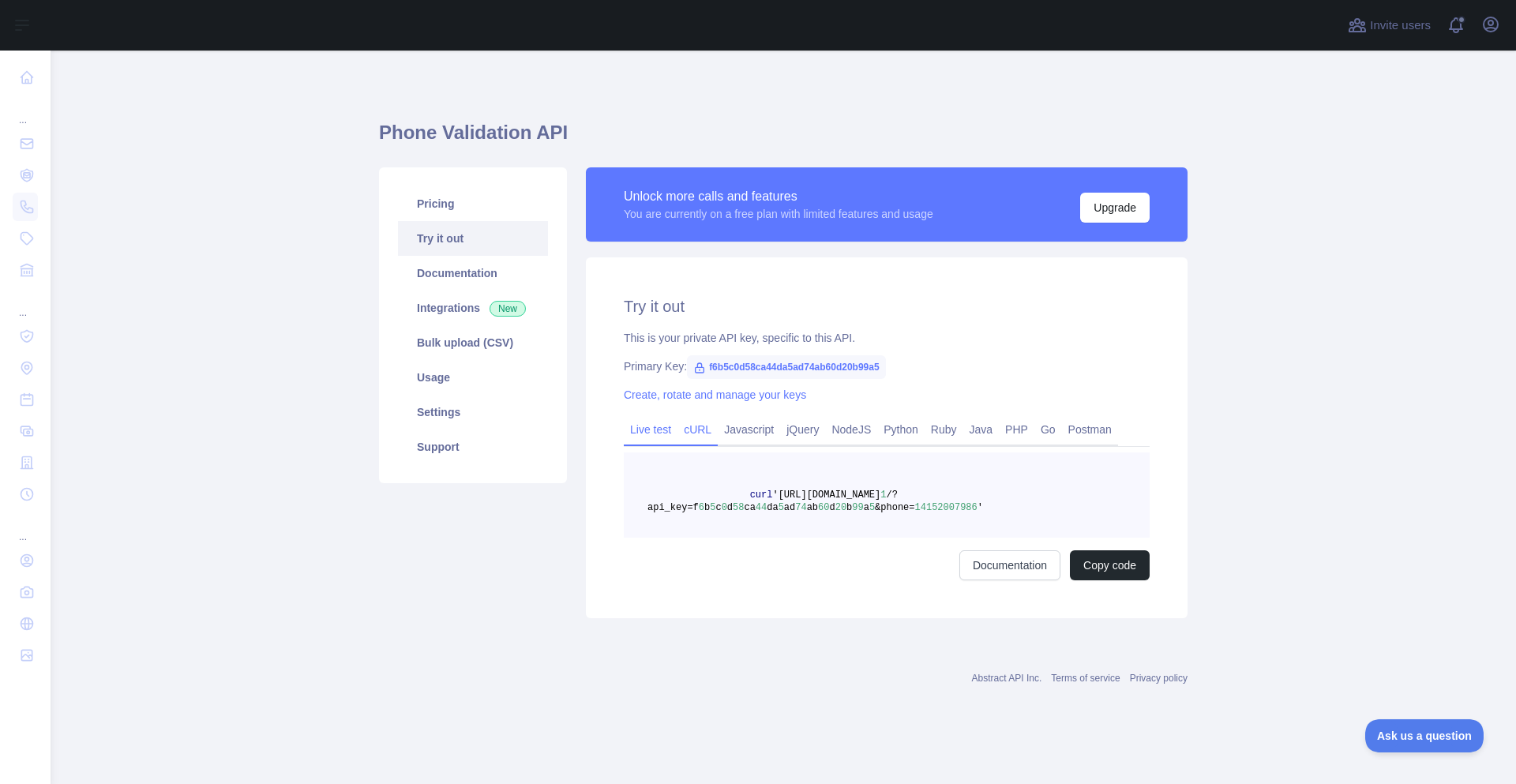
click at [640, 430] on link "Live test" at bounding box center [650, 429] width 53 height 25
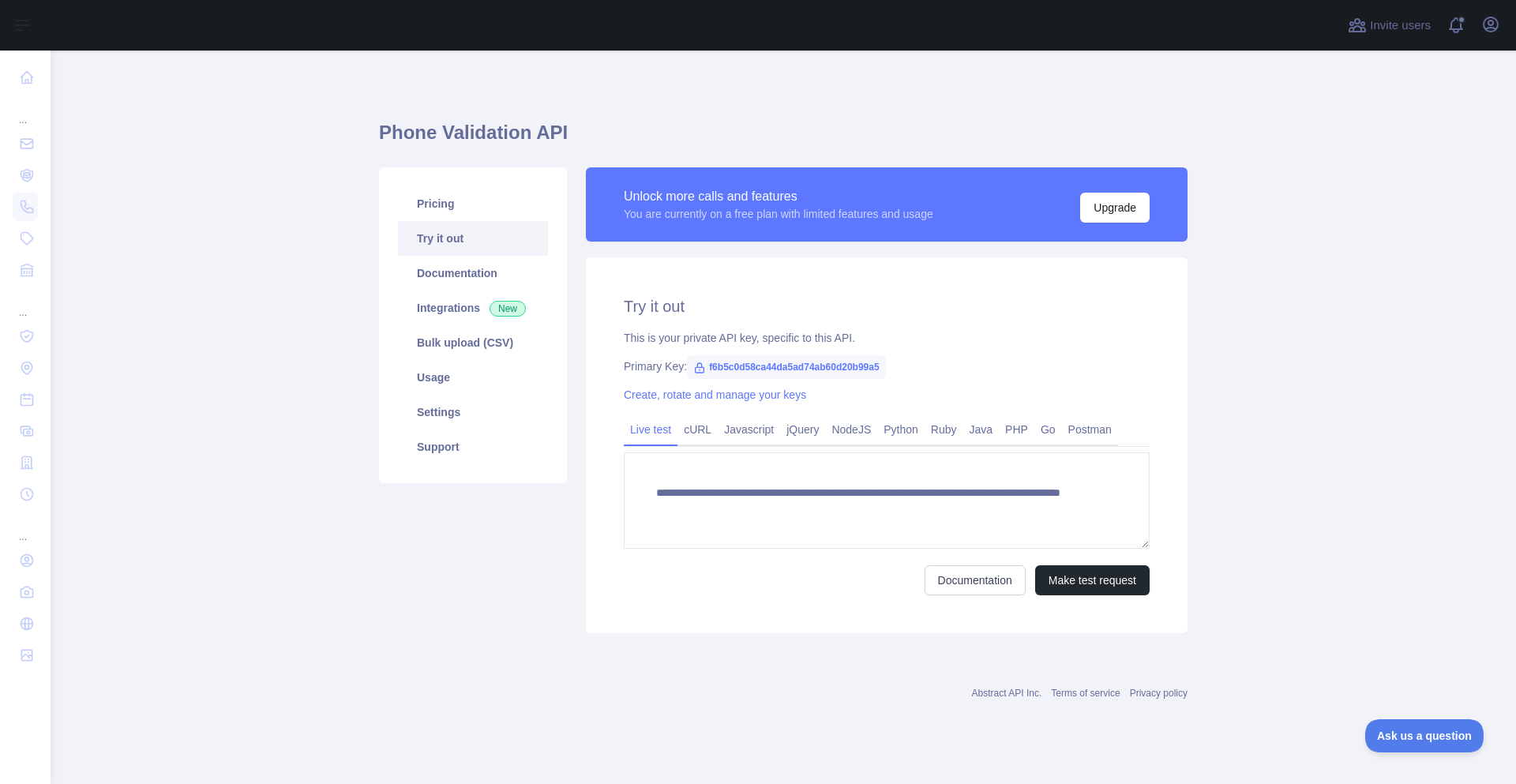
click at [98, 348] on main "**********" at bounding box center [783, 417] width 1466 height 734
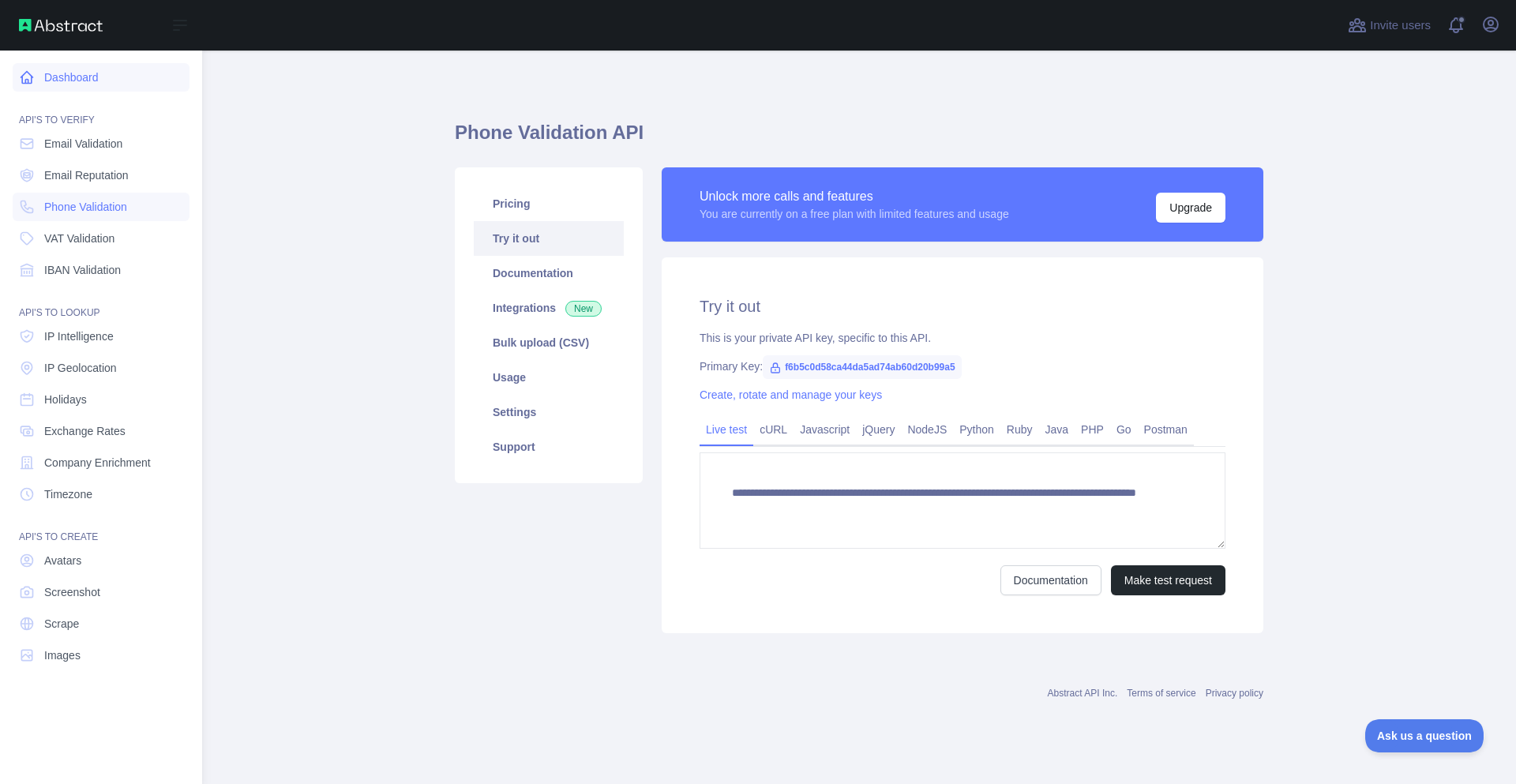
click at [48, 80] on link "Dashboard" at bounding box center [101, 78] width 177 height 28
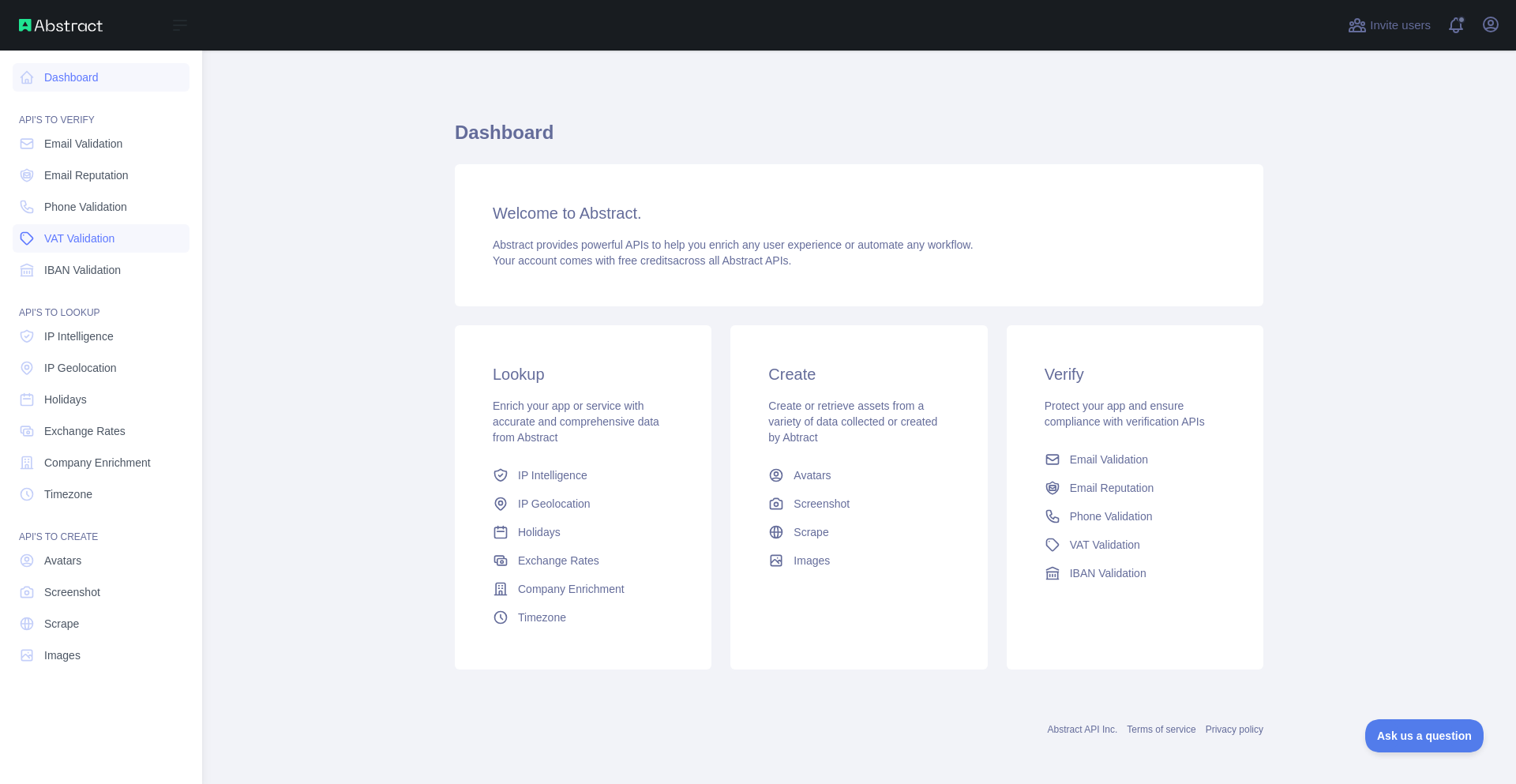
click at [77, 231] on span "VAT Validation" at bounding box center [79, 238] width 70 height 16
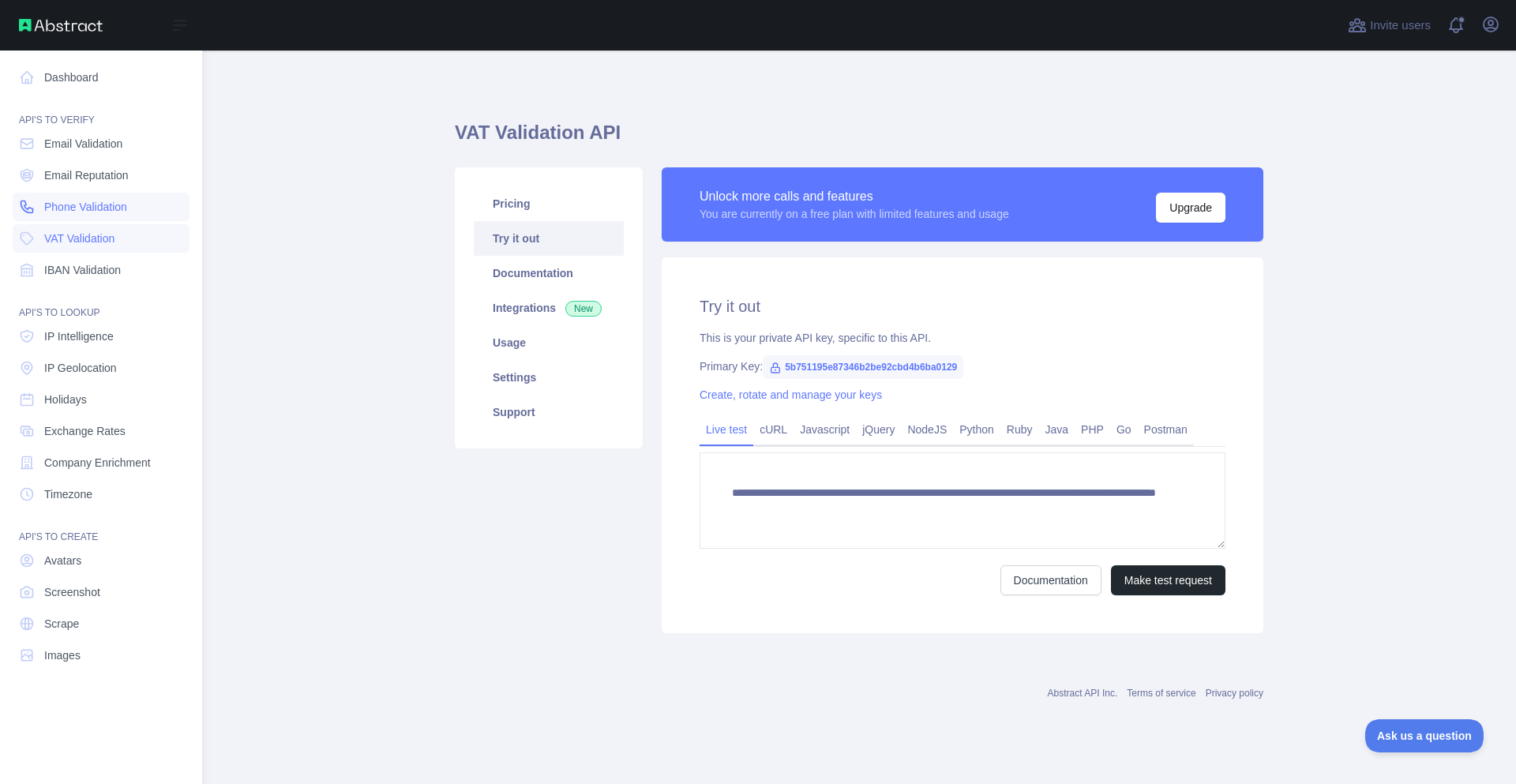
click at [84, 206] on span "Phone Validation" at bounding box center [85, 207] width 83 height 16
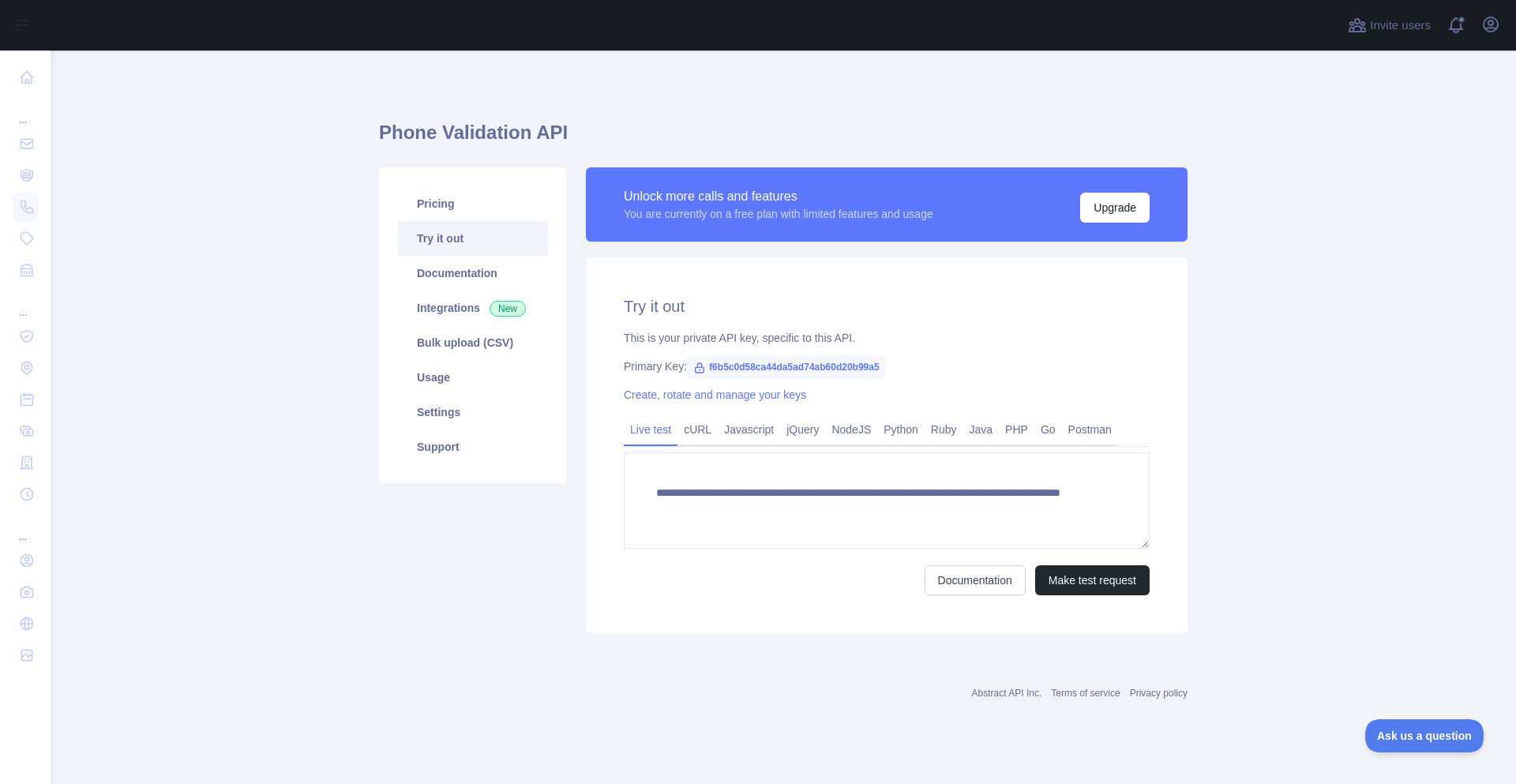
type textarea "**********"
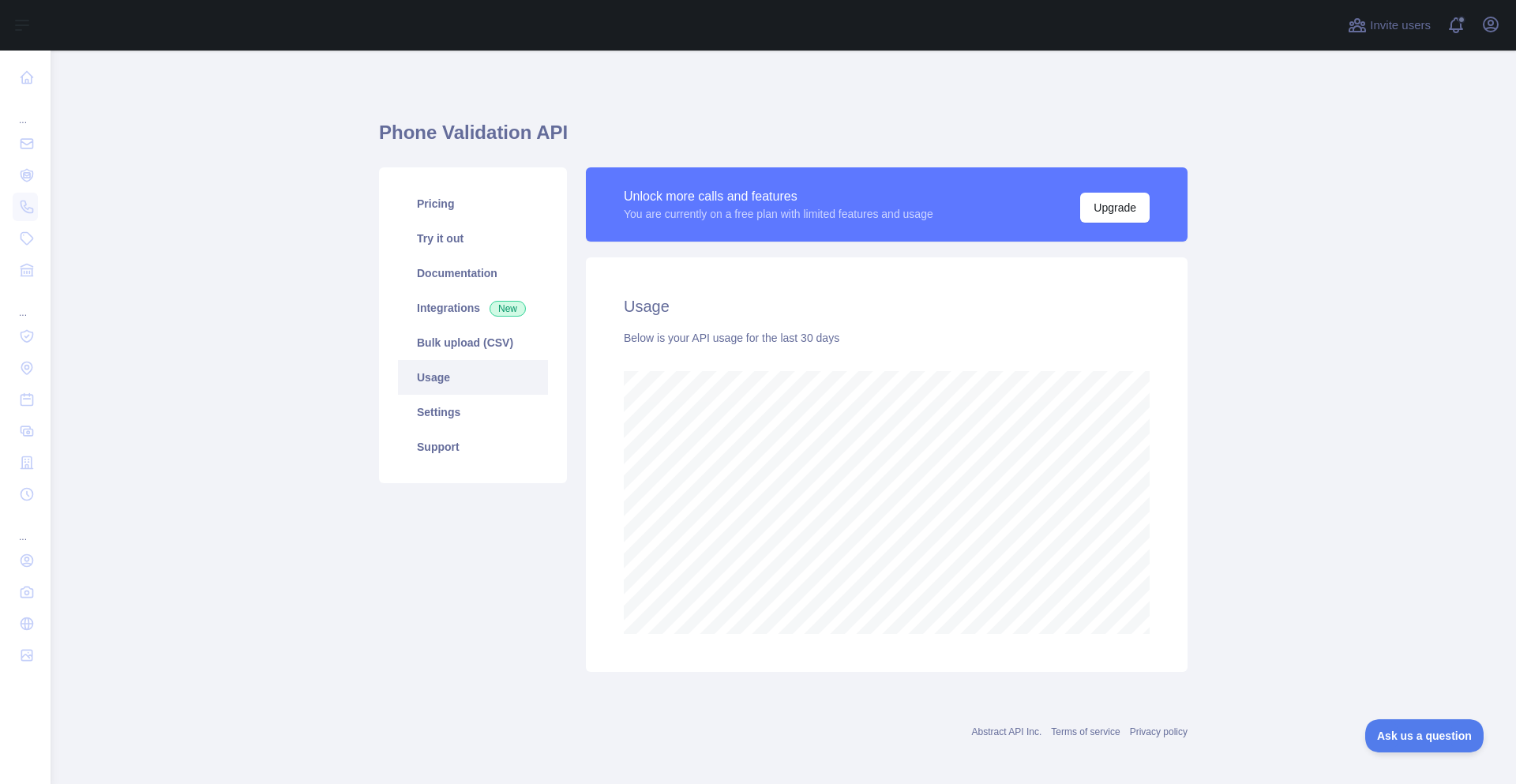
scroll to position [734, 1453]
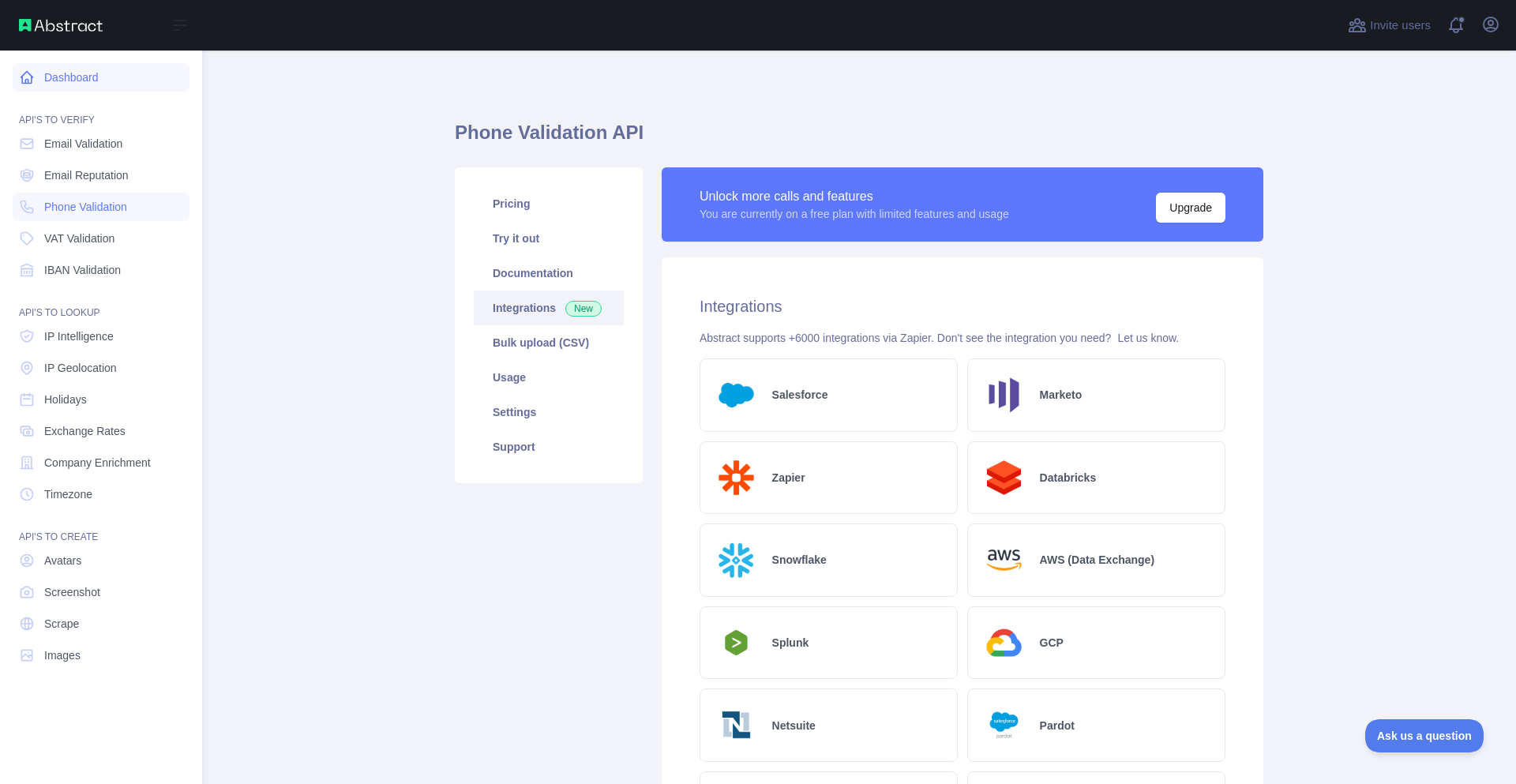
click at [26, 78] on icon at bounding box center [26, 77] width 16 height 16
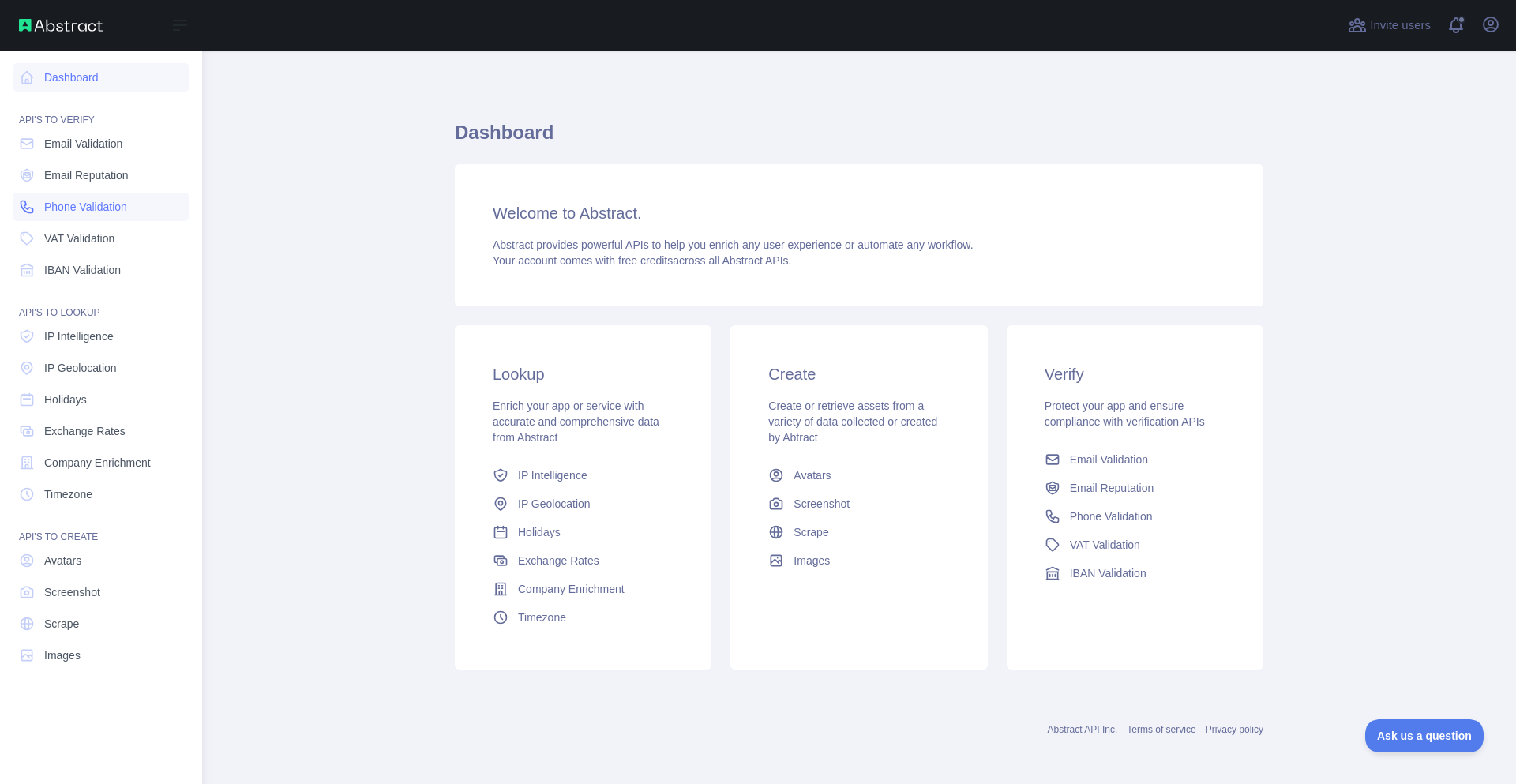
click at [18, 212] on link "Phone Validation" at bounding box center [101, 207] width 177 height 28
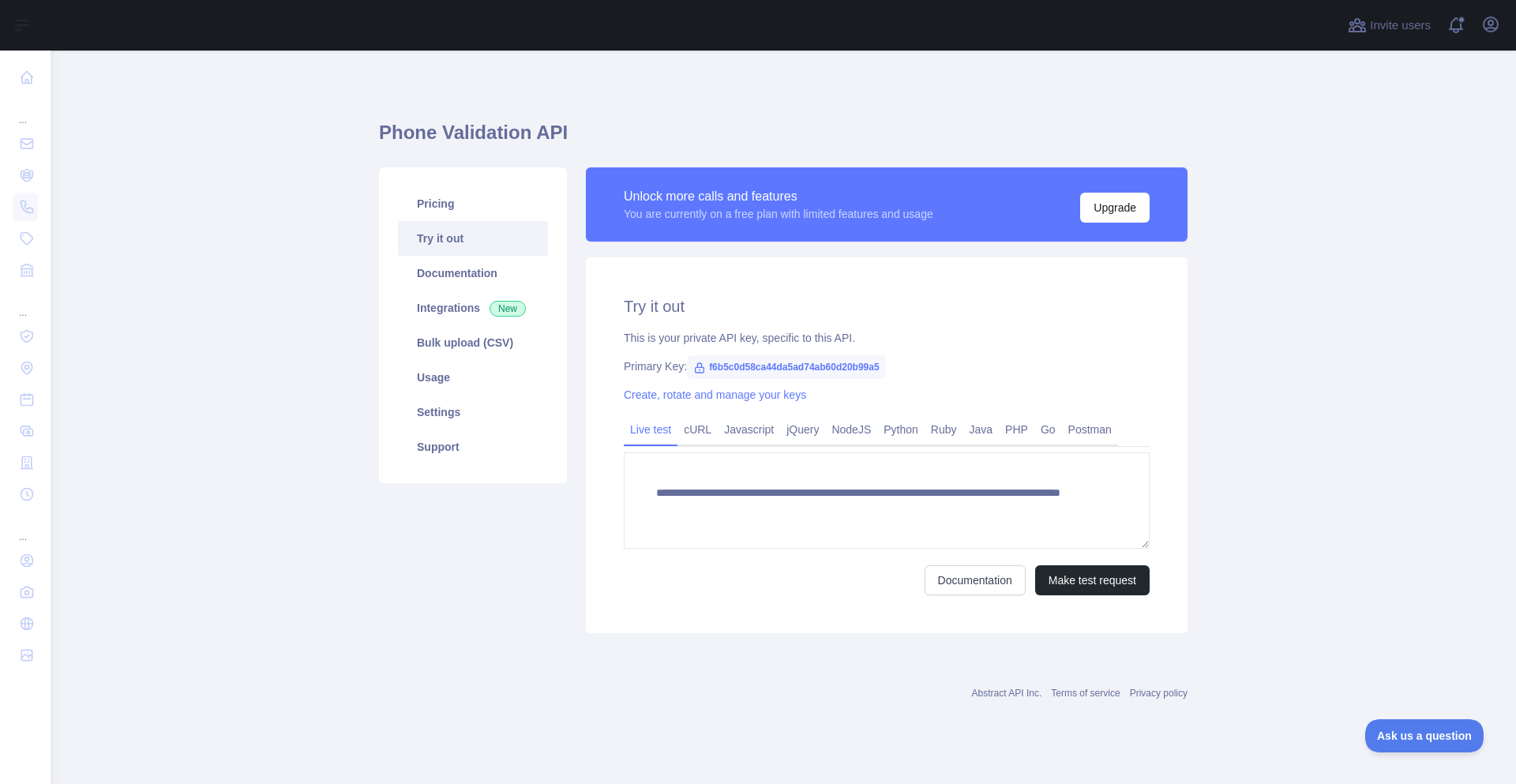
click at [451, 245] on link "Try it out" at bounding box center [473, 238] width 150 height 35
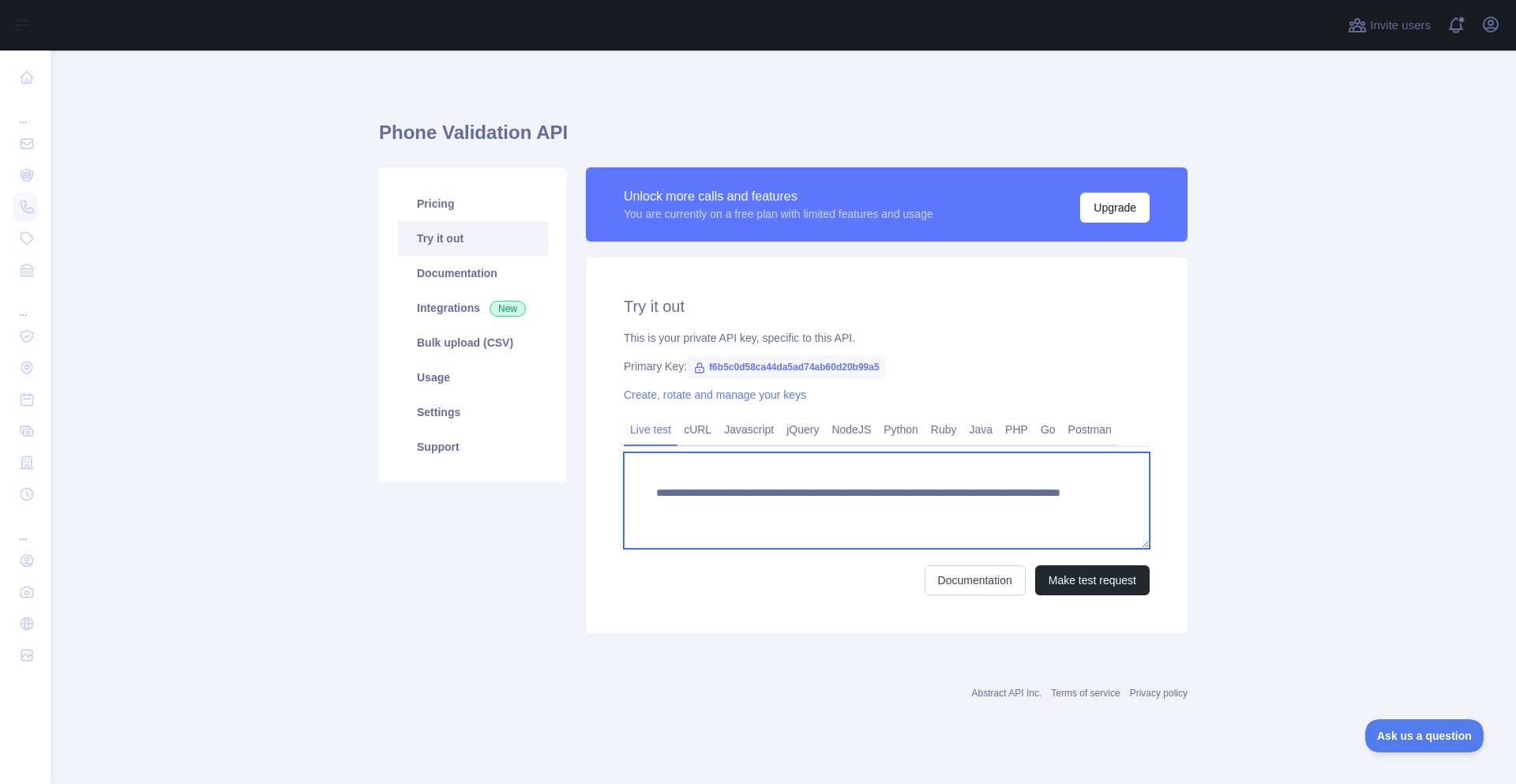
click at [867, 511] on textarea "**********" at bounding box center [886, 500] width 526 height 96
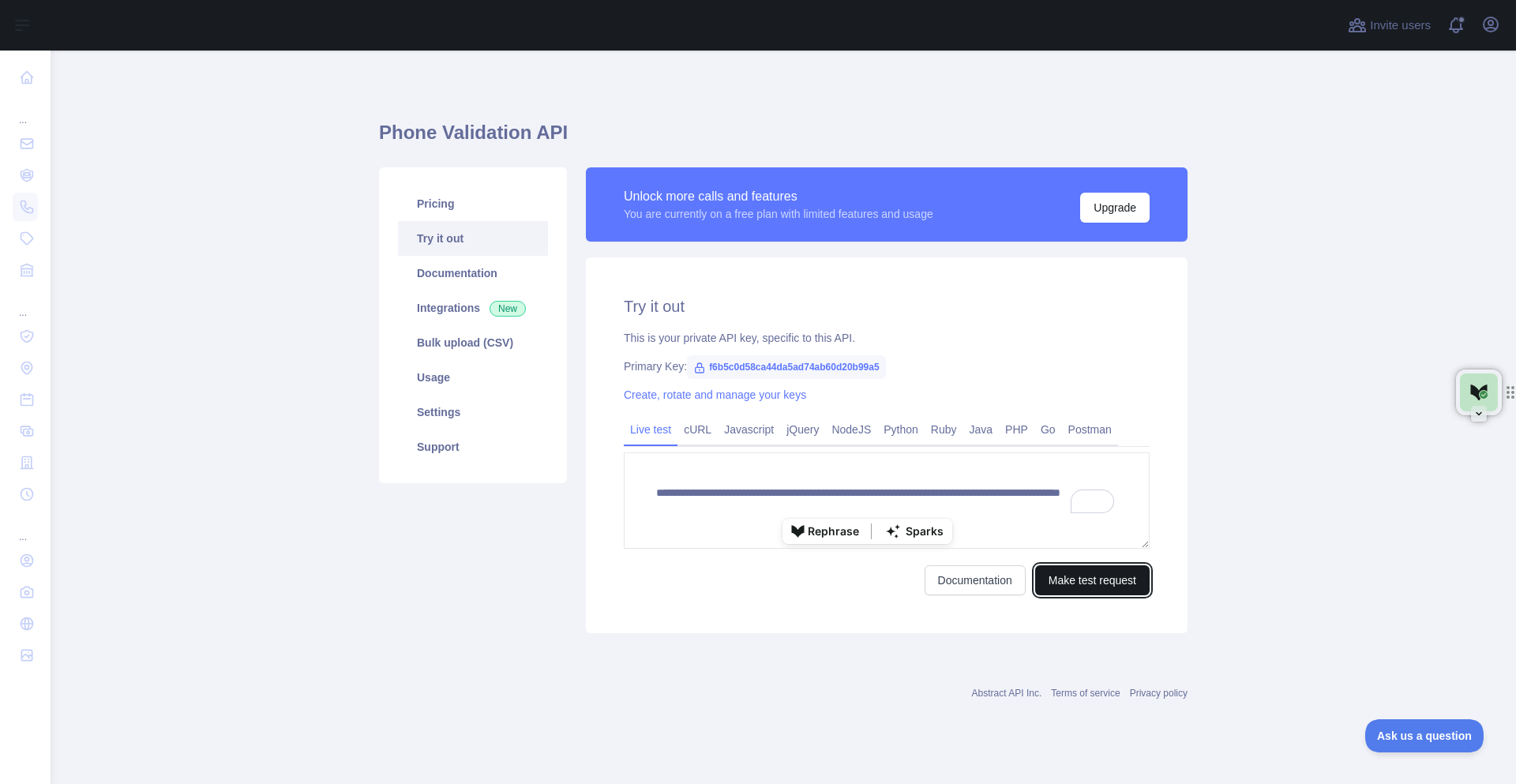
click at [1095, 592] on button "Make test request" at bounding box center [1093, 580] width 114 height 30
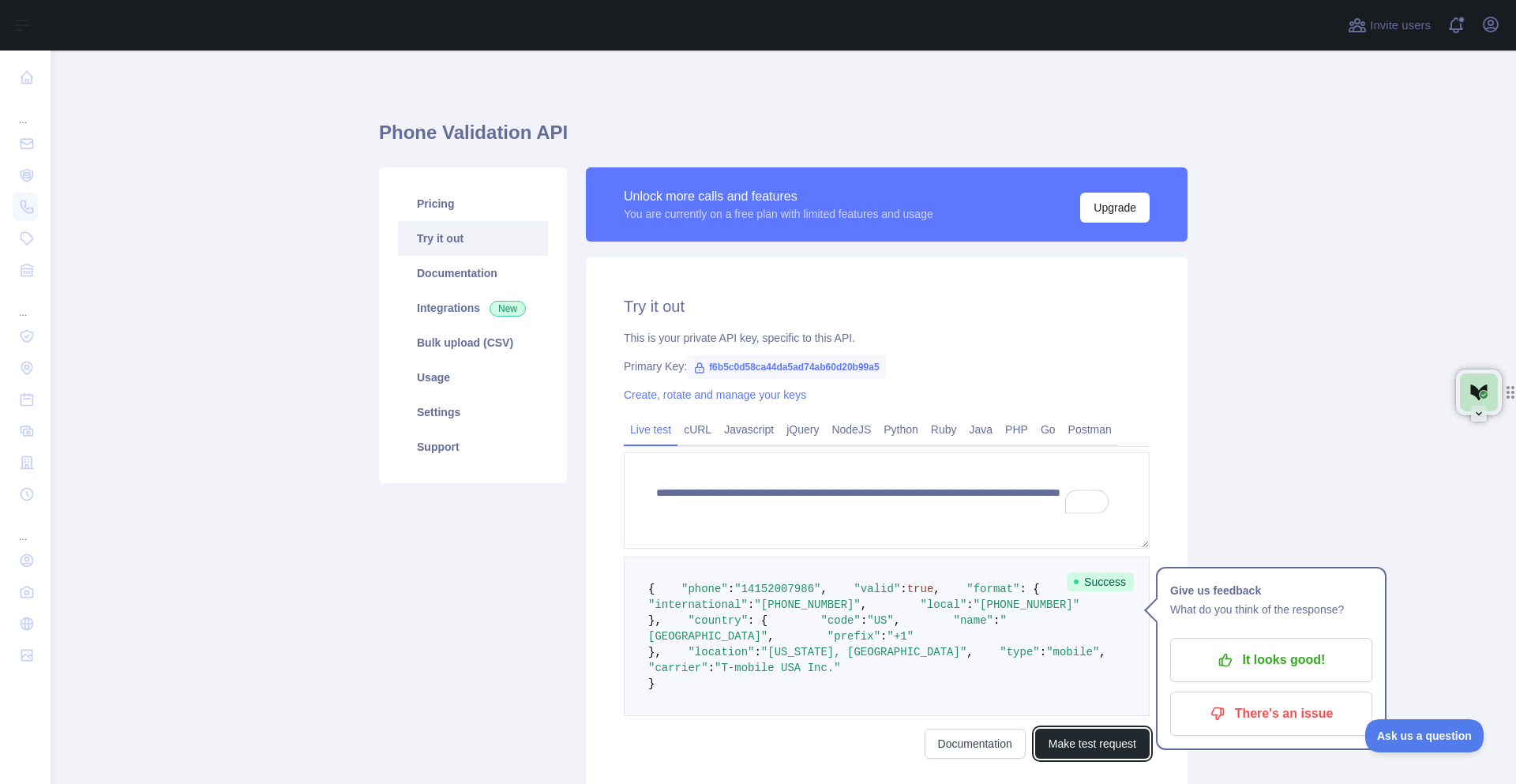
scroll to position [158, 0]
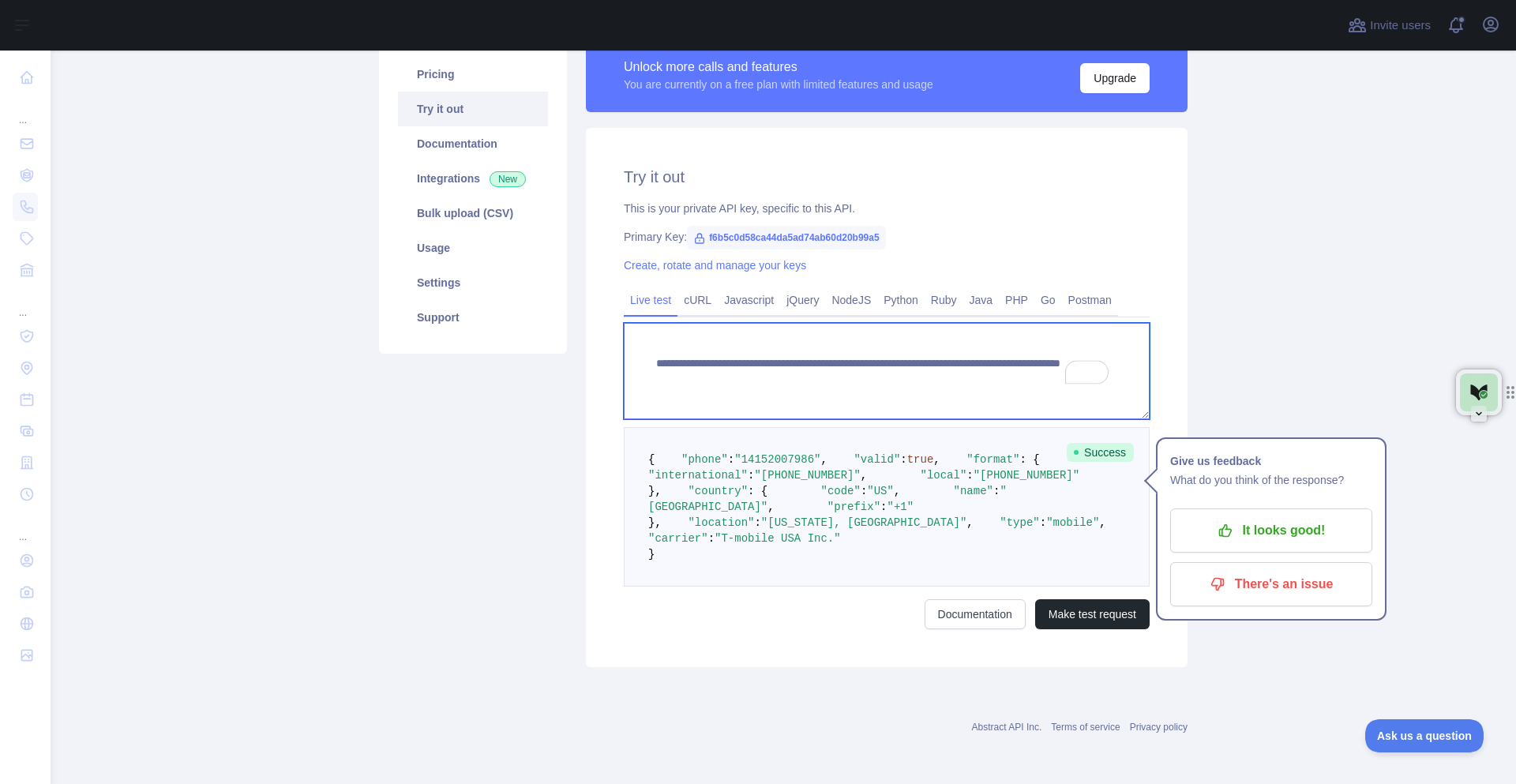
click at [875, 355] on textarea "**********" at bounding box center [886, 371] width 526 height 96
click at [915, 347] on textarea "**********" at bounding box center [886, 371] width 526 height 96
click at [956, 350] on textarea "**********" at bounding box center [886, 371] width 526 height 96
paste textarea "*"
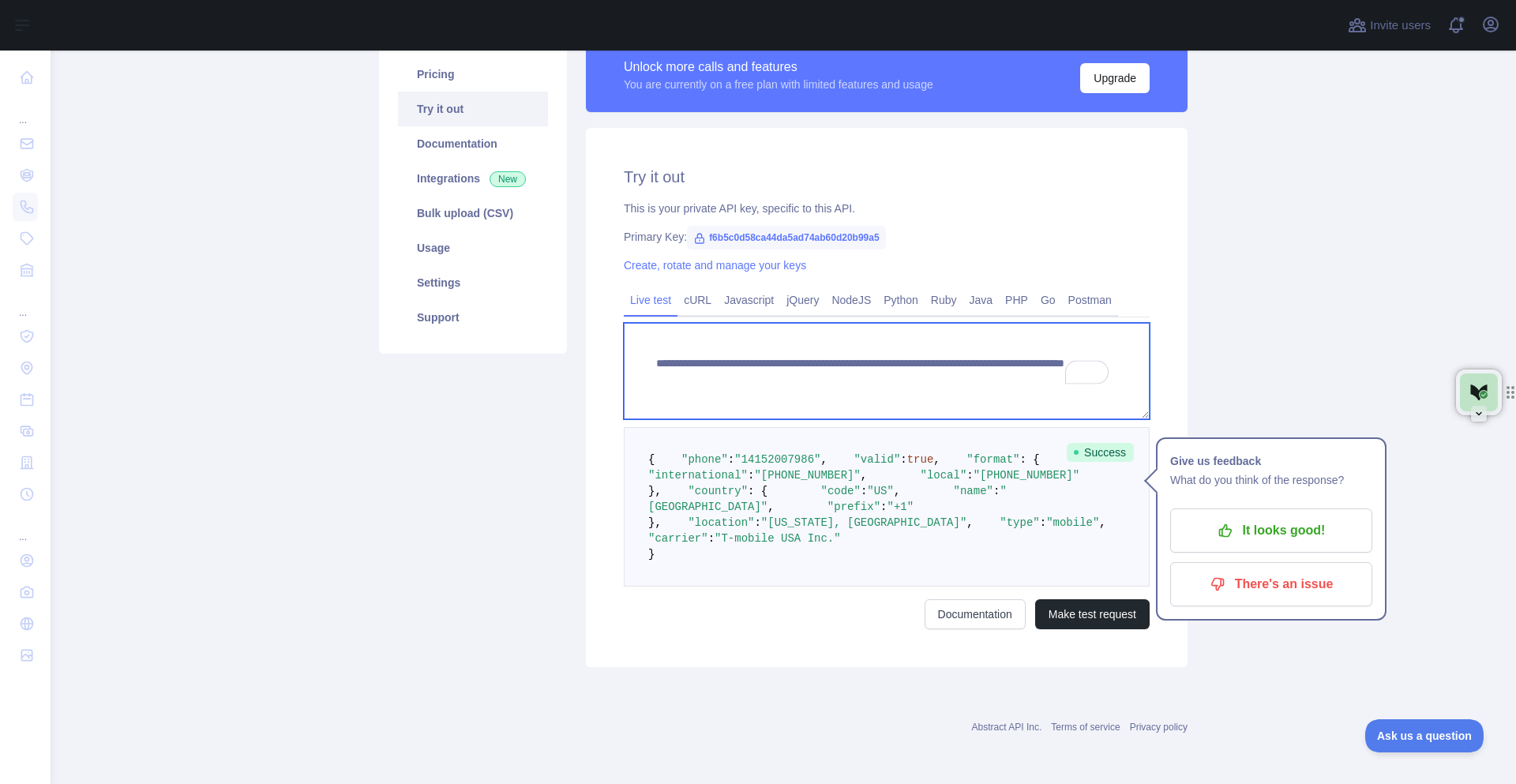
type textarea "**********"
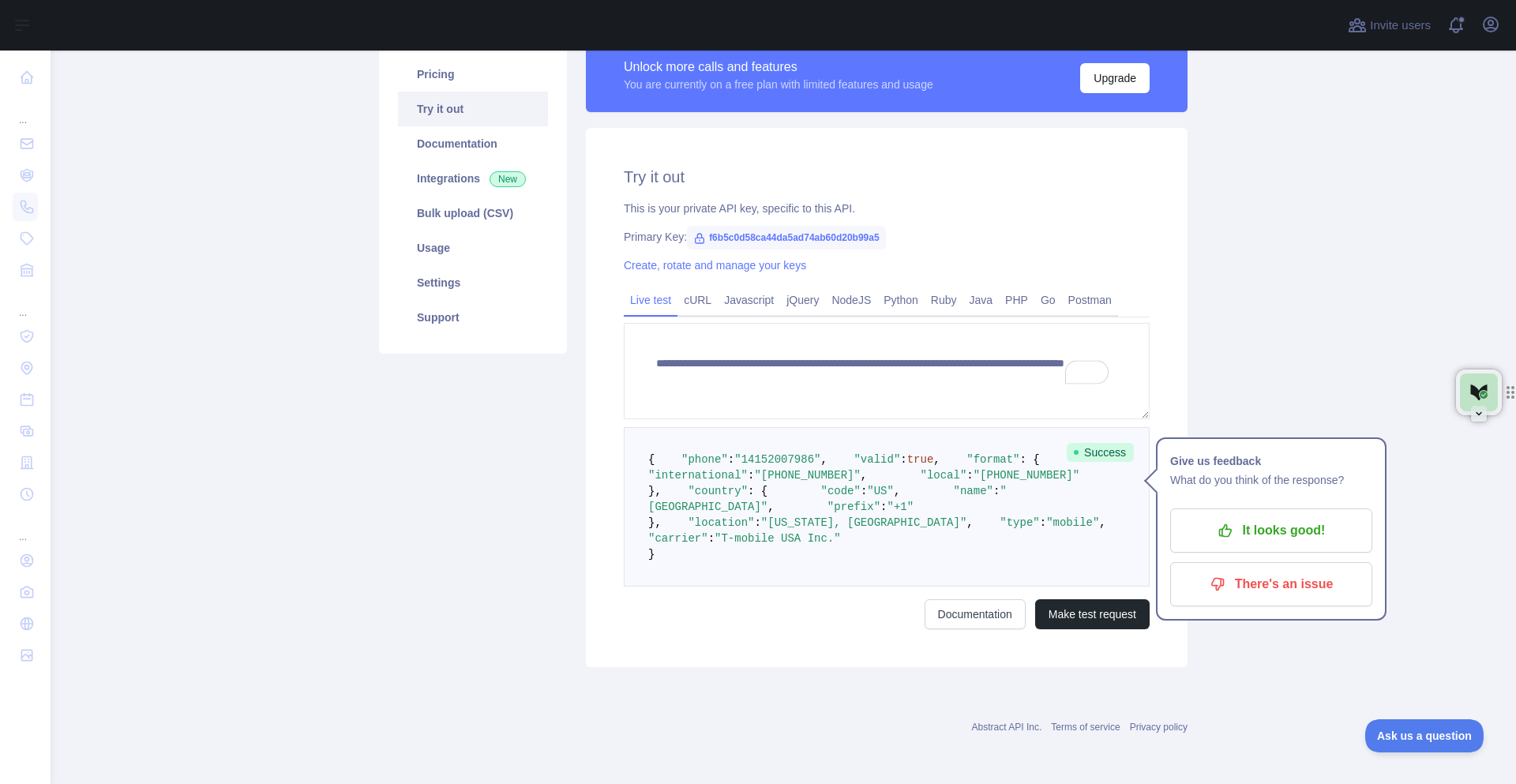
click at [1181, 350] on div "**********" at bounding box center [887, 397] width 602 height 539
click at [1061, 629] on button "Make test request" at bounding box center [1093, 614] width 114 height 30
